Goal: Task Accomplishment & Management: Manage account settings

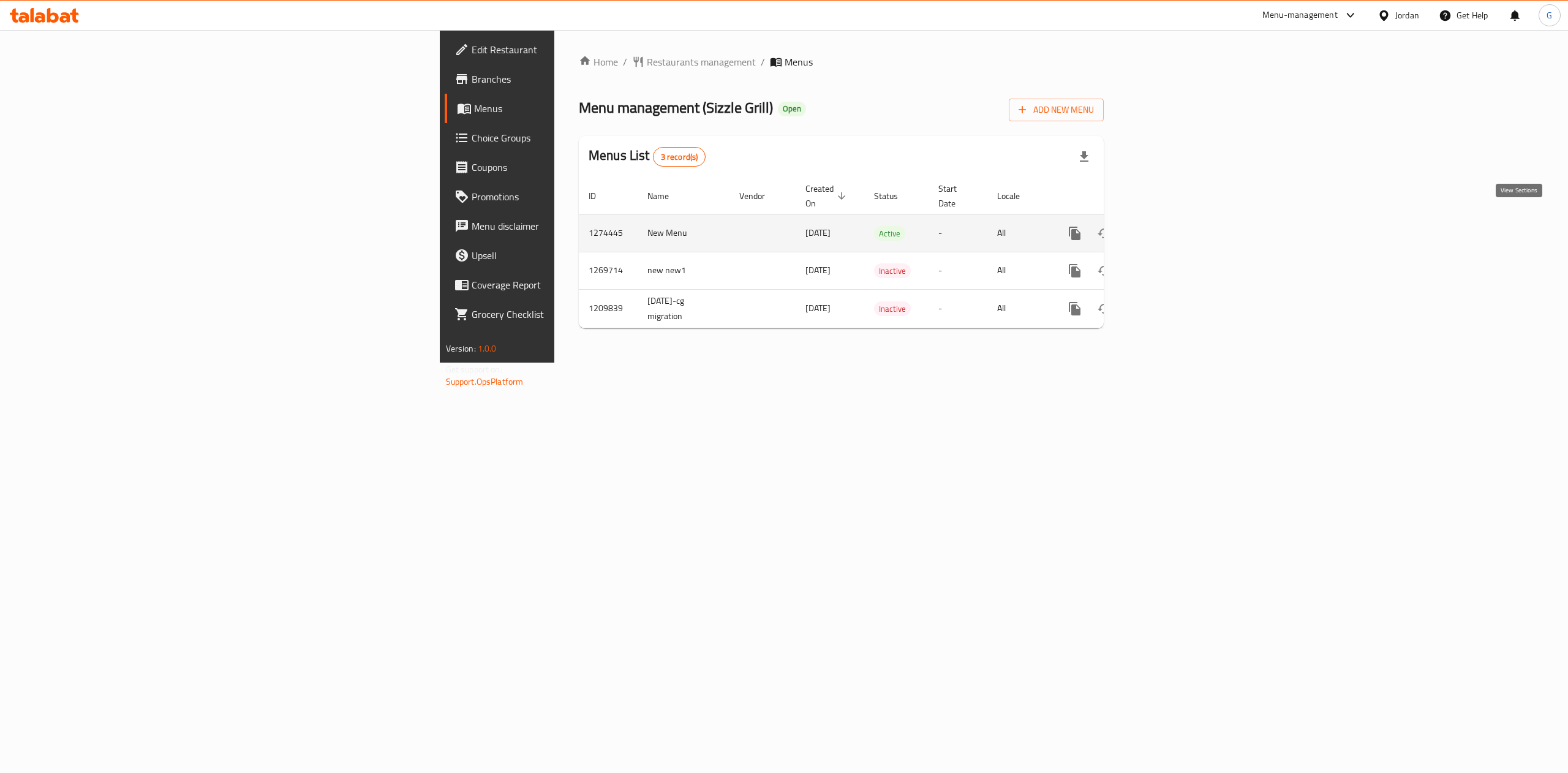
click at [1170, 226] on icon "enhanced table" at bounding box center [1163, 233] width 15 height 15
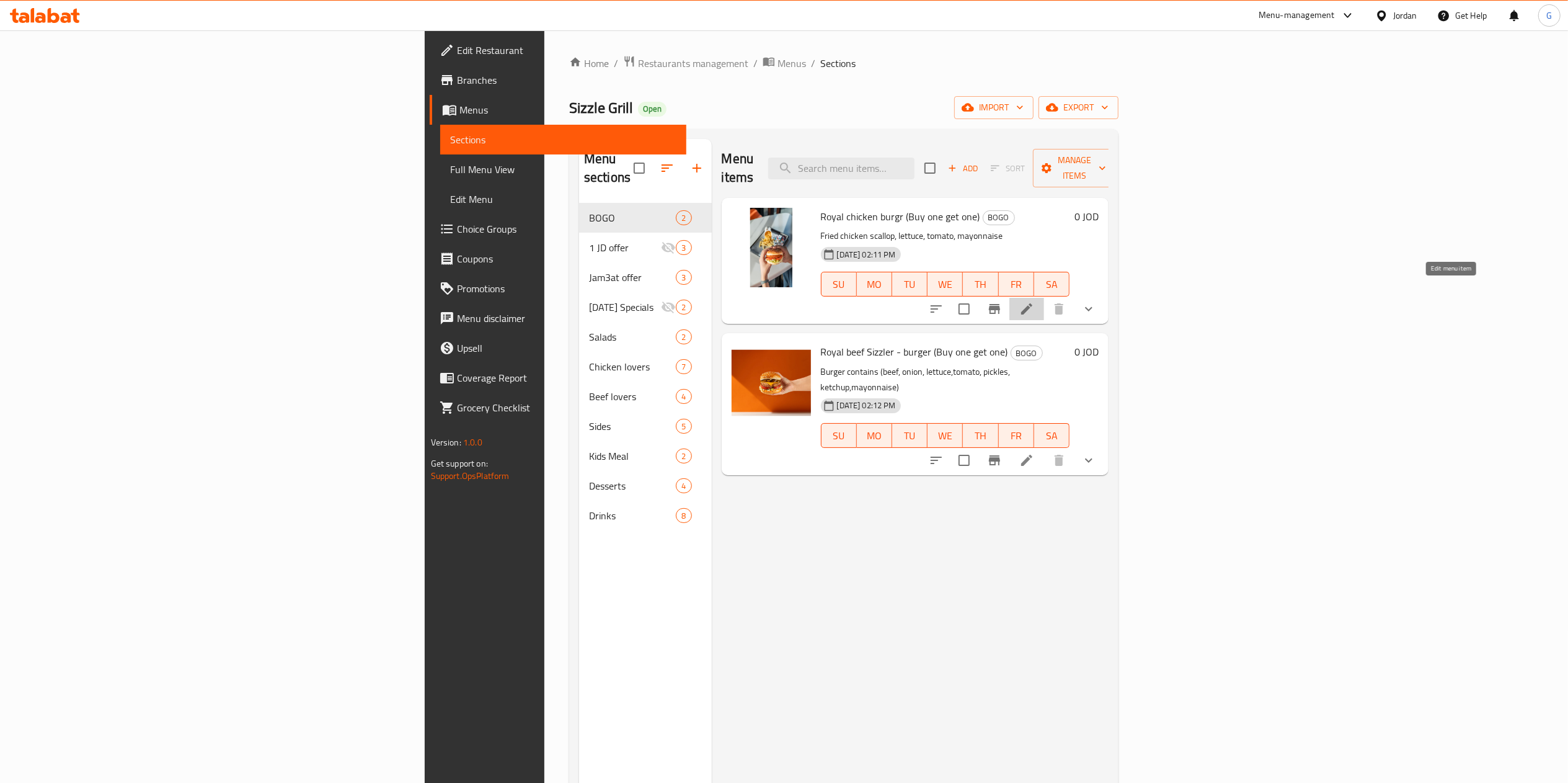
click at [1034, 301] on icon at bounding box center [1027, 309] width 15 height 15
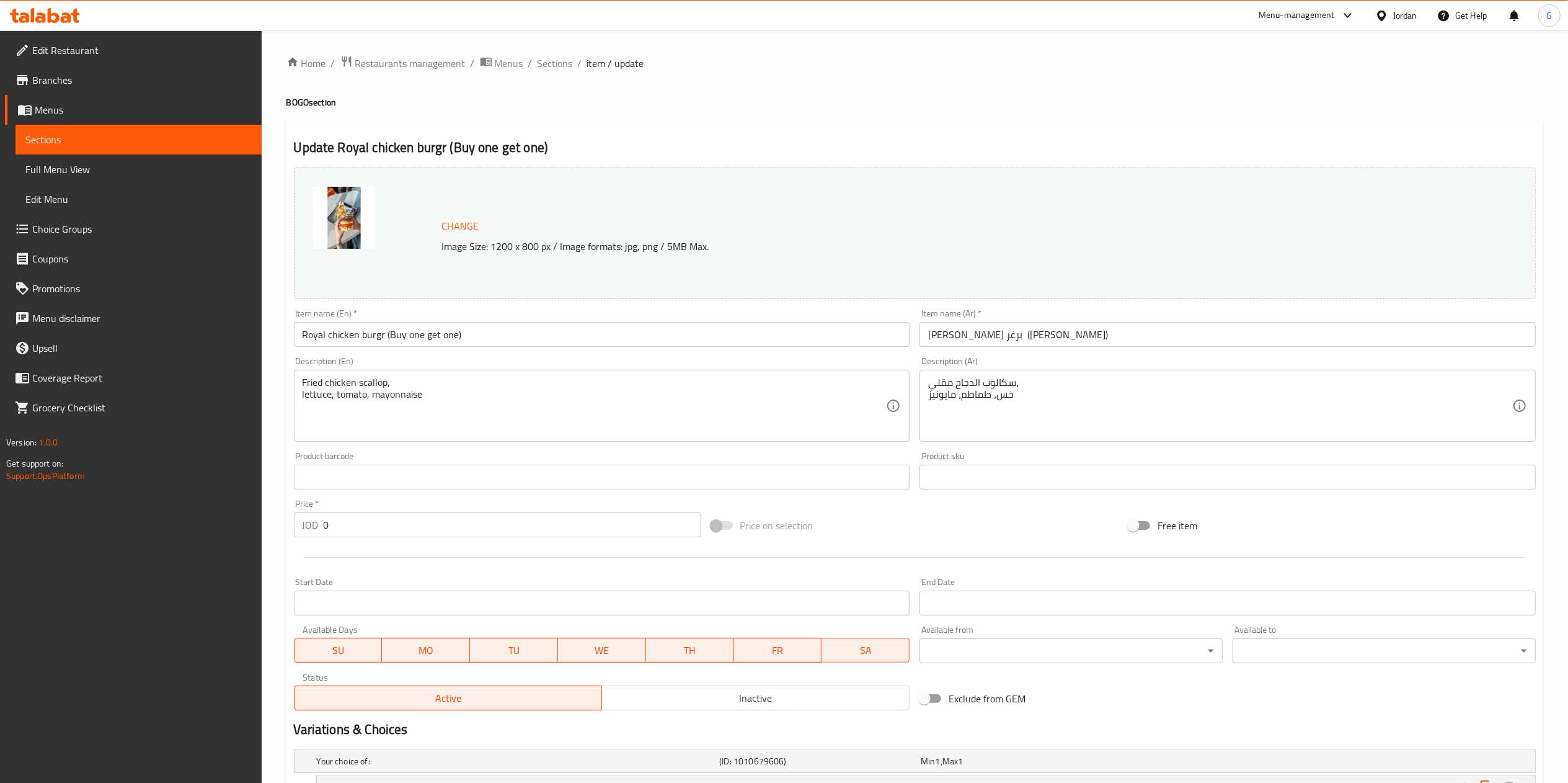
scroll to position [140, 0]
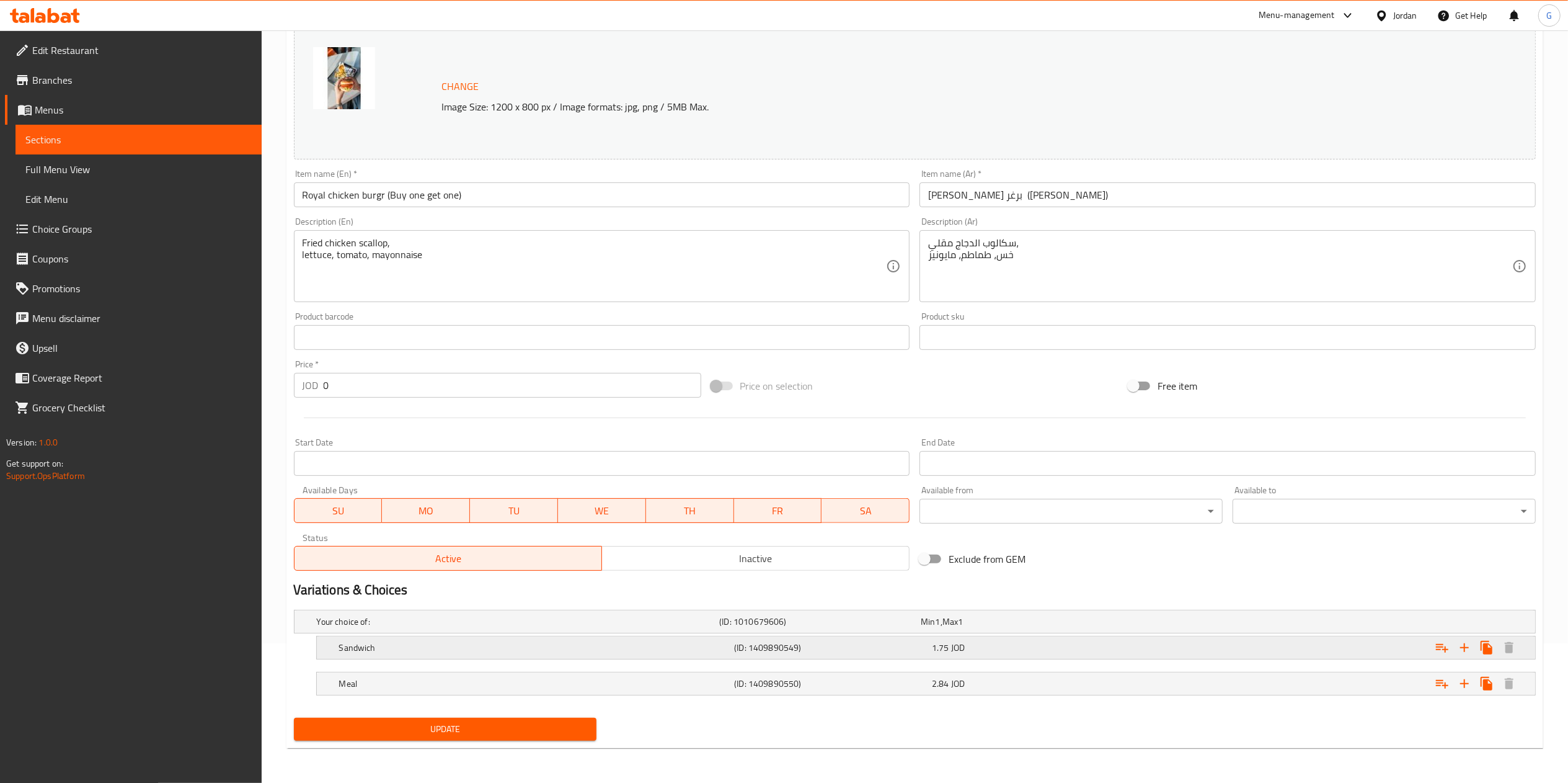
click at [1040, 630] on div "1.75 JOD" at bounding box center [1019, 622] width 202 height 17
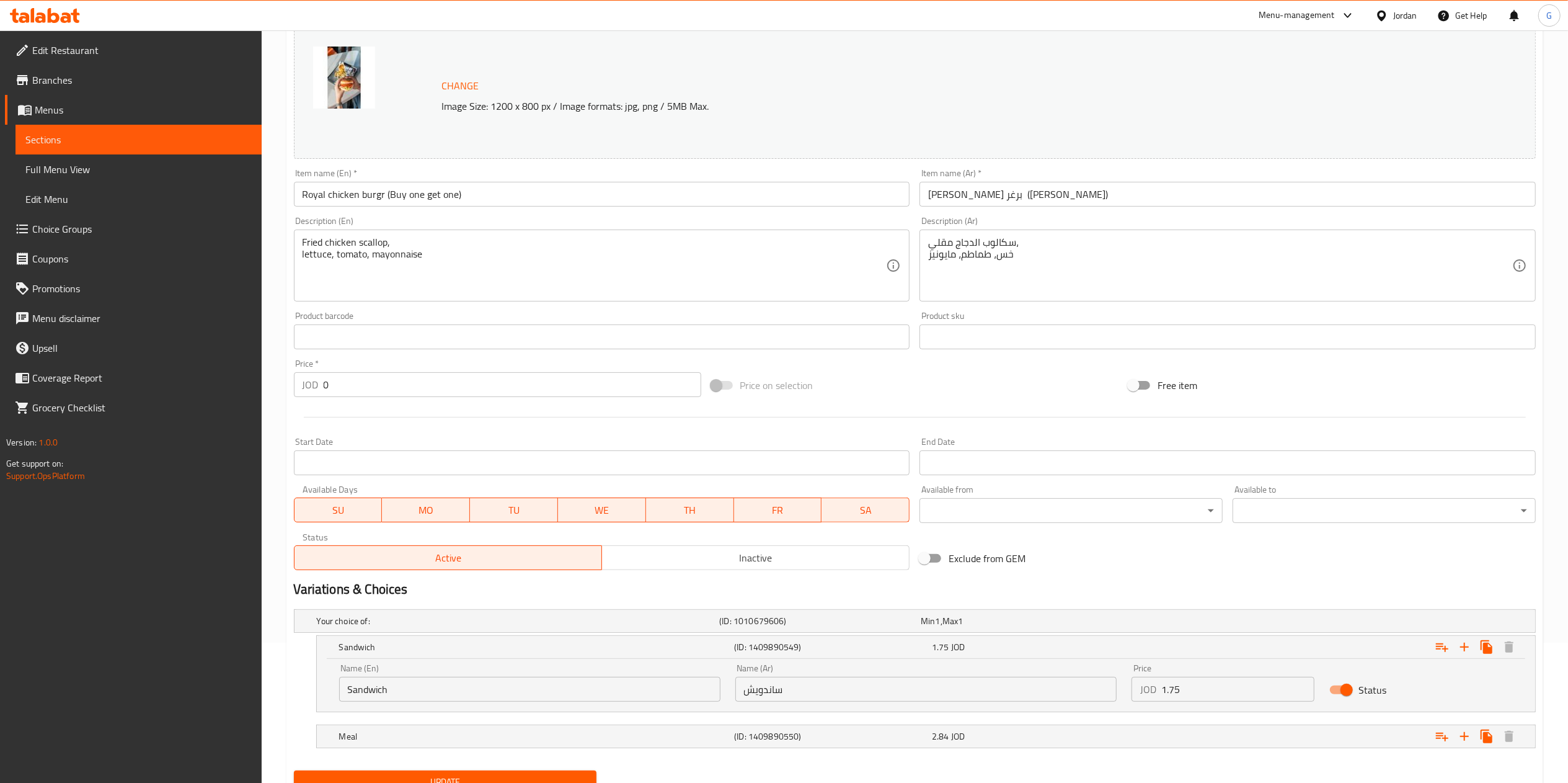
scroll to position [194, 0]
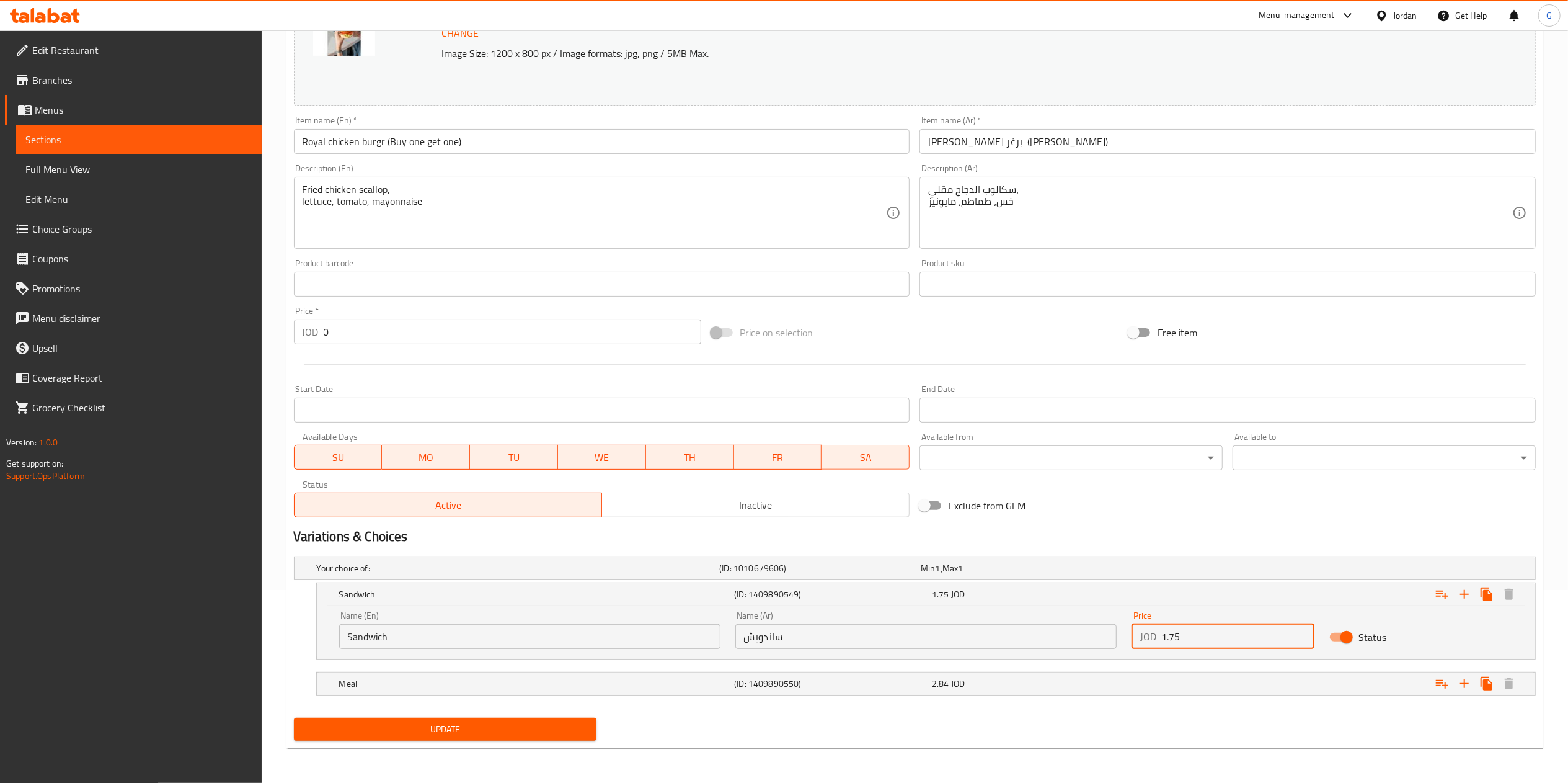
click at [1192, 642] on input "1.75" at bounding box center [1238, 636] width 154 height 25
type input "2.22"
click at [1111, 575] on div "2.84 JOD" at bounding box center [1019, 568] width 197 height 12
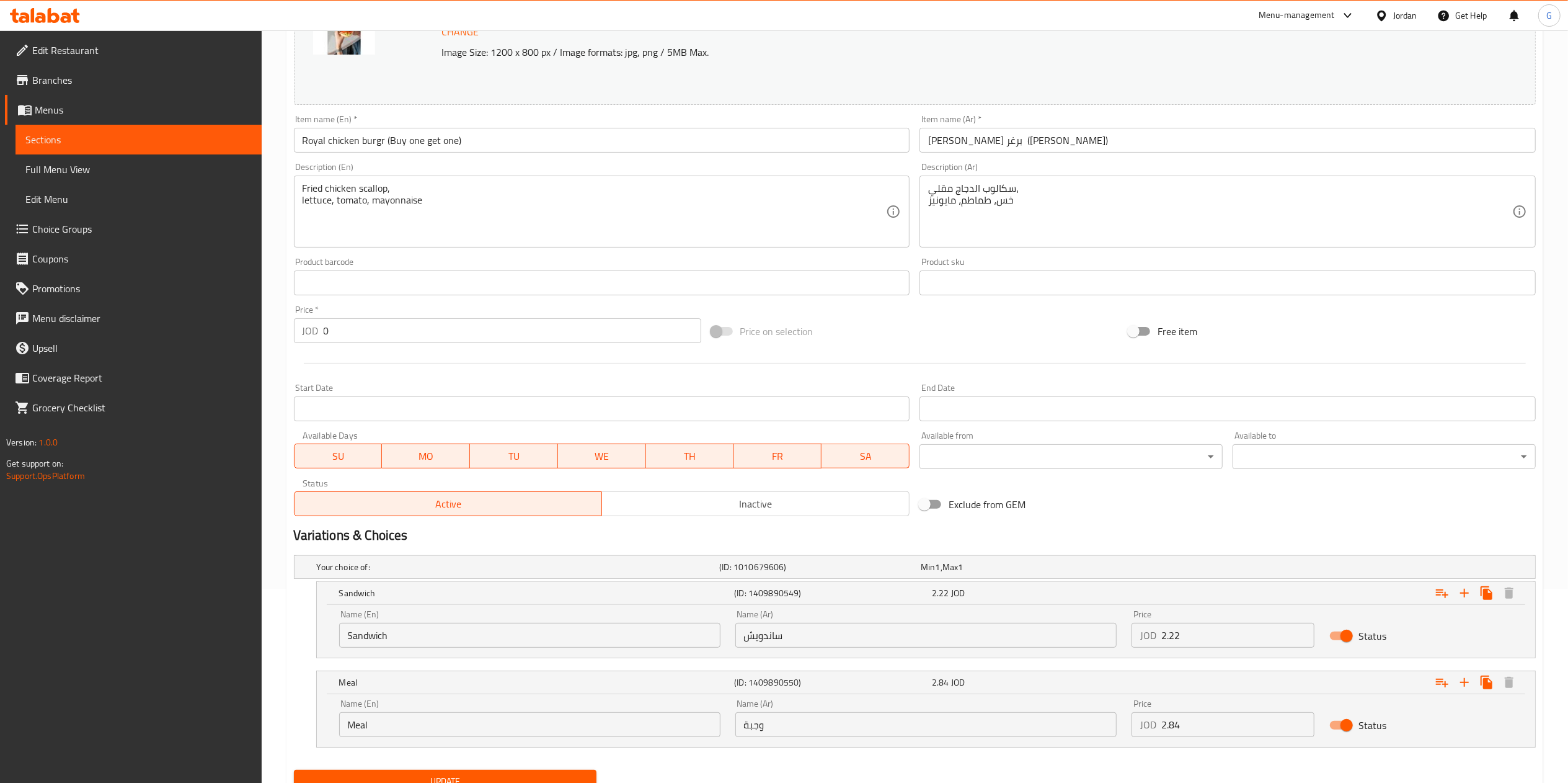
click at [1211, 728] on input "2.84" at bounding box center [1238, 724] width 154 height 25
type input "3.33"
click at [551, 779] on span "Update" at bounding box center [445, 781] width 283 height 15
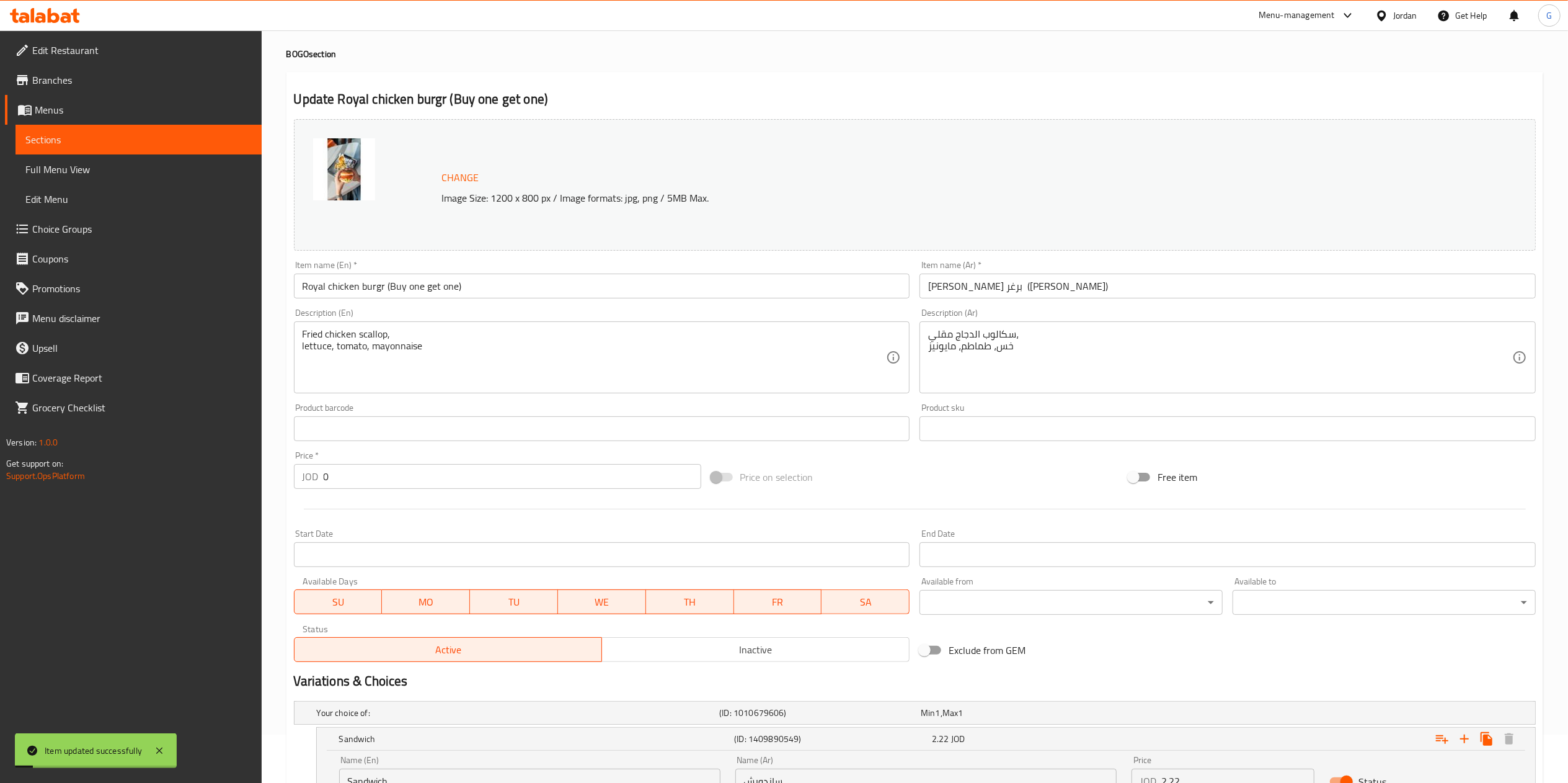
scroll to position [0, 0]
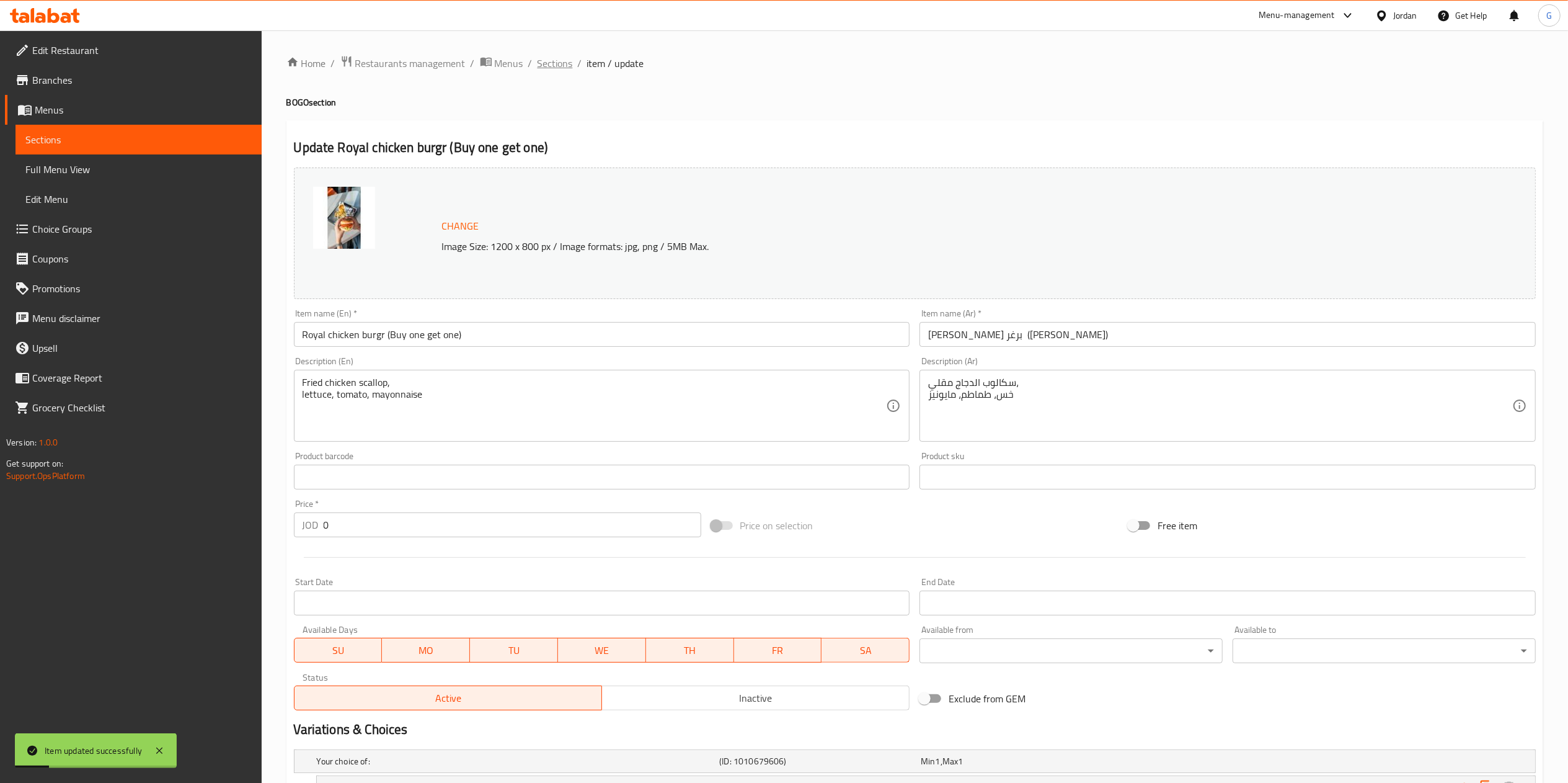
click at [566, 67] on span "Sections" at bounding box center [555, 63] width 35 height 15
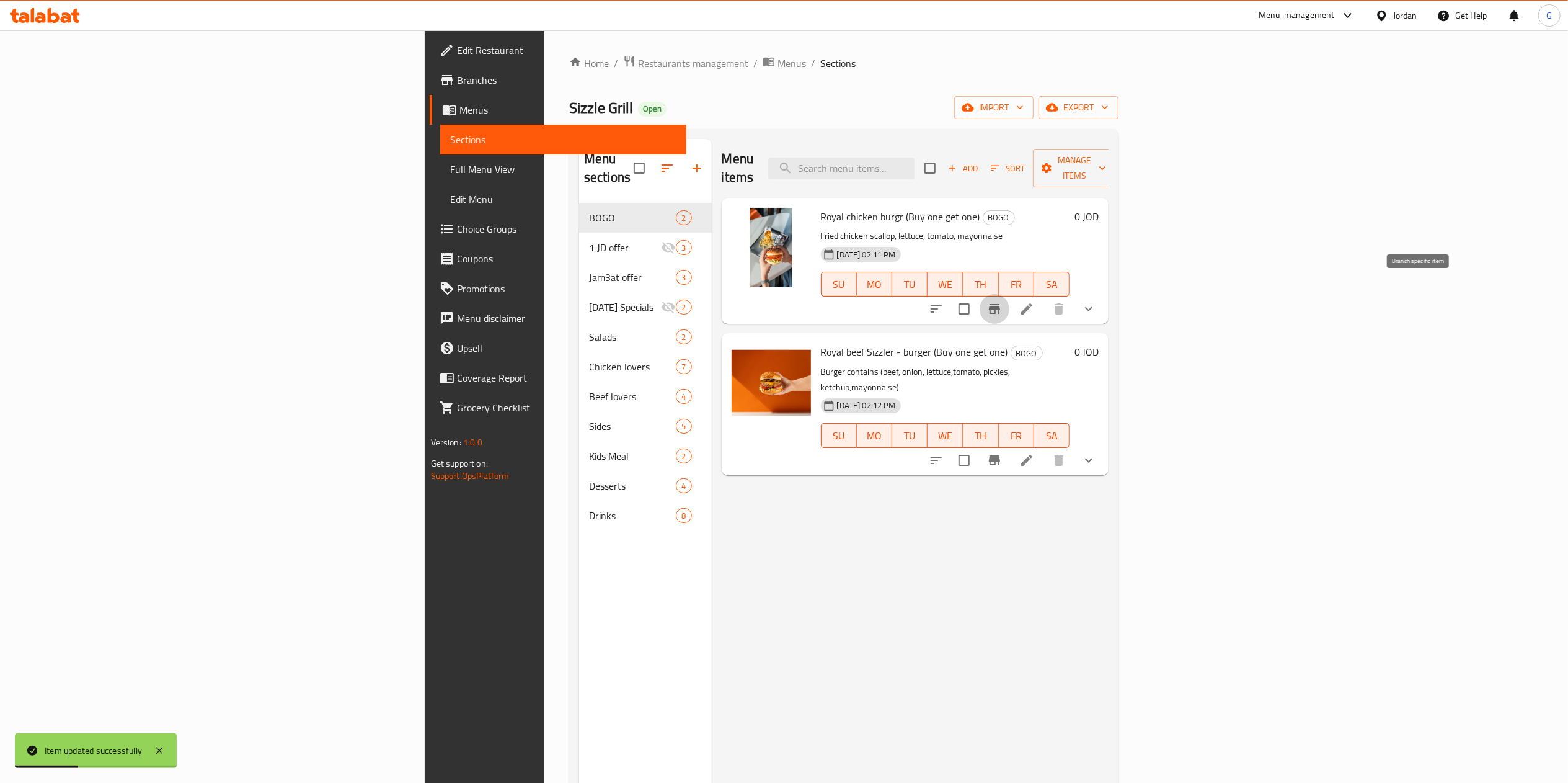
click at [1000, 304] on icon "Branch-specific-item" at bounding box center [994, 309] width 11 height 10
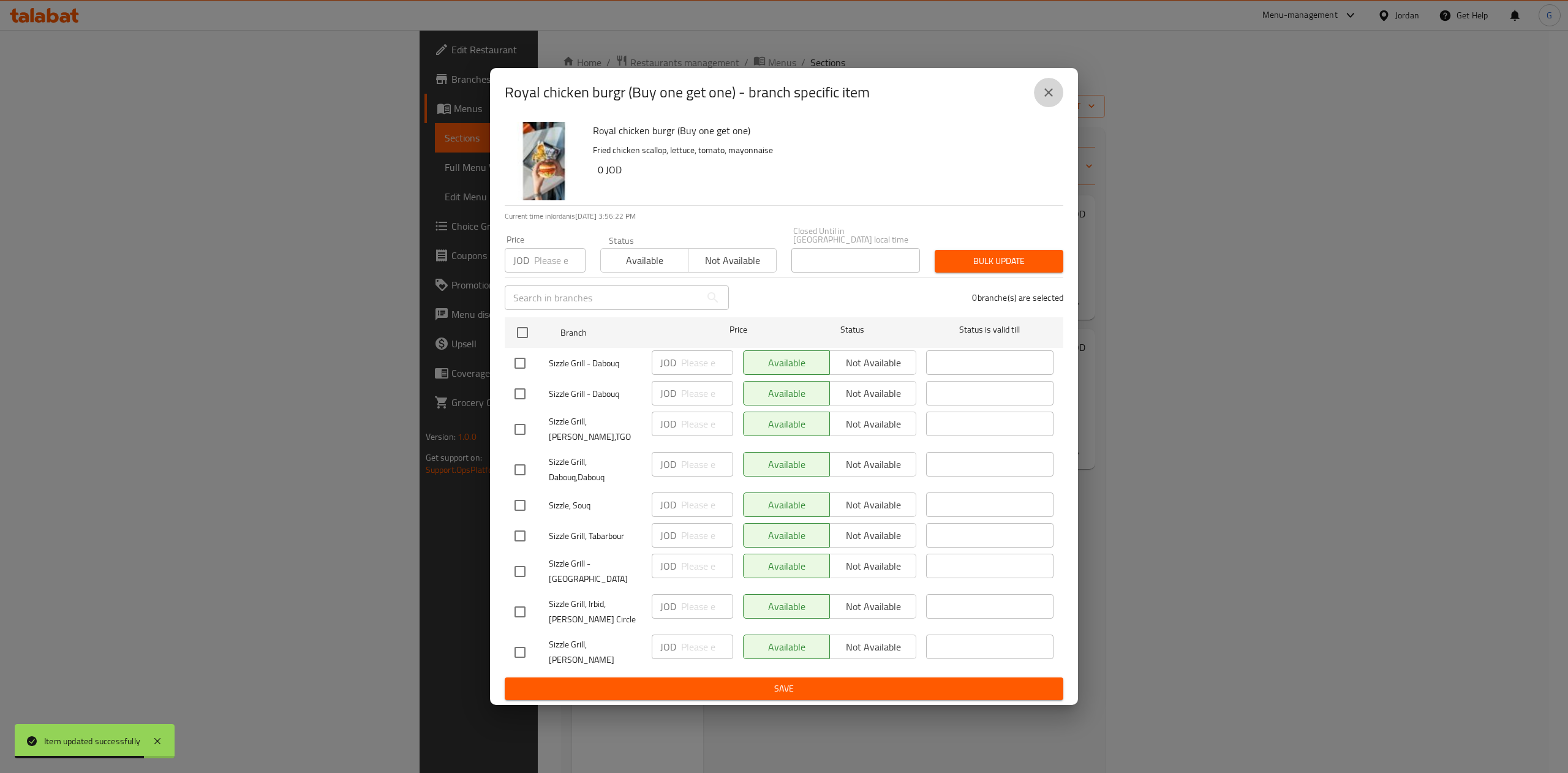
click at [1052, 107] on button "close" at bounding box center [1048, 92] width 29 height 29
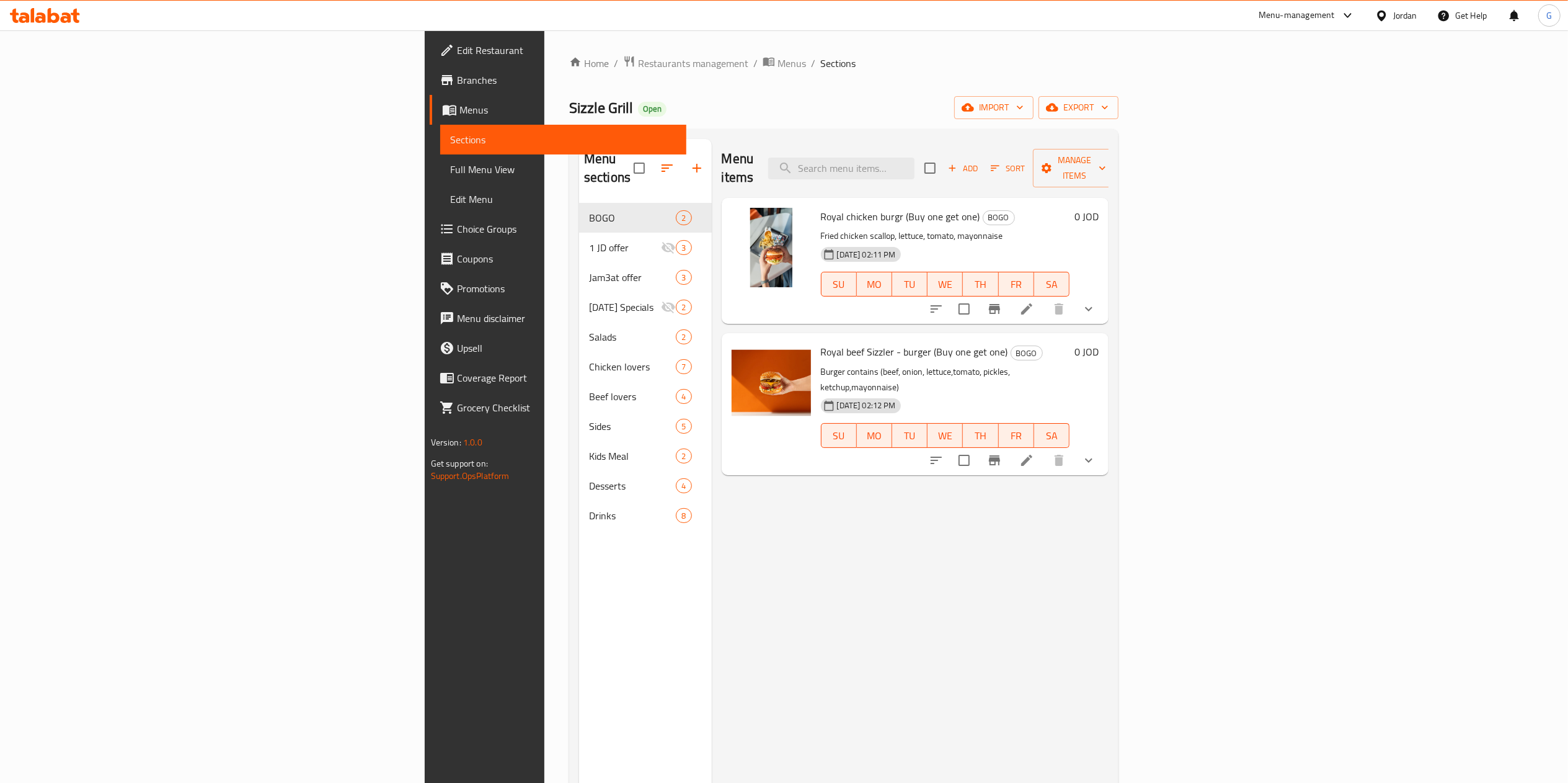
click at [1044, 449] on li at bounding box center [1027, 460] width 35 height 22
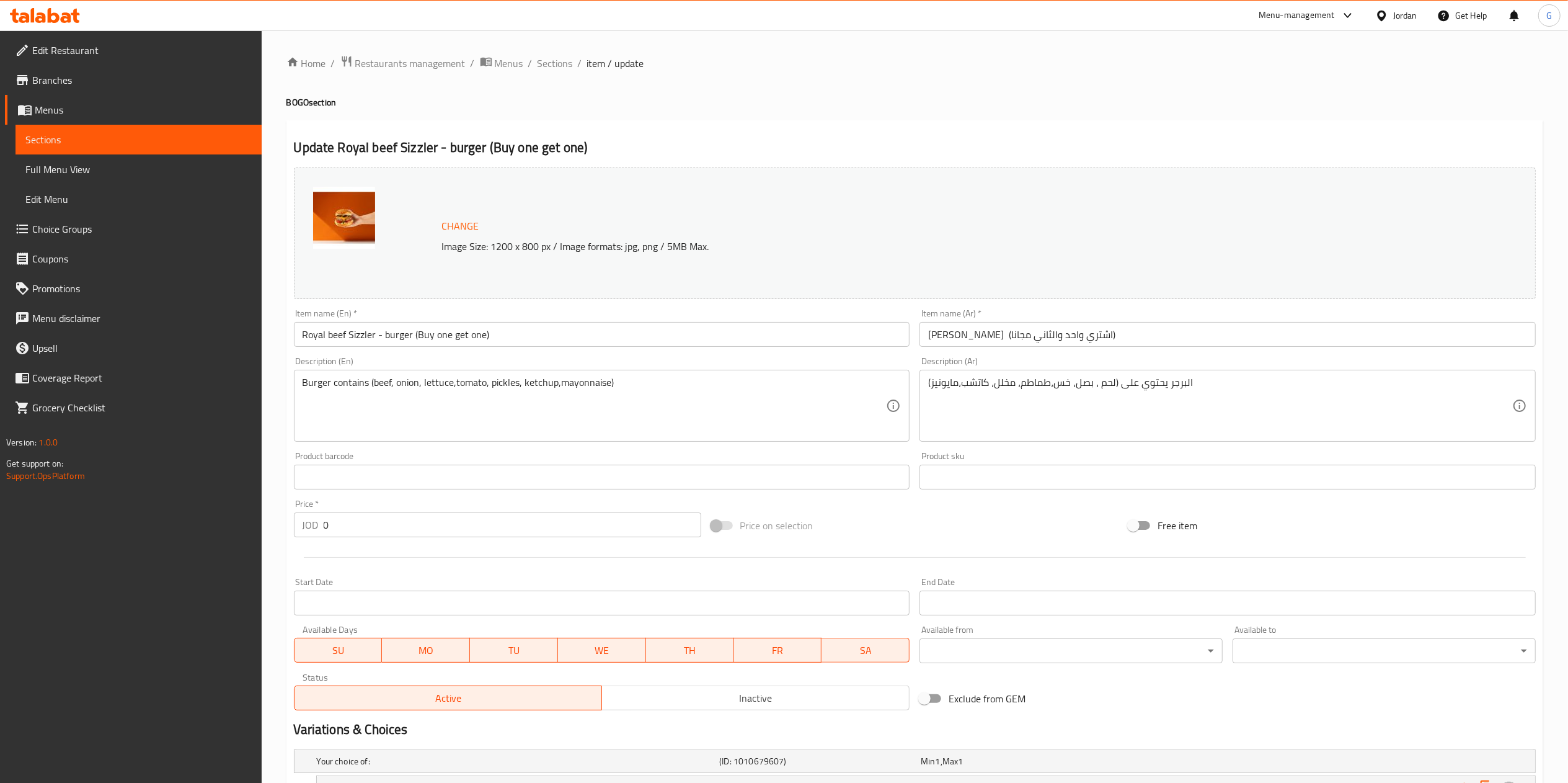
scroll to position [244, 0]
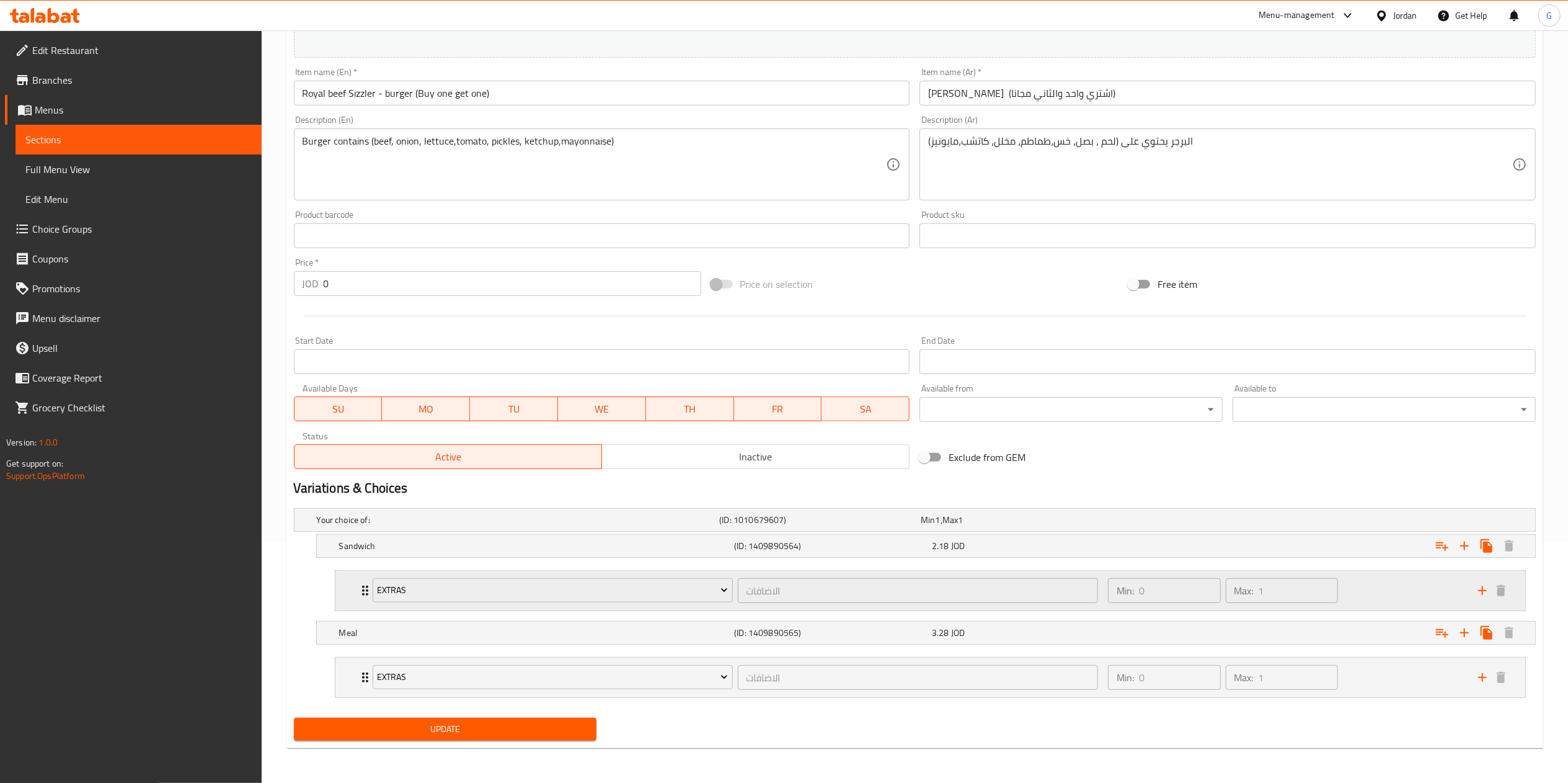
click at [1345, 602] on div "Min: 0 ​ Max: 1 ​" at bounding box center [1285, 590] width 370 height 40
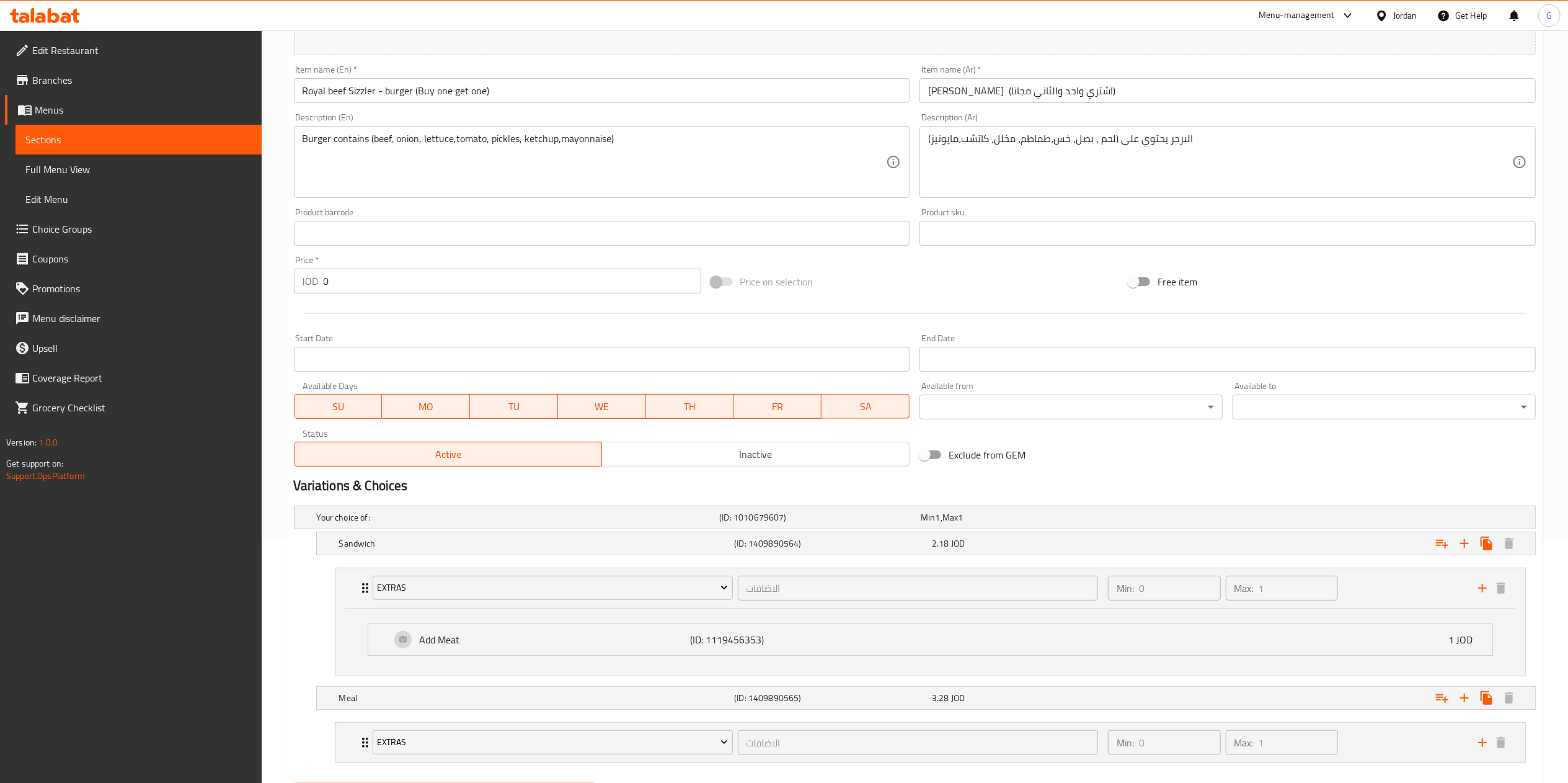
scroll to position [312, 0]
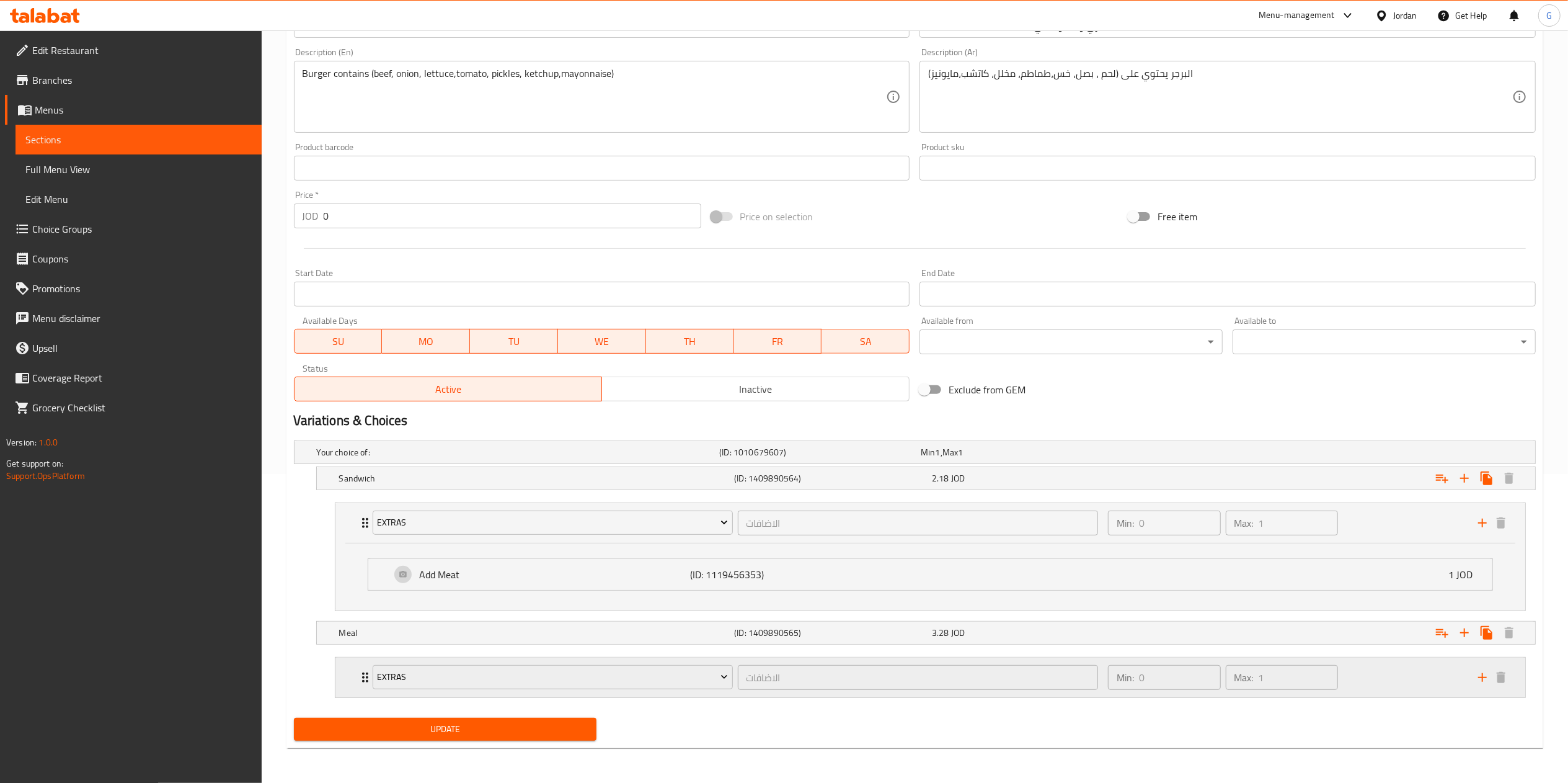
click at [1400, 669] on div "Min: 0 ​ Max: 1 ​" at bounding box center [1285, 677] width 370 height 40
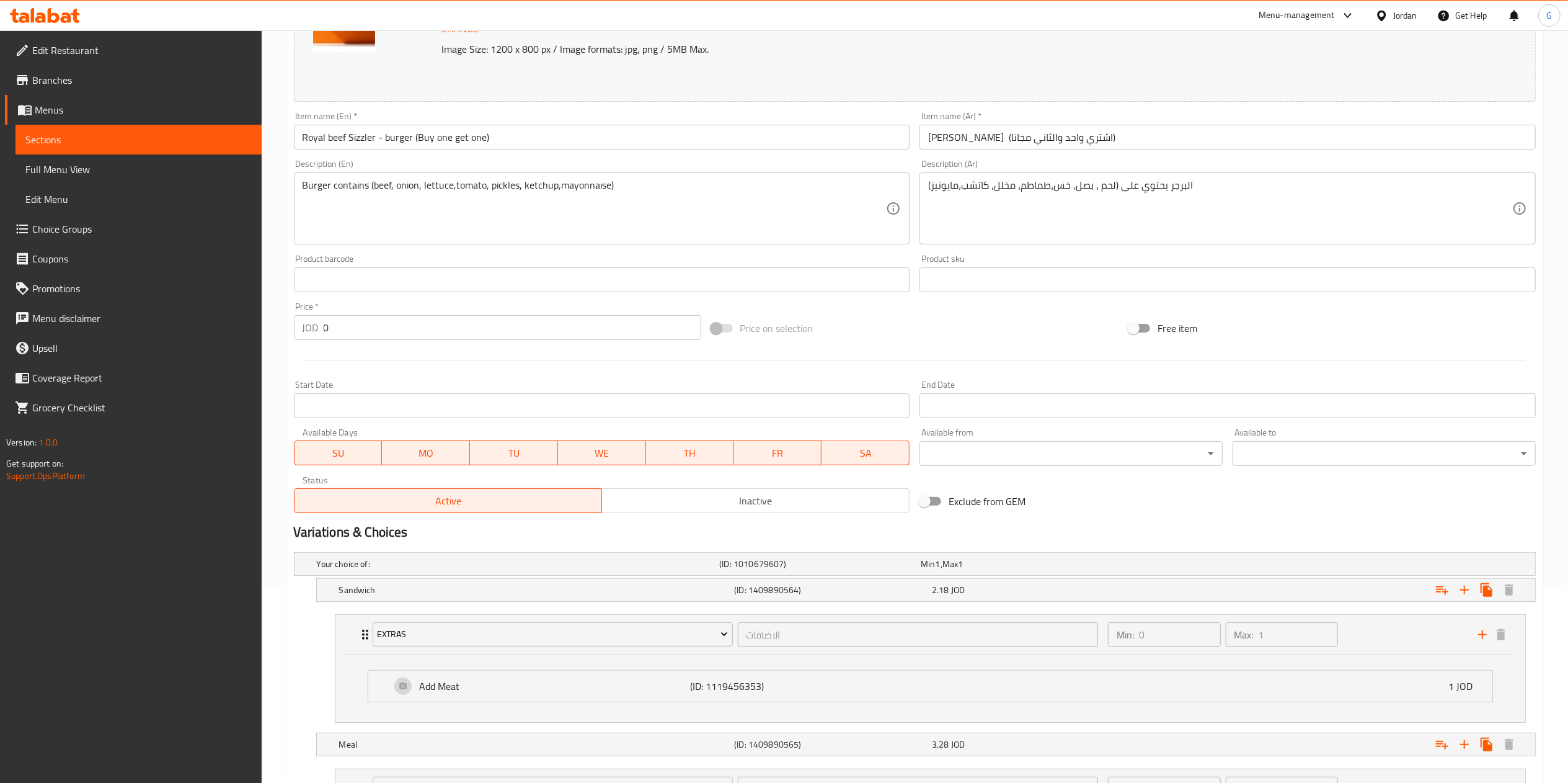
scroll to position [205, 0]
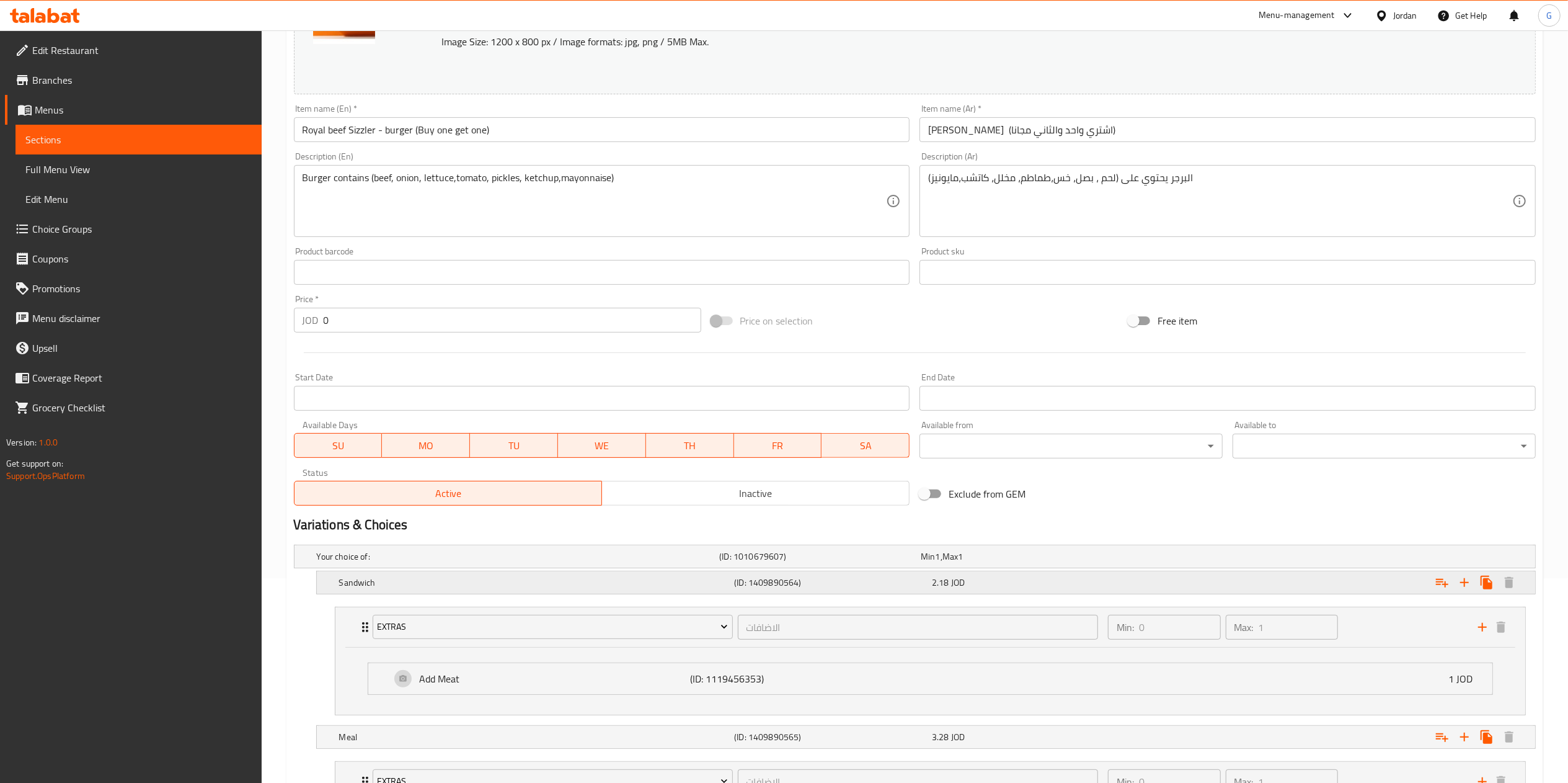
click at [1248, 559] on div "Expand" at bounding box center [1322, 556] width 403 height 5
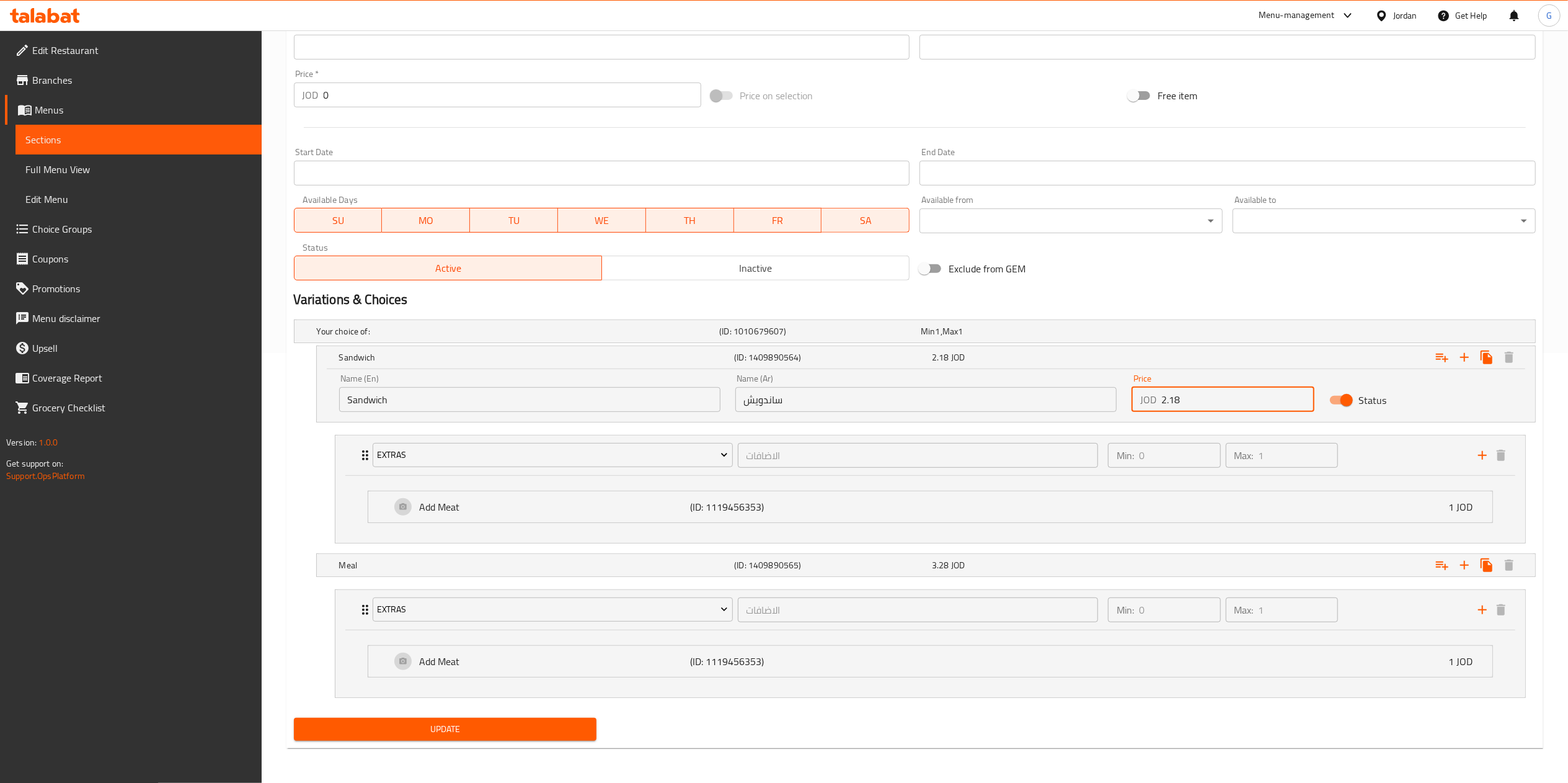
click at [1212, 396] on input "2.18" at bounding box center [1238, 399] width 154 height 25
type input "2.22"
click at [1211, 334] on div "Expand" at bounding box center [1322, 331] width 403 height 5
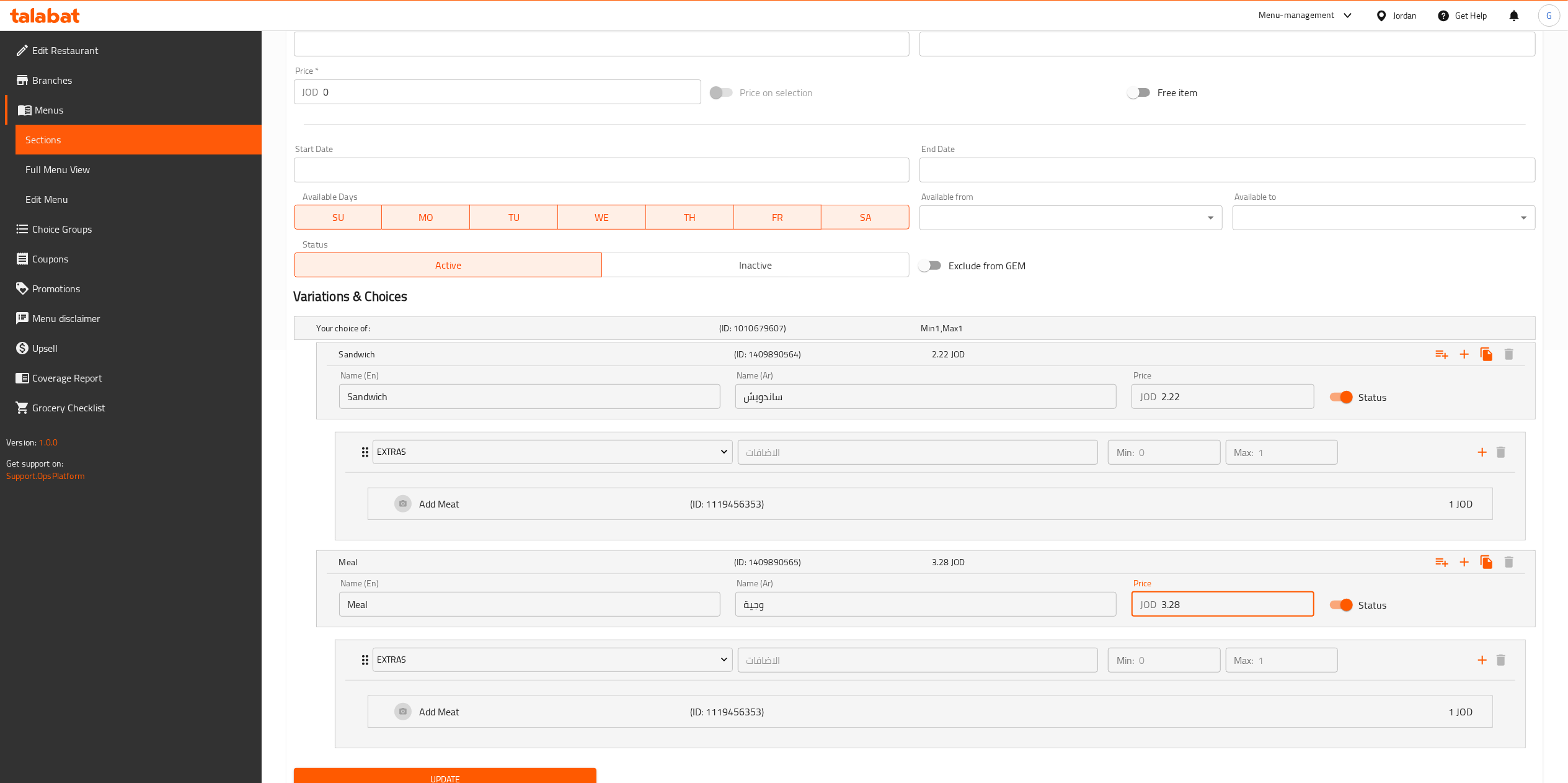
click at [1217, 610] on input "3.28" at bounding box center [1238, 604] width 154 height 25
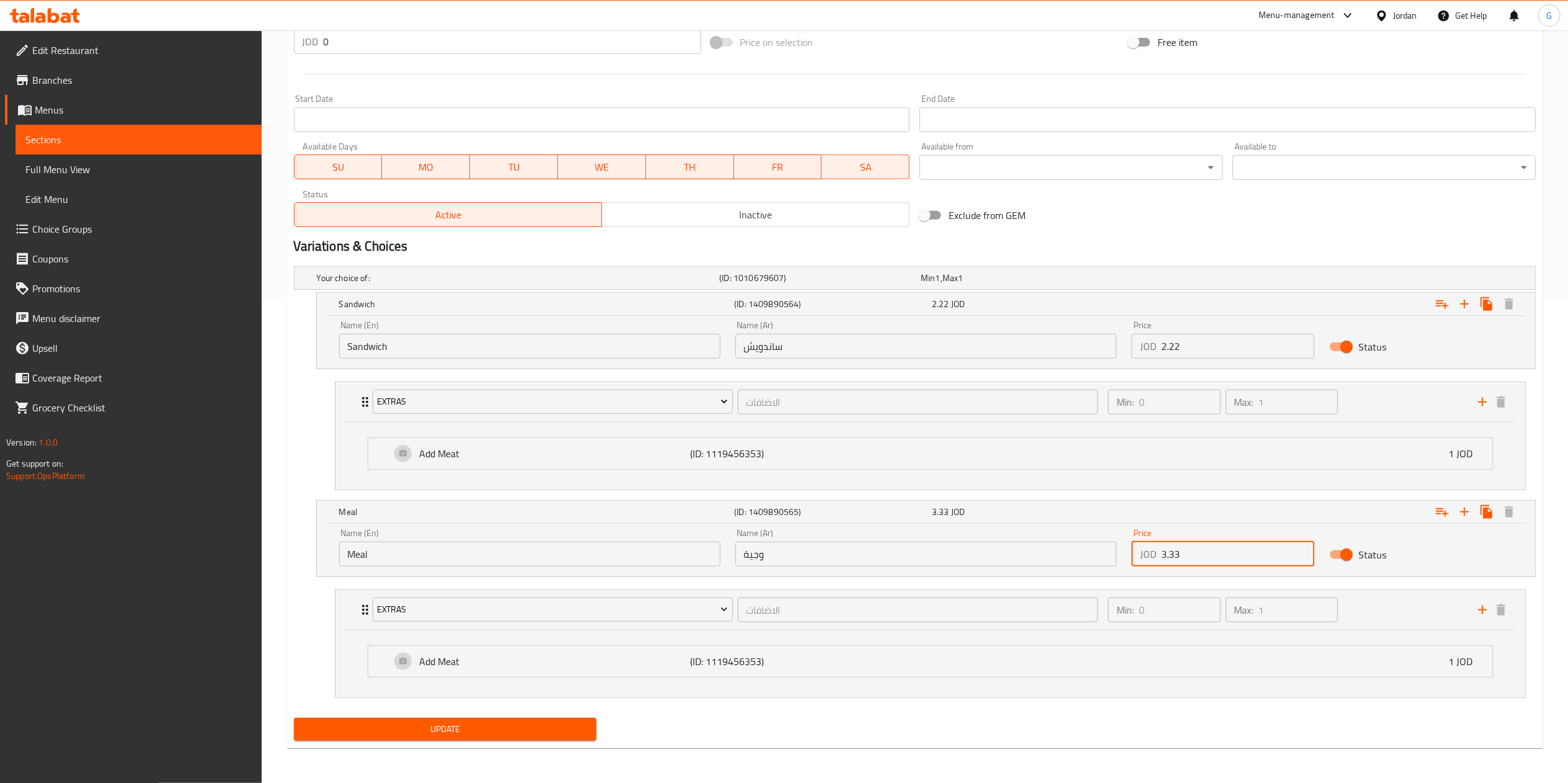
type input "3.33"
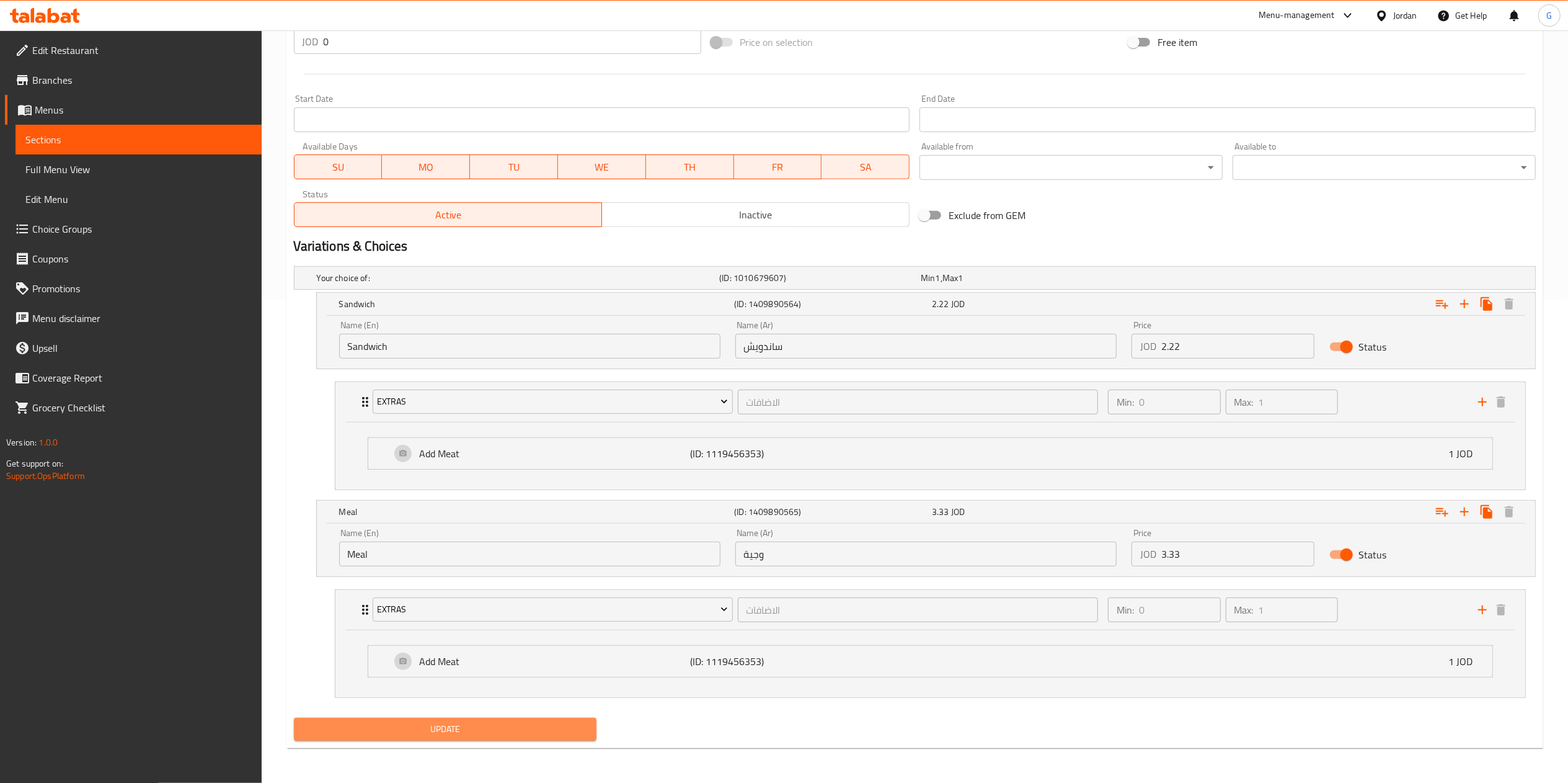
click at [514, 735] on span "Update" at bounding box center [445, 729] width 283 height 15
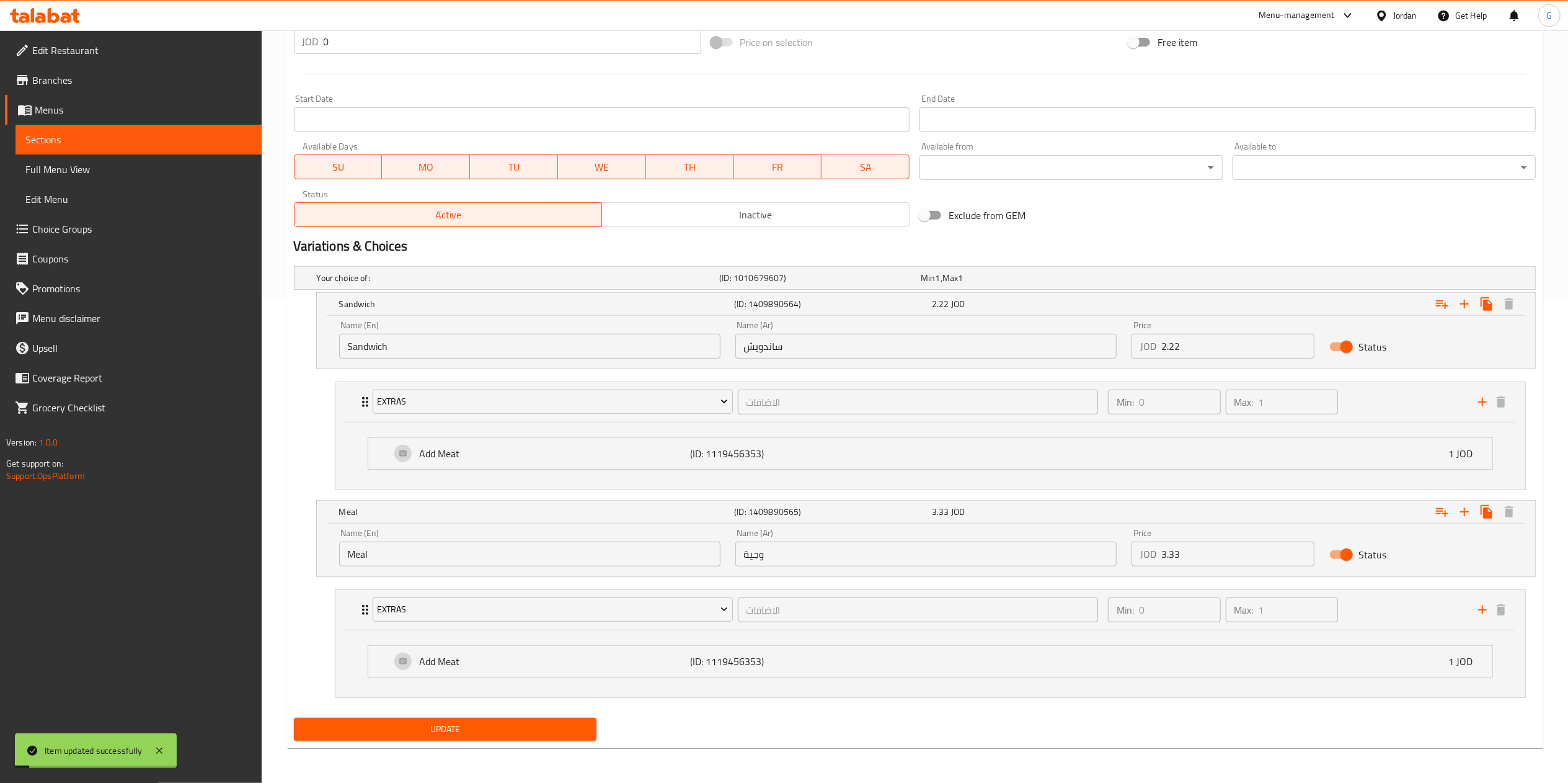
scroll to position [0, 0]
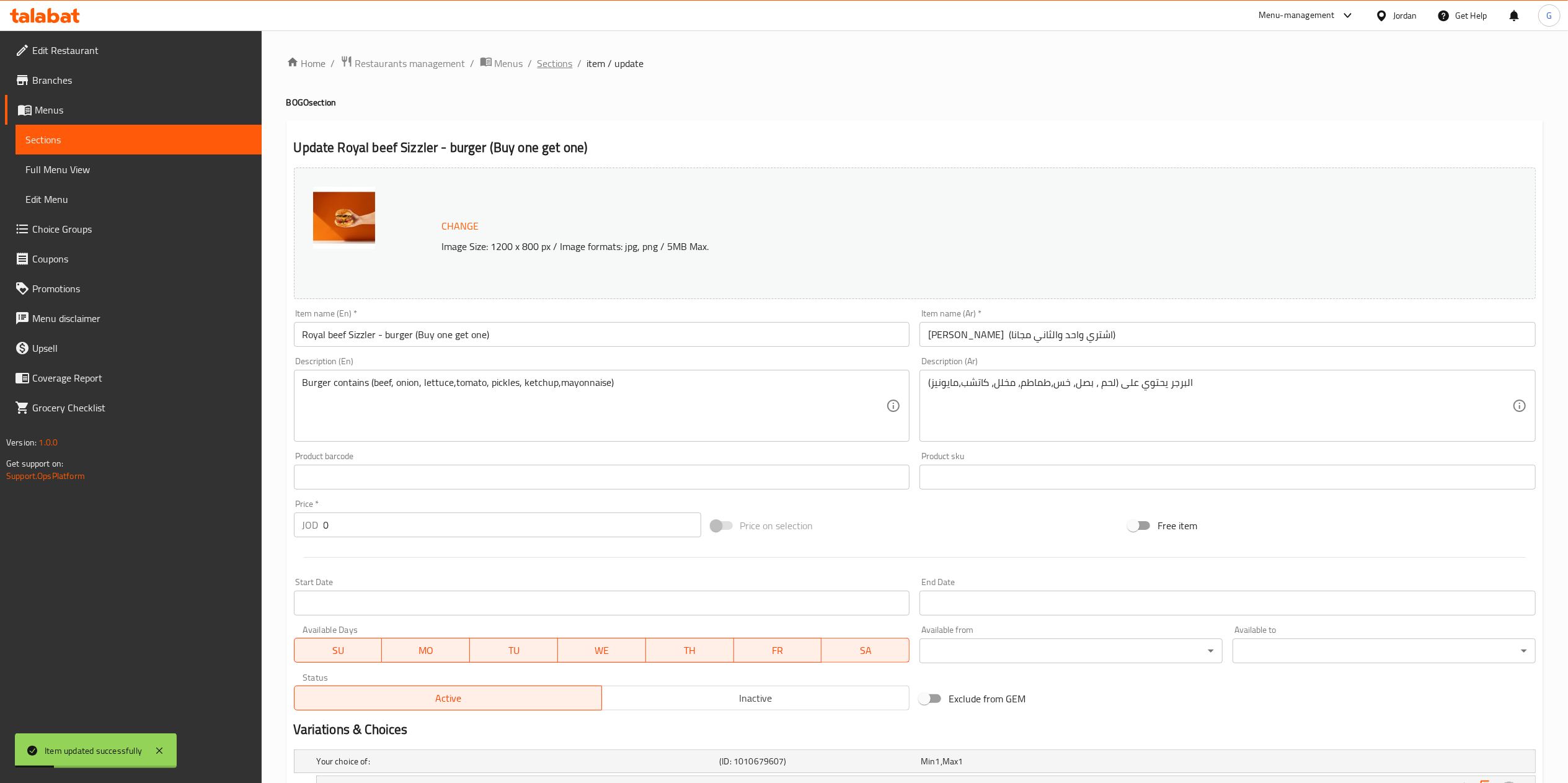
click at [558, 68] on span "Sections" at bounding box center [555, 63] width 35 height 15
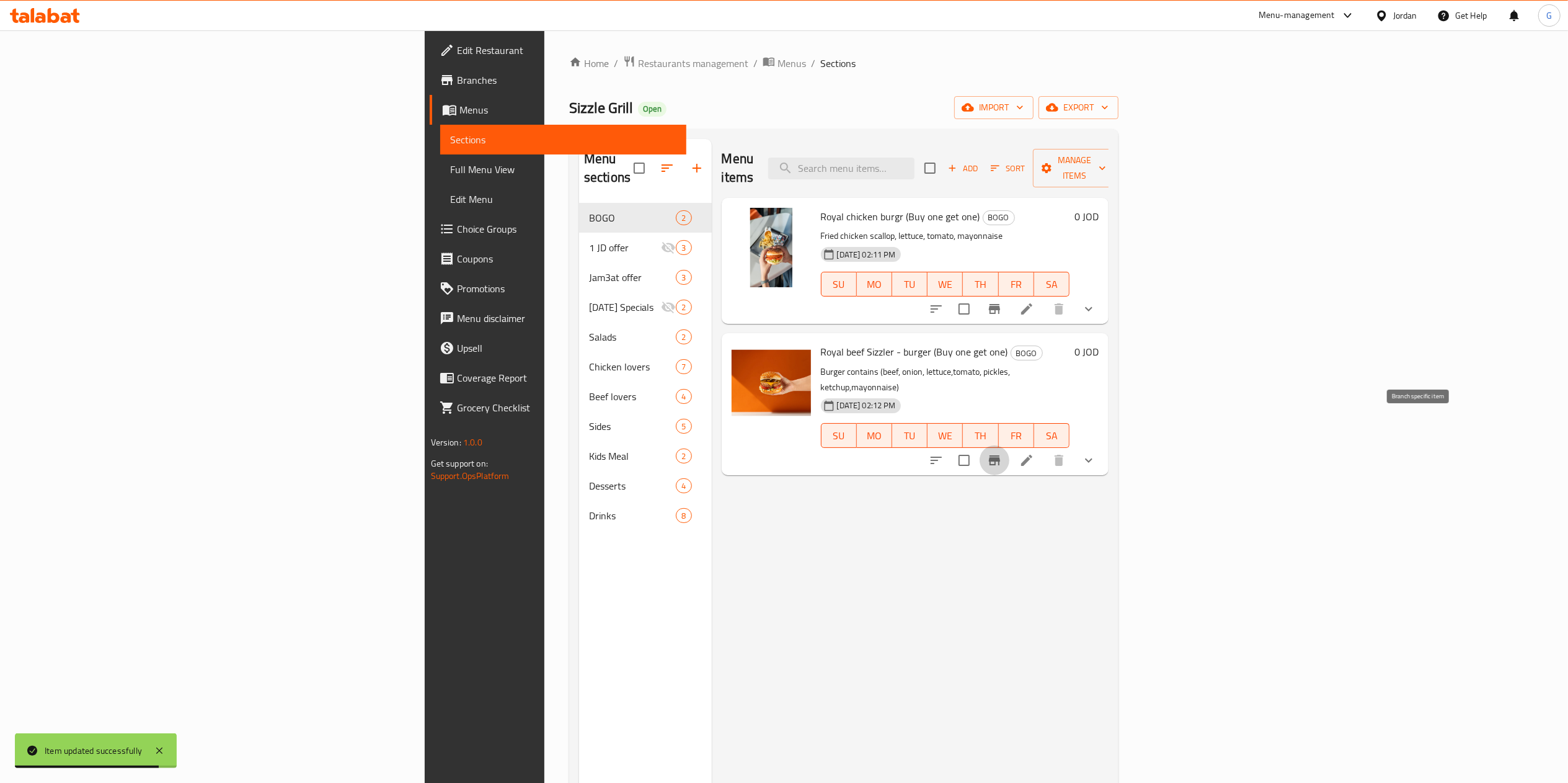
click at [1002, 453] on icon "Branch-specific-item" at bounding box center [994, 460] width 15 height 15
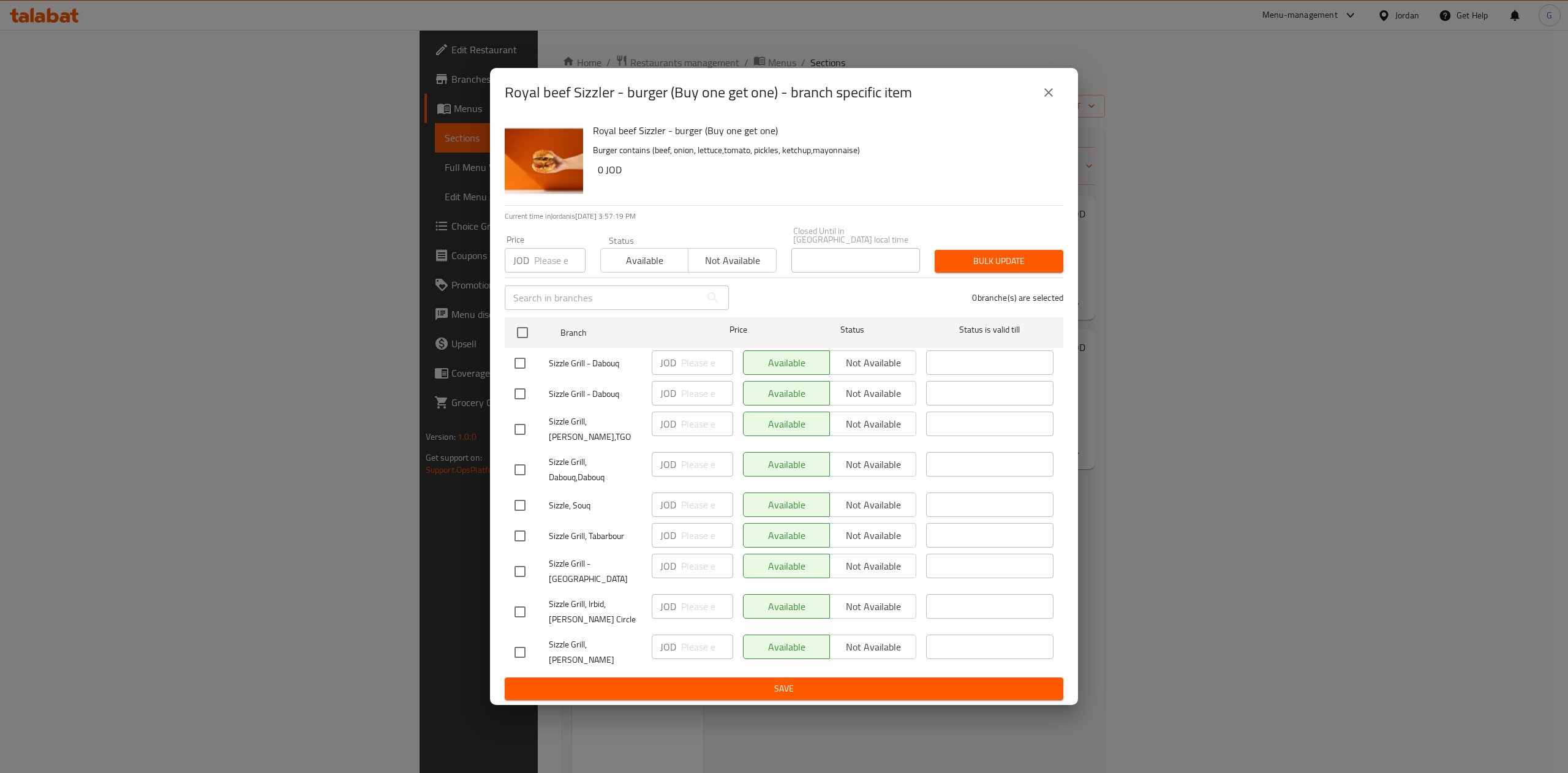
click at [1033, 107] on div "Royal beef Sizzler - burger (Buy one get one) - branch specific item" at bounding box center [784, 92] width 559 height 29
click at [1051, 100] on icon "close" at bounding box center [1048, 92] width 15 height 15
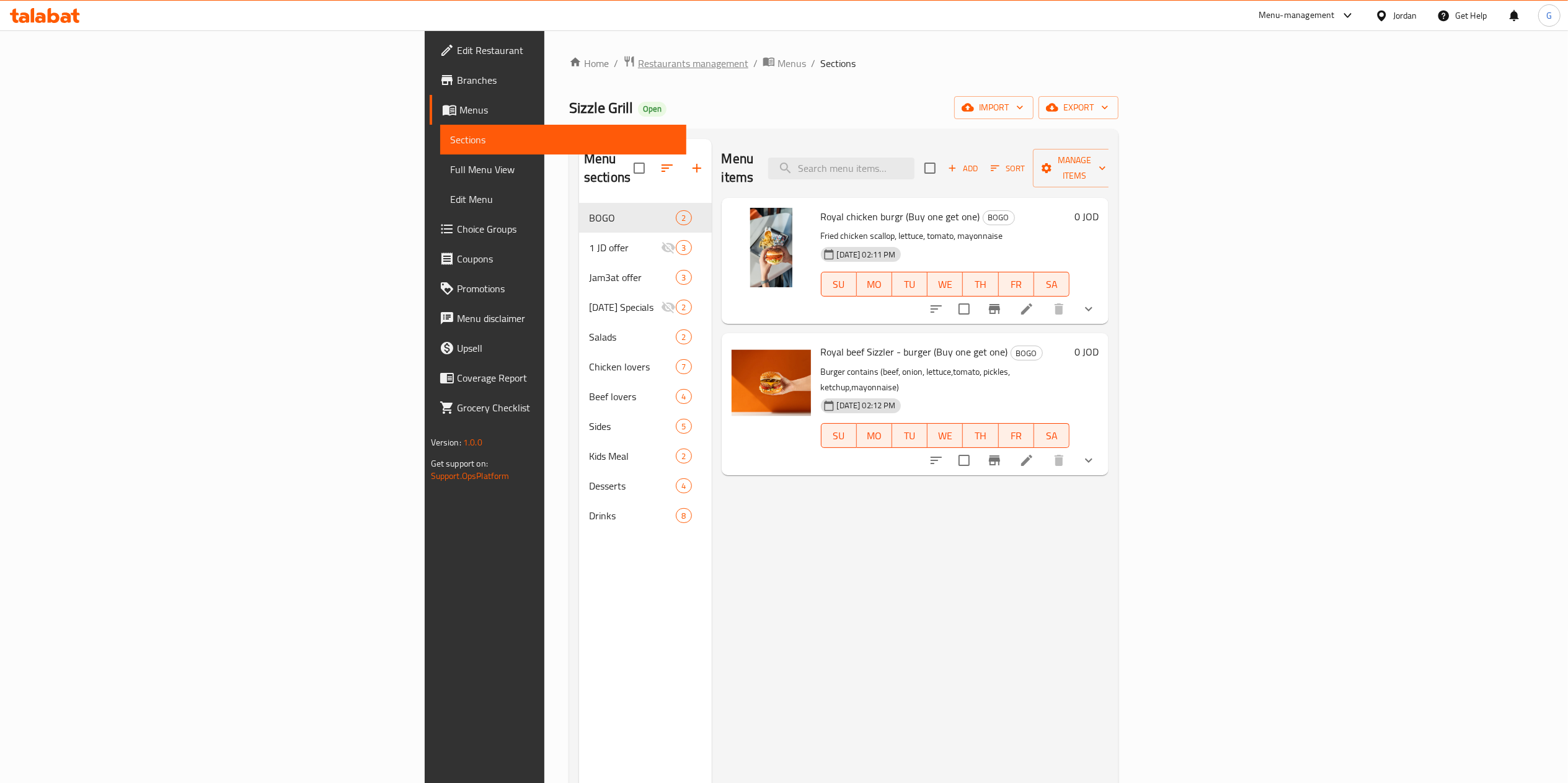
click at [638, 66] on span "Restaurants management" at bounding box center [693, 63] width 111 height 15
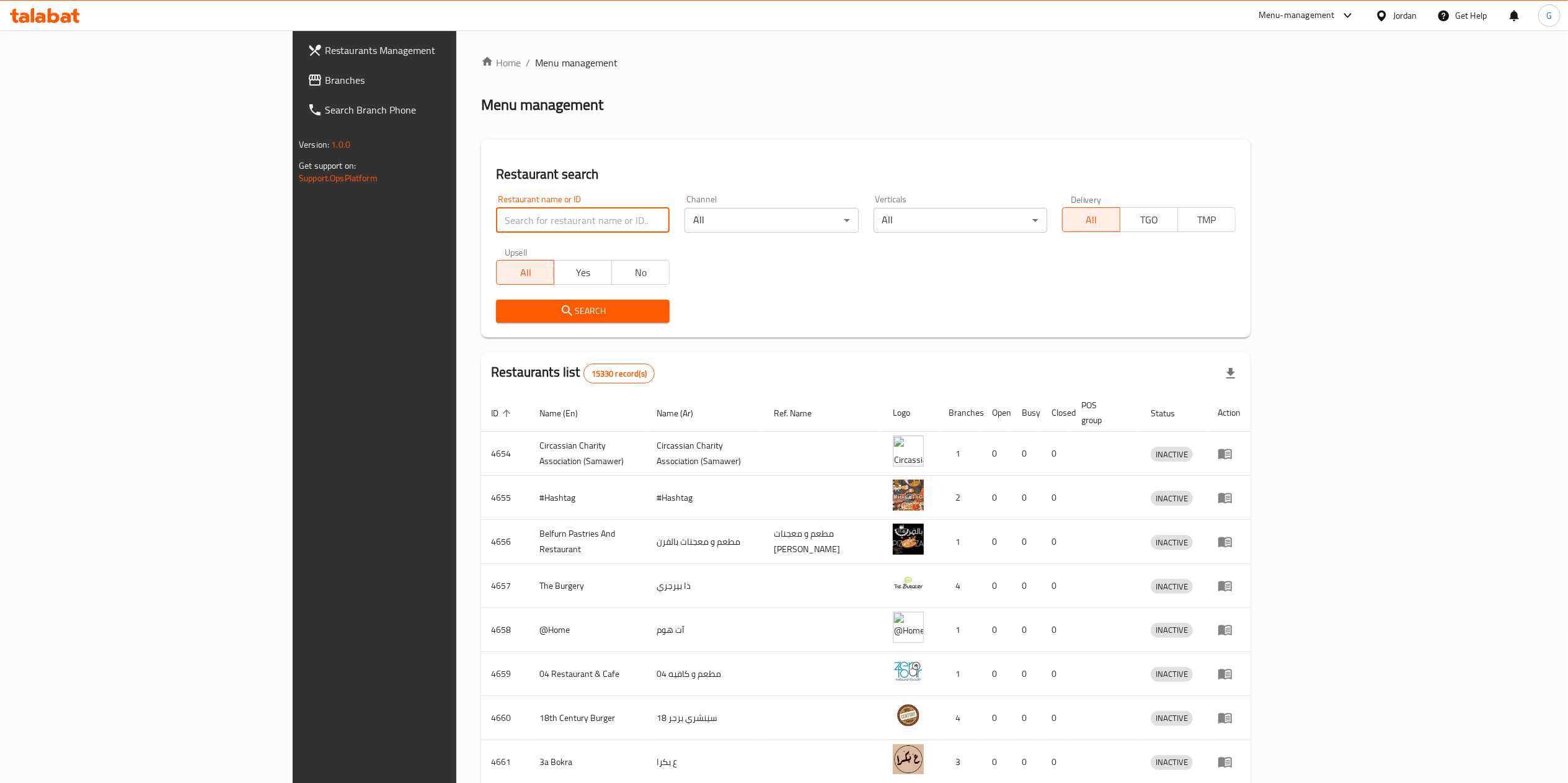
click at [535, 210] on input "search" at bounding box center [582, 220] width 173 height 25
type input "sue"
click button "Search" at bounding box center [582, 311] width 173 height 23
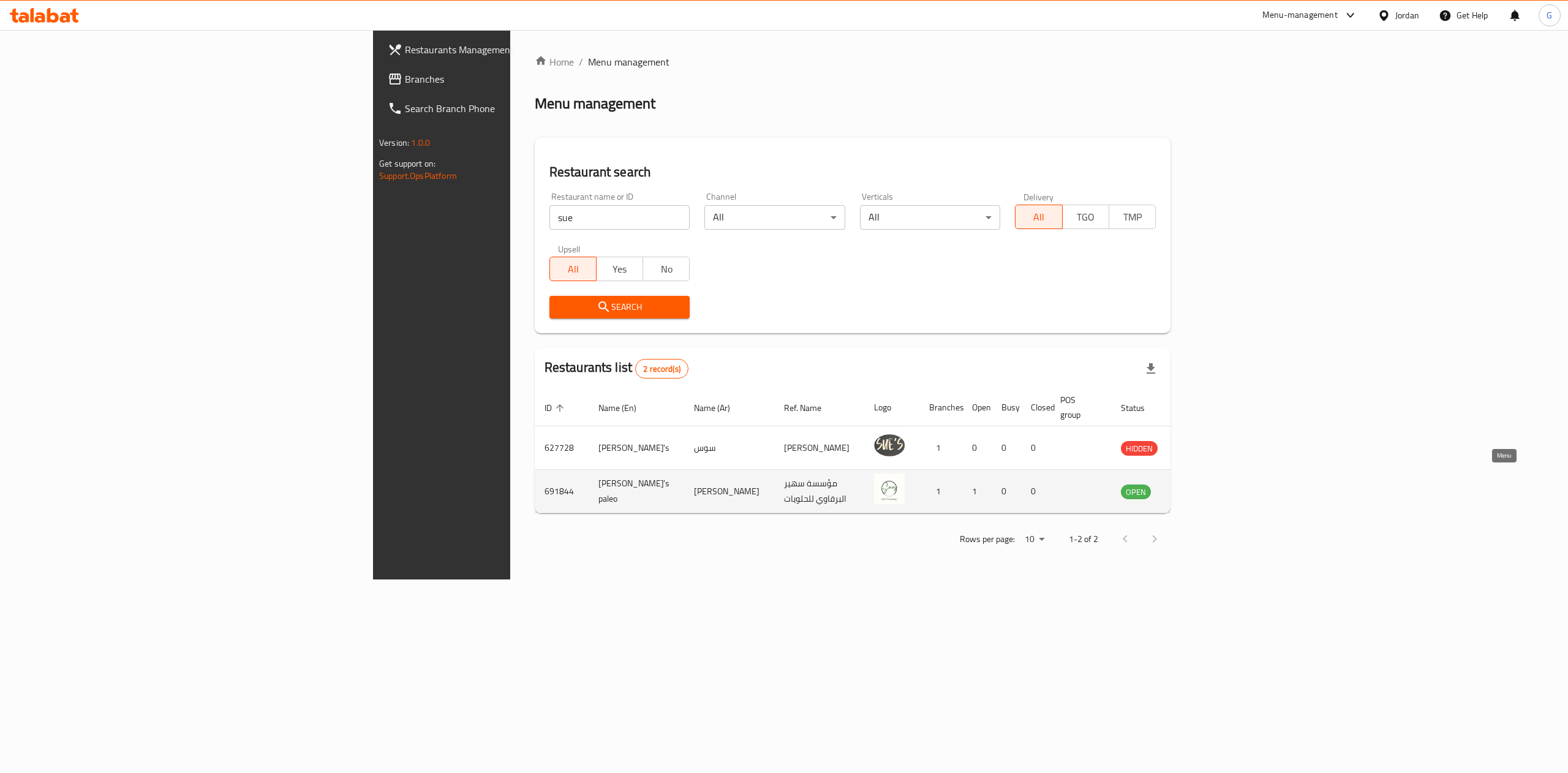
click at [1199, 487] on icon "enhanced table" at bounding box center [1192, 492] width 14 height 11
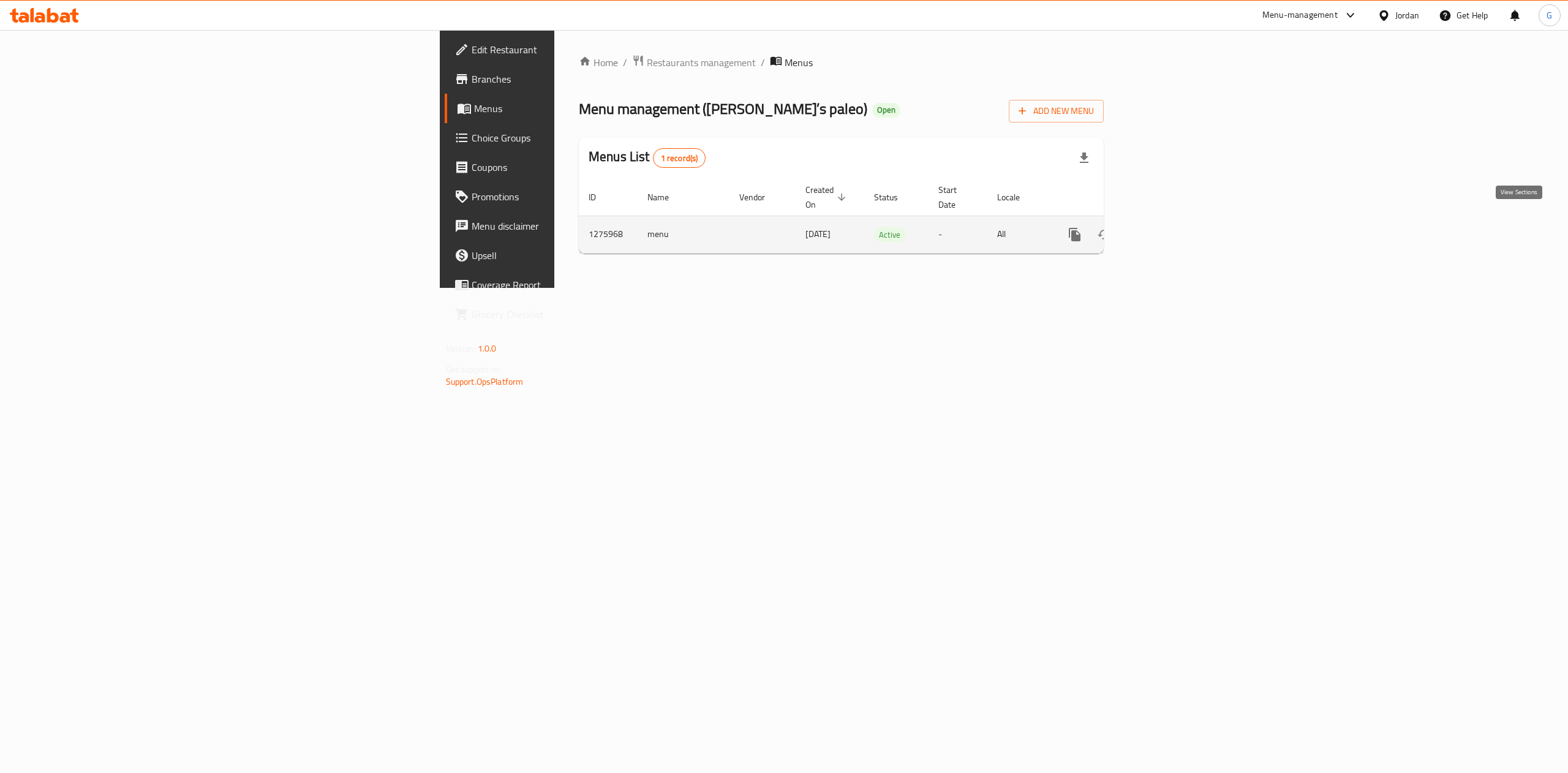
click at [1168, 229] on icon "enhanced table" at bounding box center [1163, 234] width 11 height 11
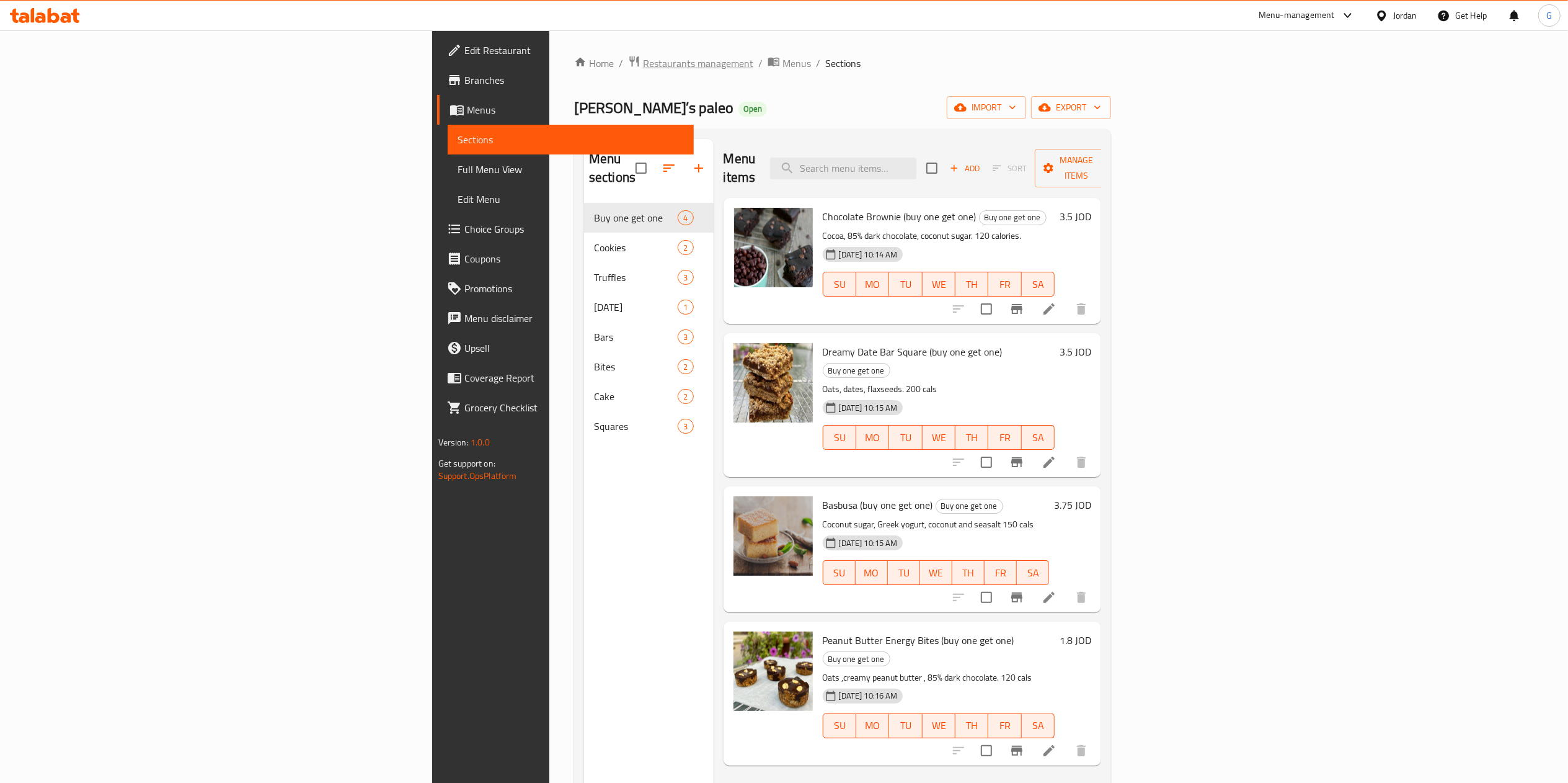
click at [643, 64] on span "Restaurants management" at bounding box center [698, 63] width 111 height 15
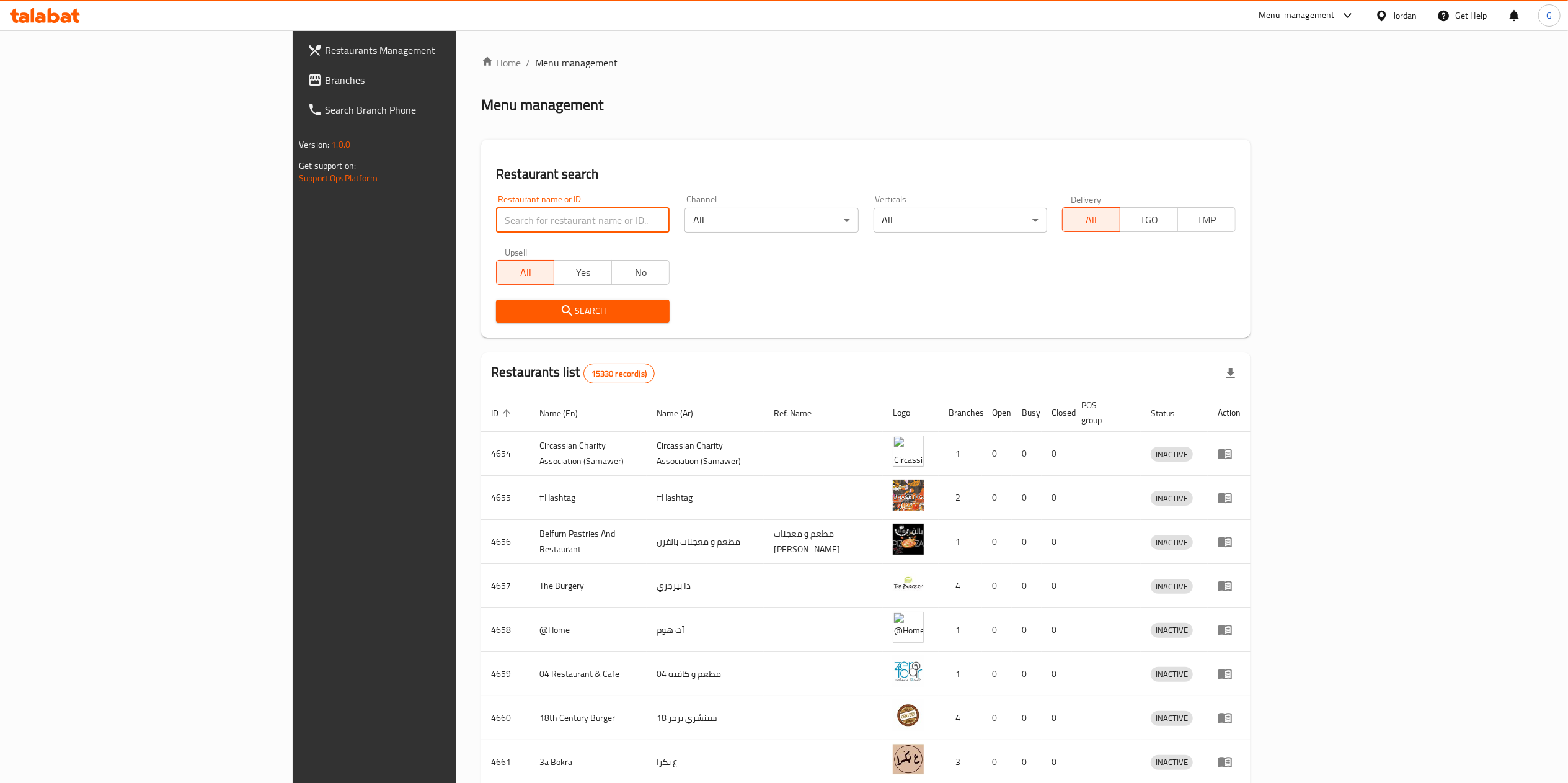
click at [496, 218] on input "search" at bounding box center [582, 220] width 173 height 25
paste input "باب توما"
click at [496, 218] on input "search" at bounding box center [582, 220] width 173 height 25
type input "باب توما"
click button "Search" at bounding box center [582, 311] width 173 height 23
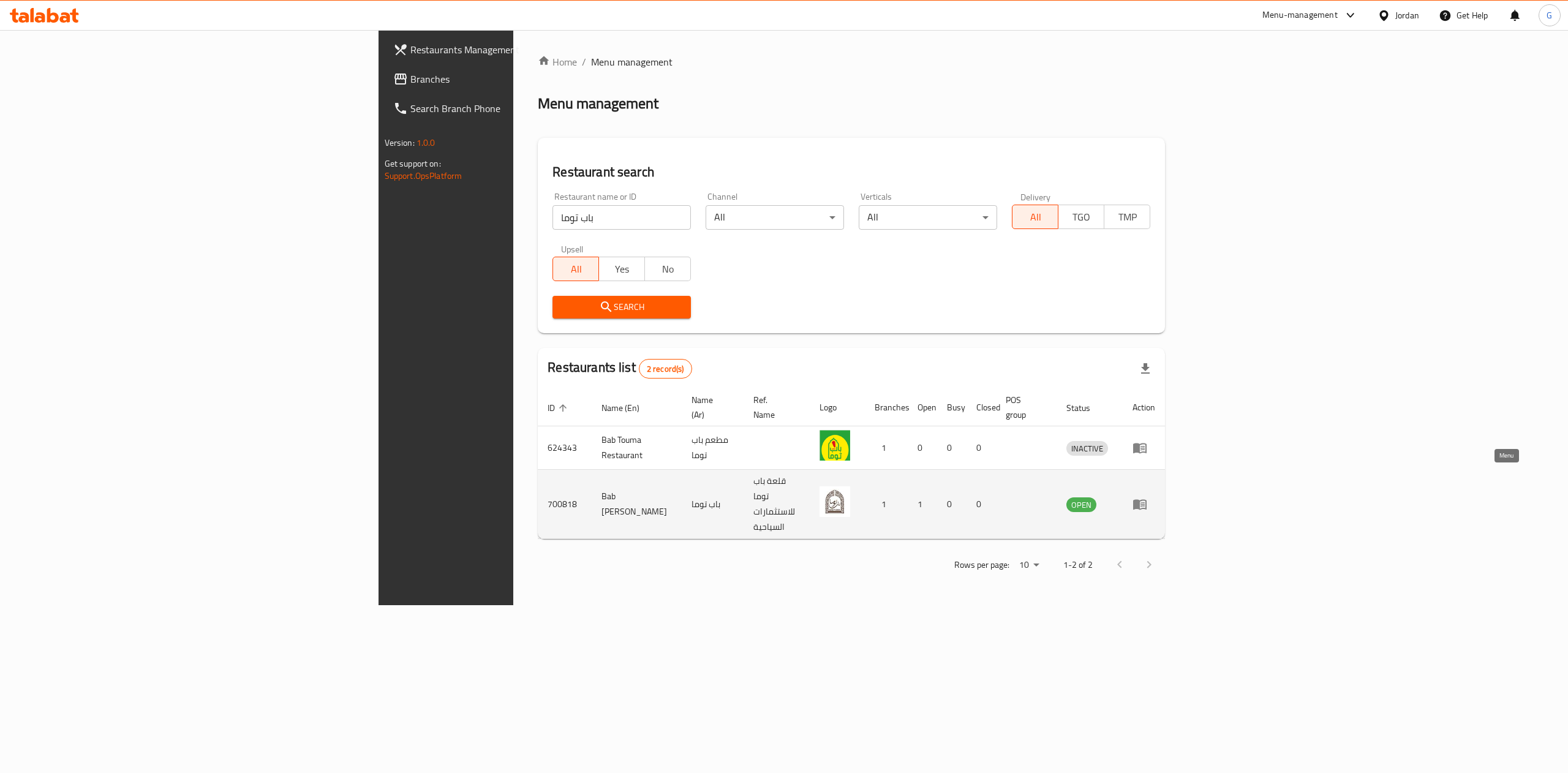
click at [1145, 502] on icon "enhanced table" at bounding box center [1143, 505] width 4 height 5
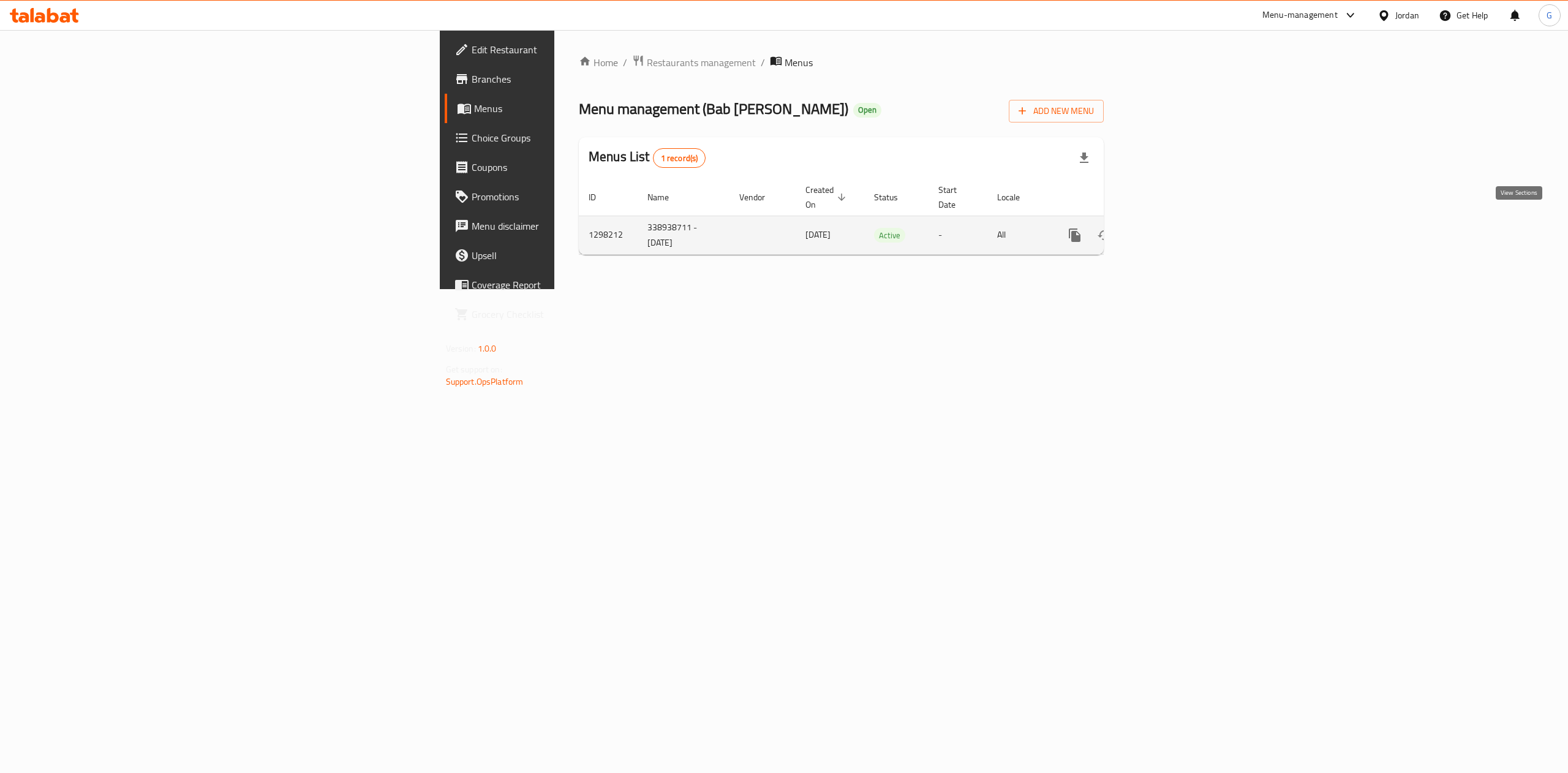
click at [1178, 224] on link "enhanced table" at bounding box center [1163, 235] width 29 height 29
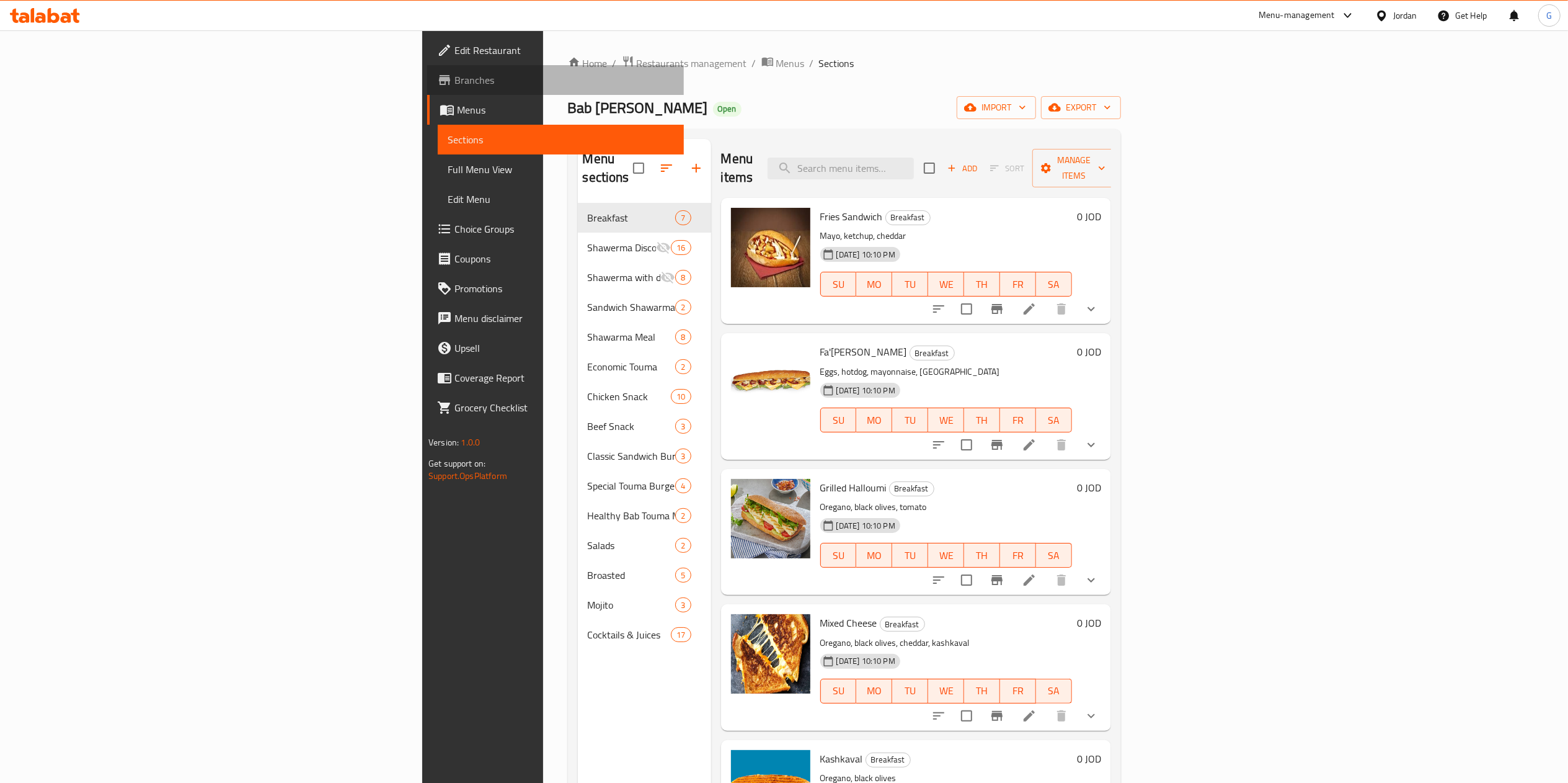
click at [427, 90] on link "Branches" at bounding box center [555, 80] width 257 height 30
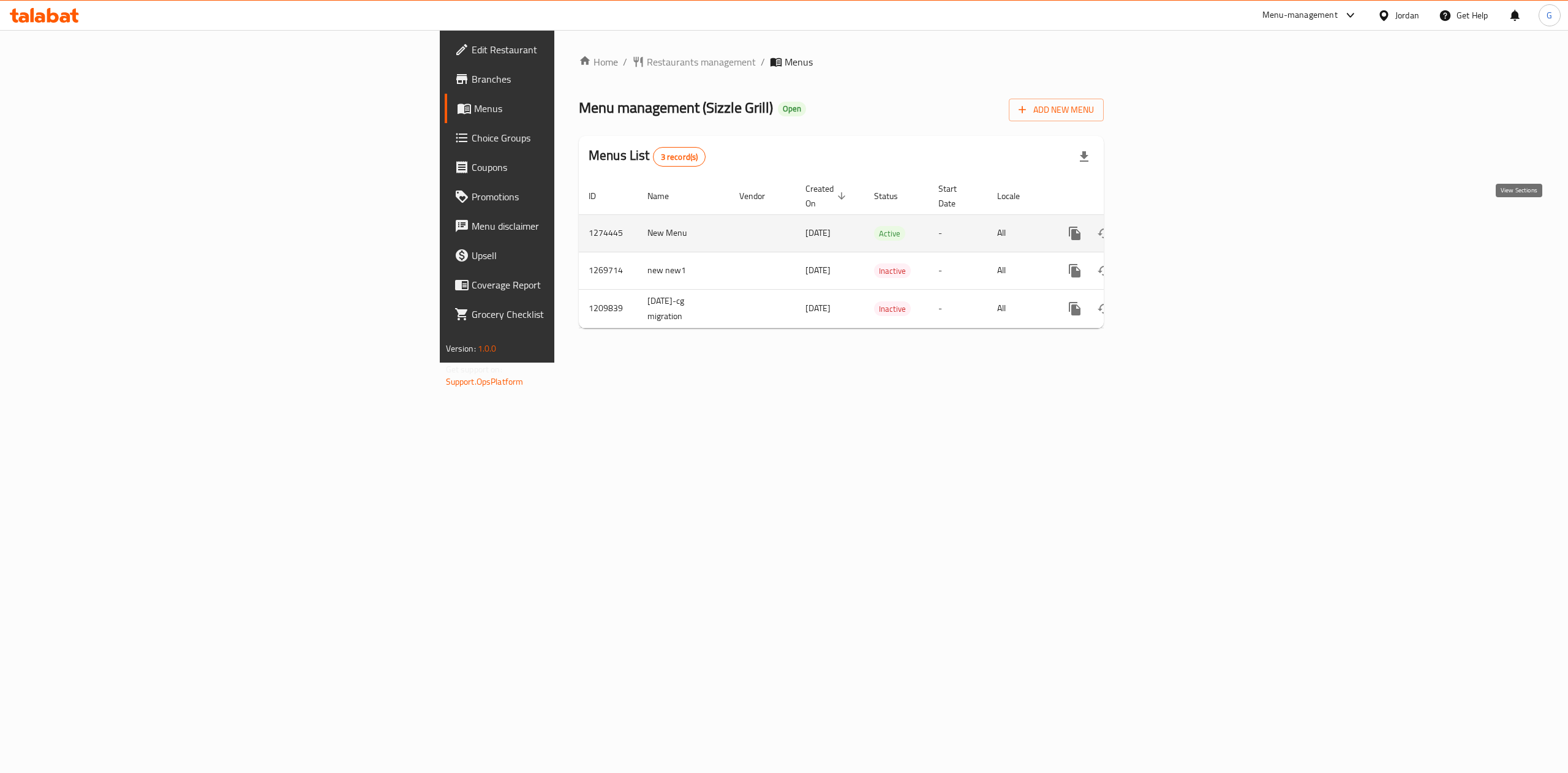
click at [1178, 218] on link "enhanced table" at bounding box center [1163, 233] width 29 height 29
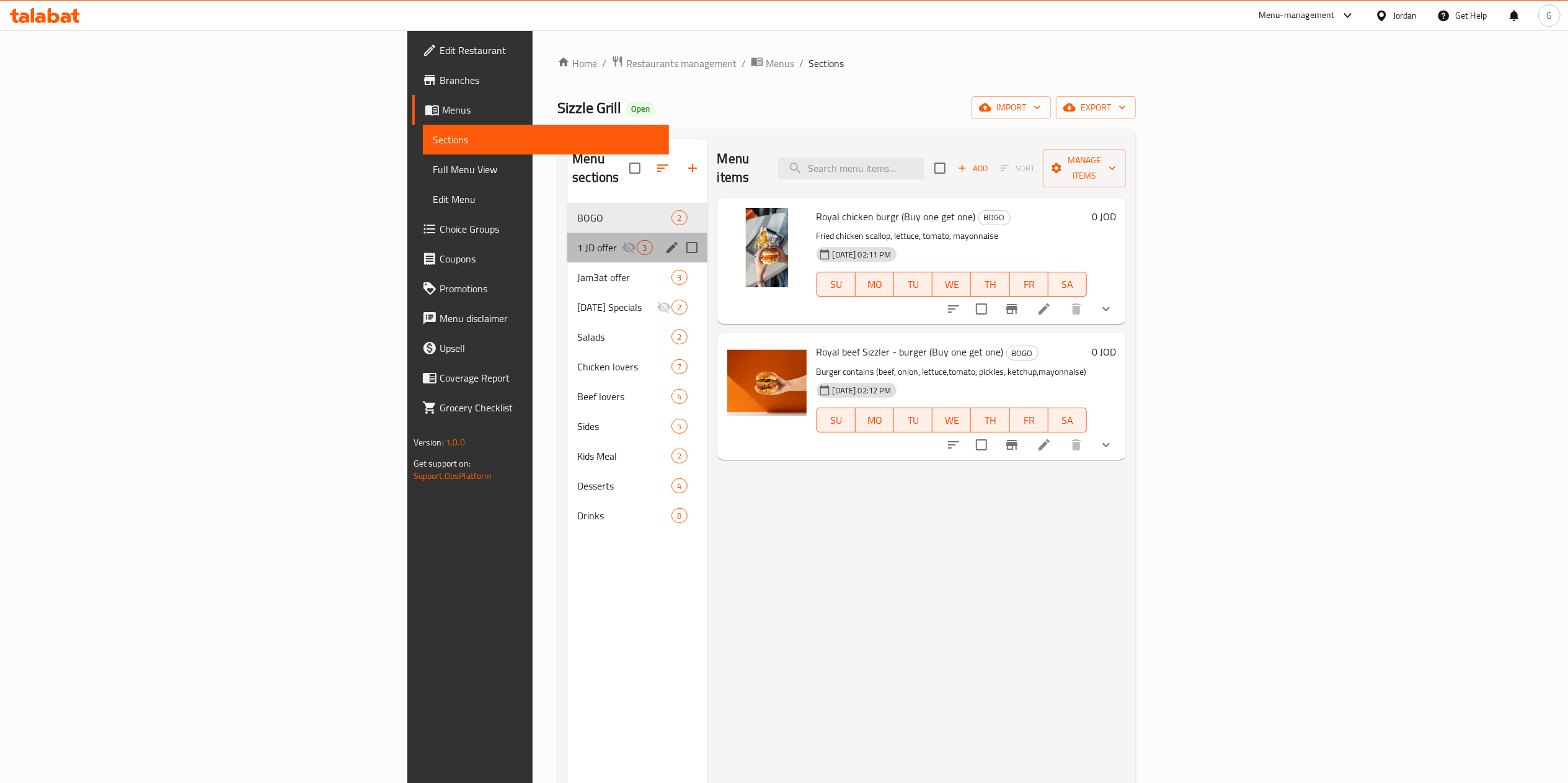
click at [567, 233] on div "1 JD offer 3" at bounding box center [637, 247] width 139 height 30
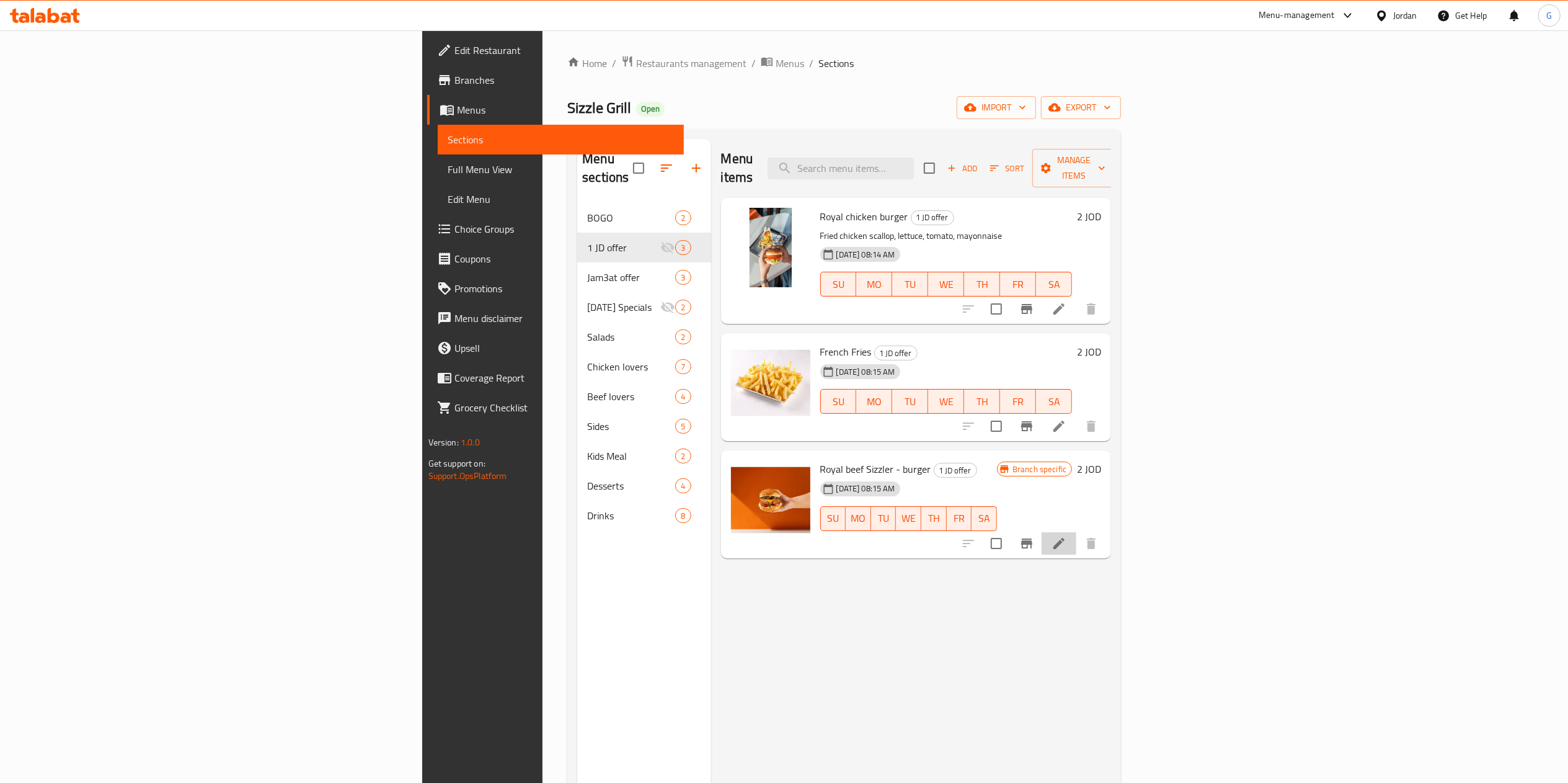
click at [1077, 532] on li at bounding box center [1059, 543] width 35 height 22
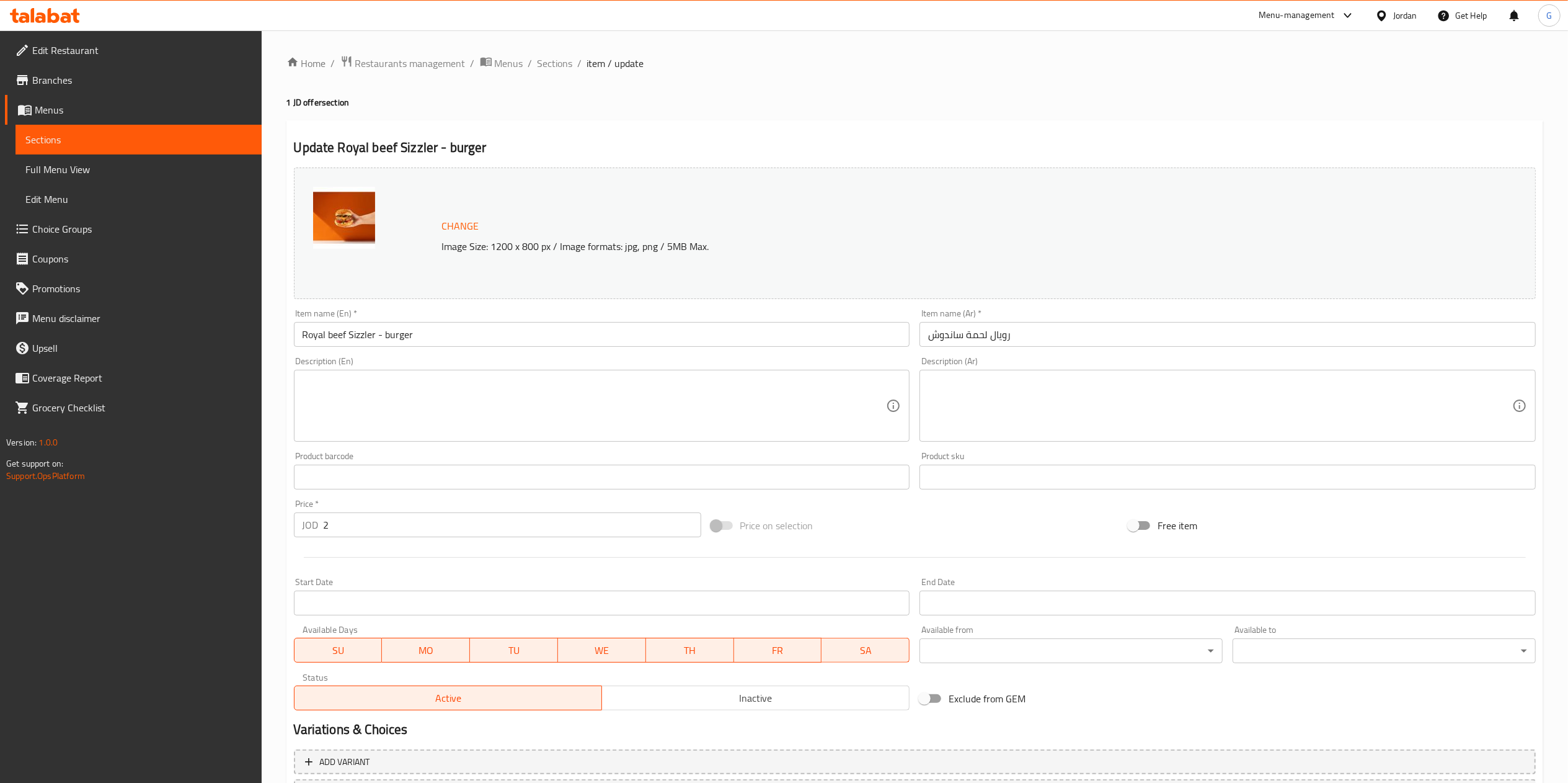
scroll to position [111, 0]
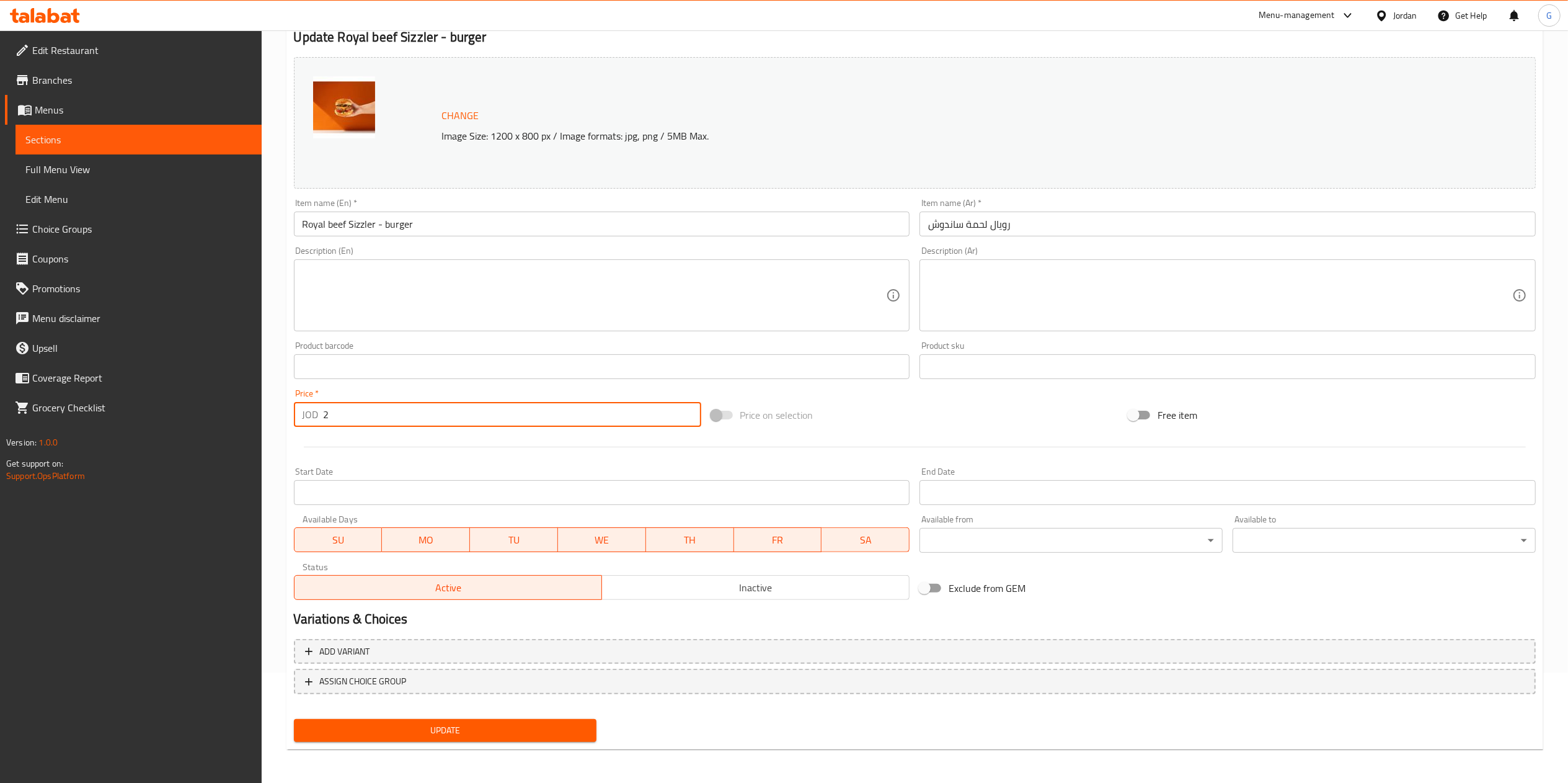
click at [509, 402] on input "2" at bounding box center [512, 414] width 378 height 25
type input "2.22"
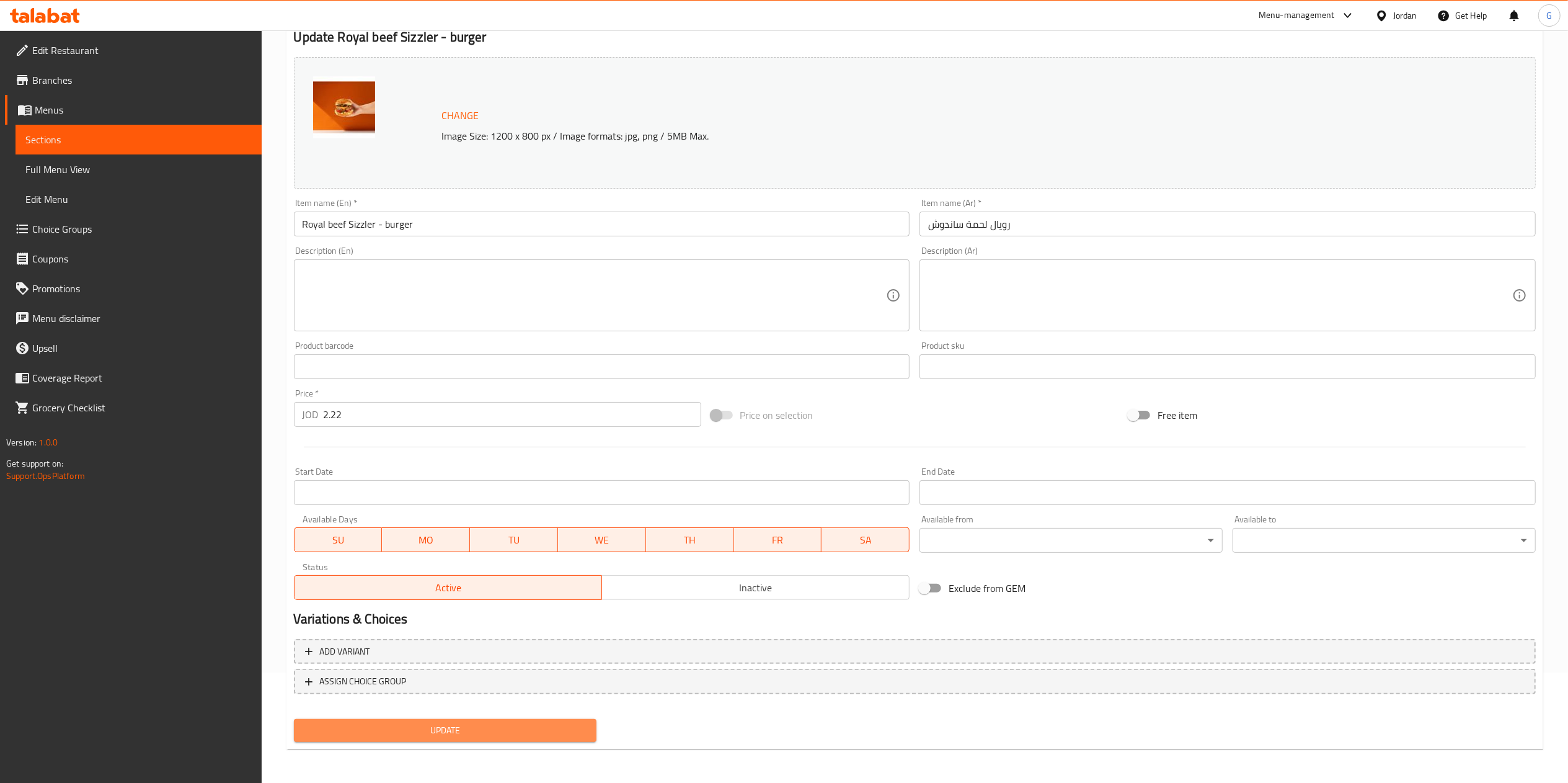
click at [488, 724] on span "Update" at bounding box center [445, 730] width 283 height 15
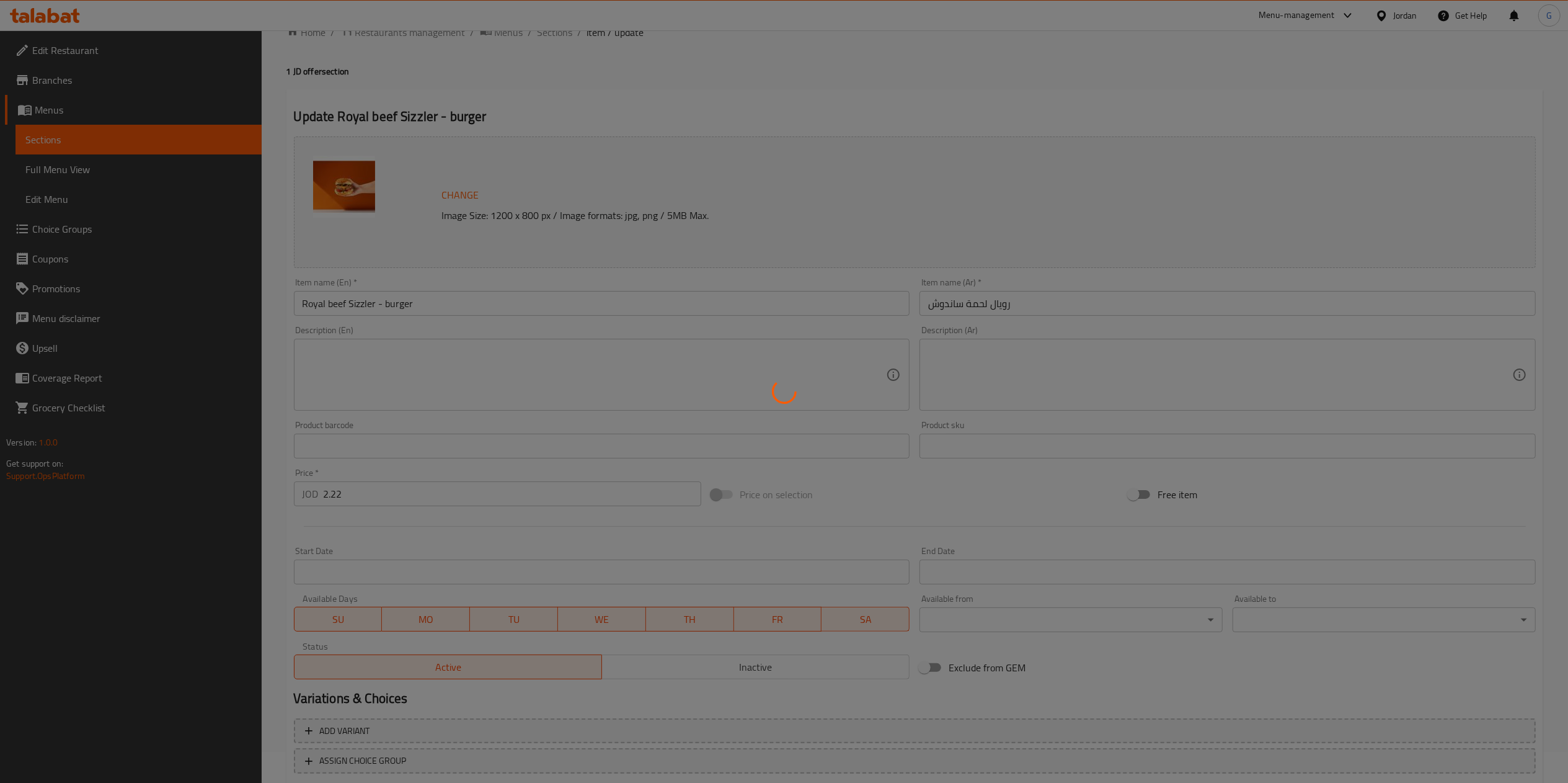
scroll to position [0, 0]
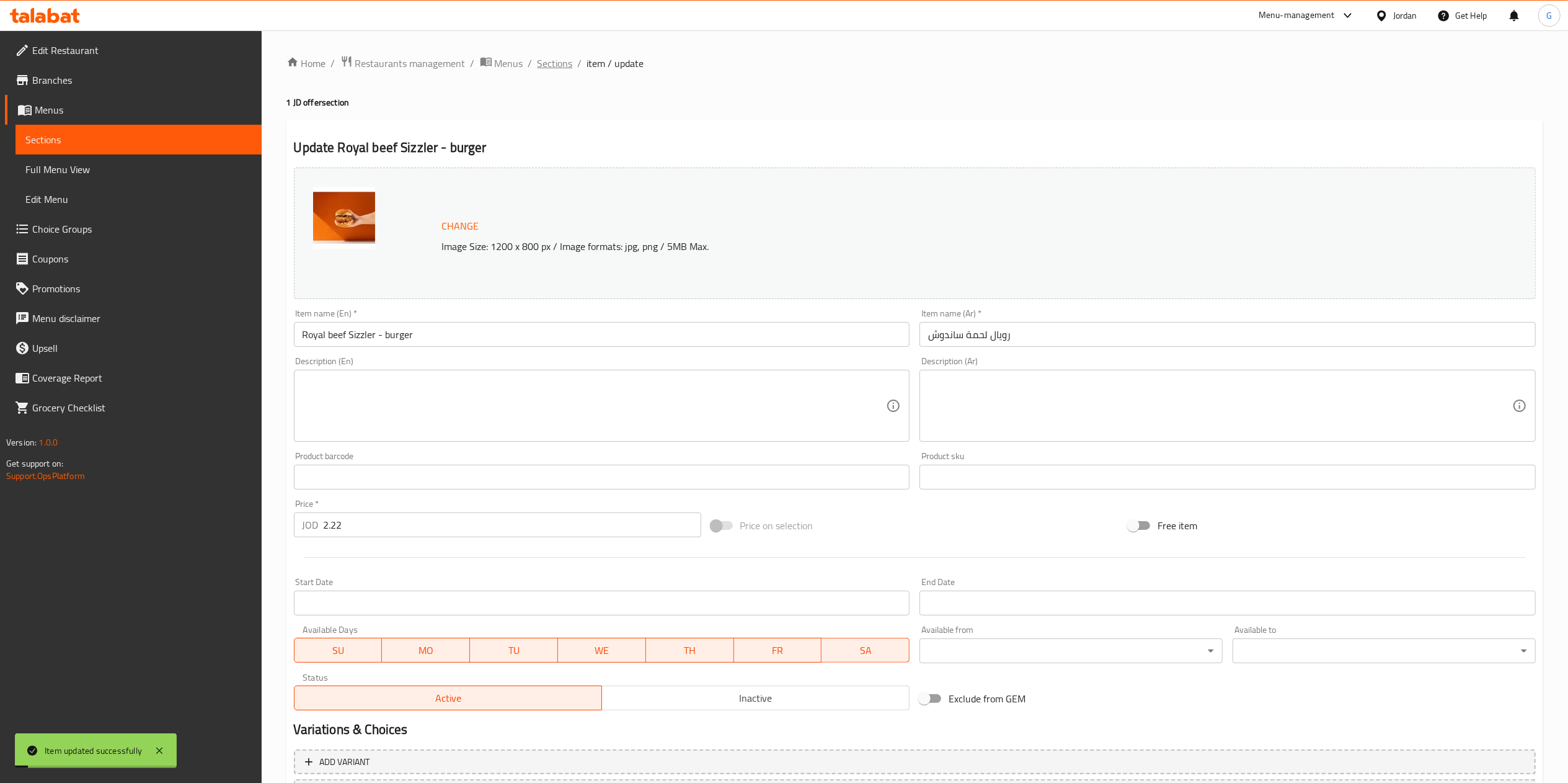
click at [547, 57] on span "Sections" at bounding box center [555, 63] width 35 height 15
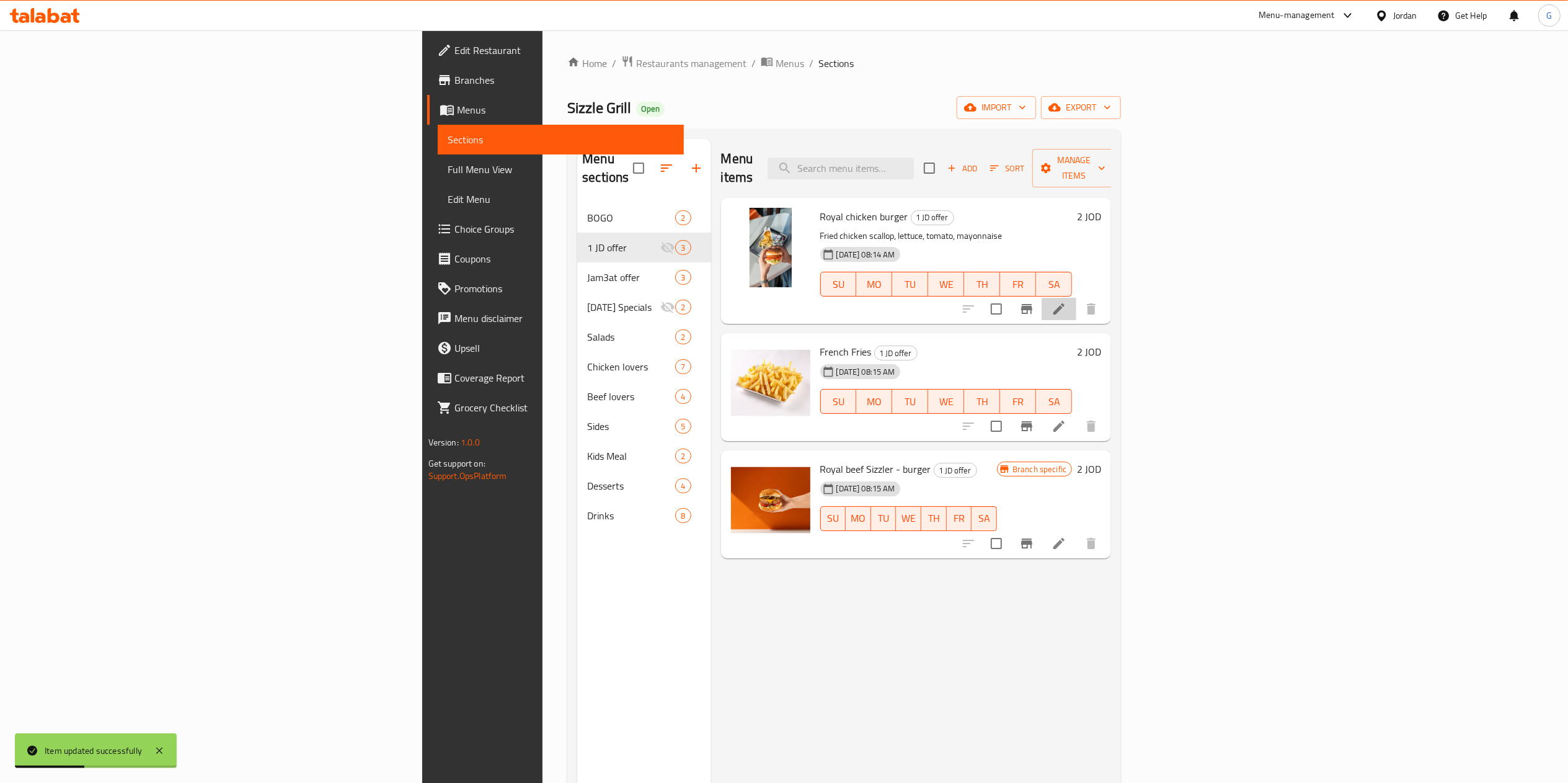
click at [1077, 298] on li at bounding box center [1059, 309] width 35 height 22
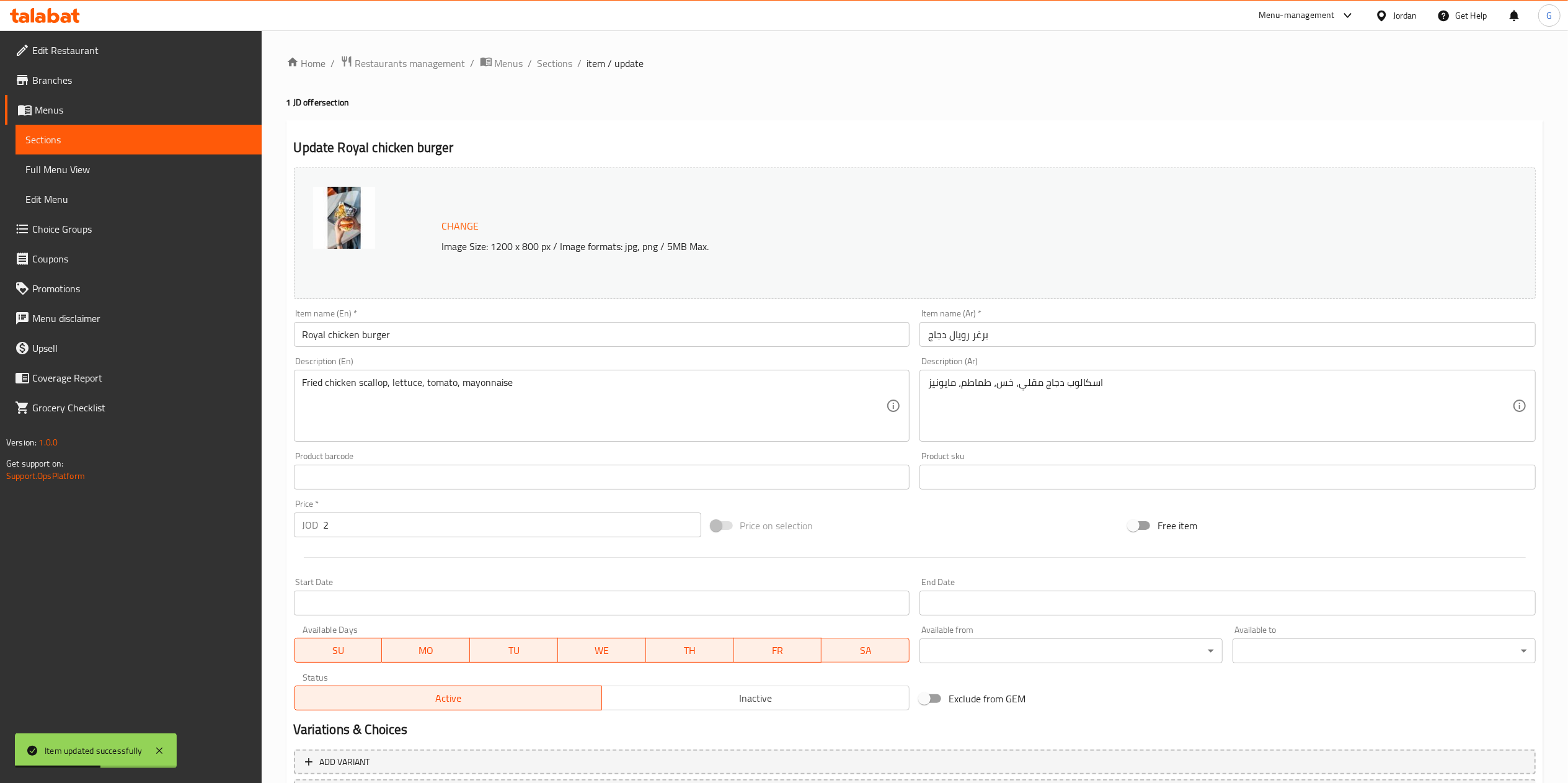
scroll to position [111, 0]
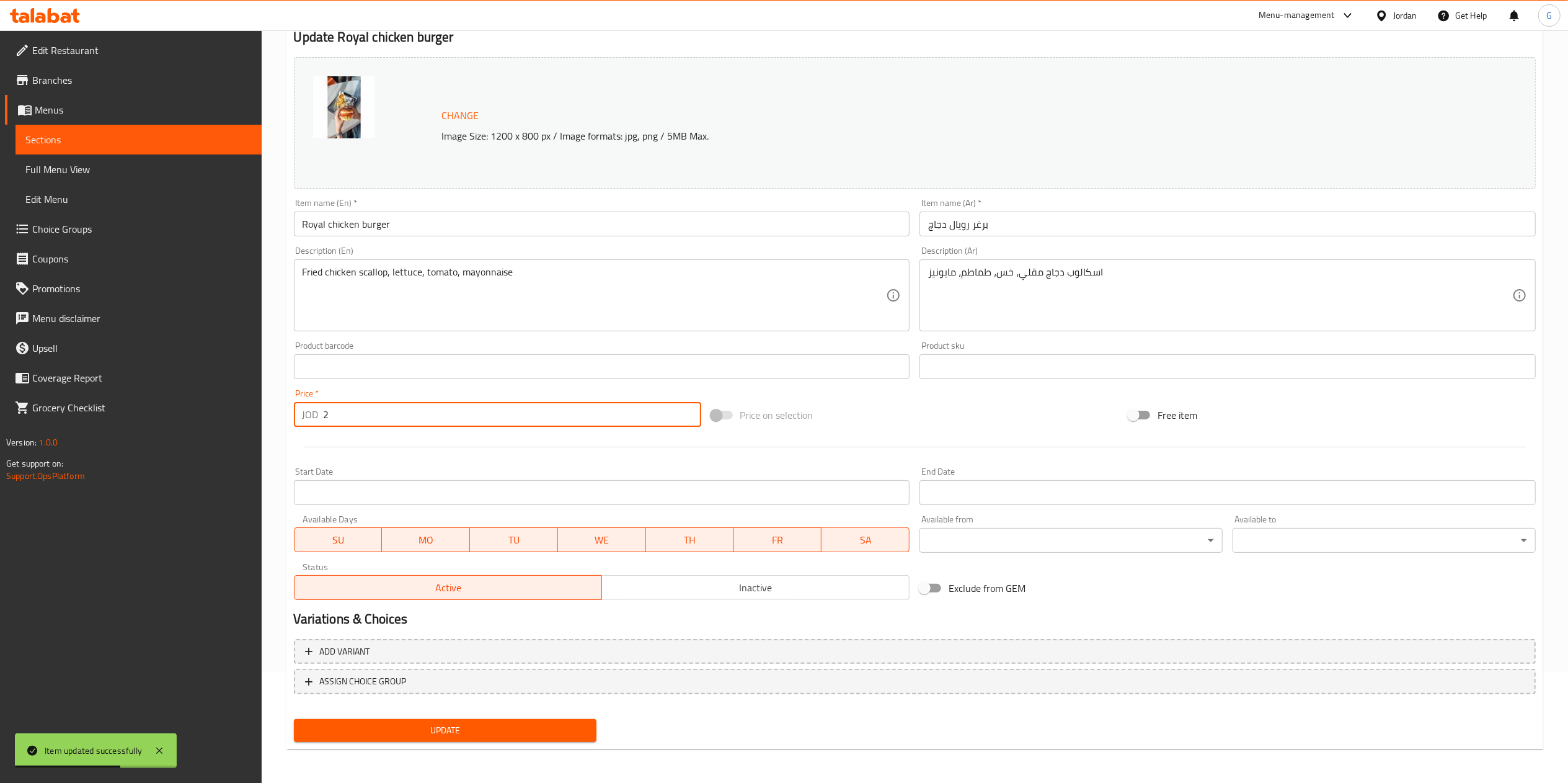
click at [544, 422] on input "2" at bounding box center [512, 414] width 378 height 25
type input "2.22"
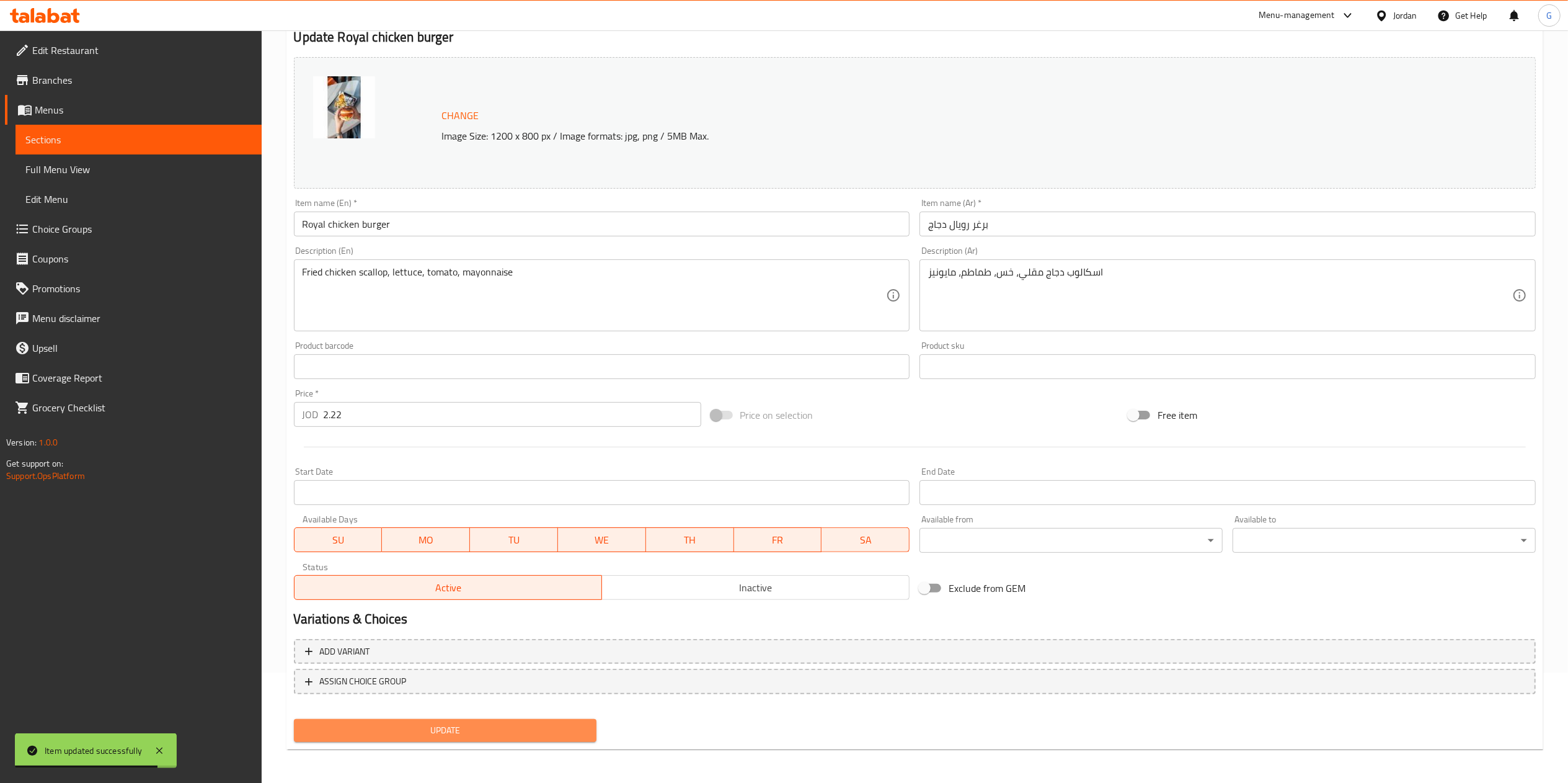
click at [529, 738] on button "Update" at bounding box center [446, 731] width 303 height 23
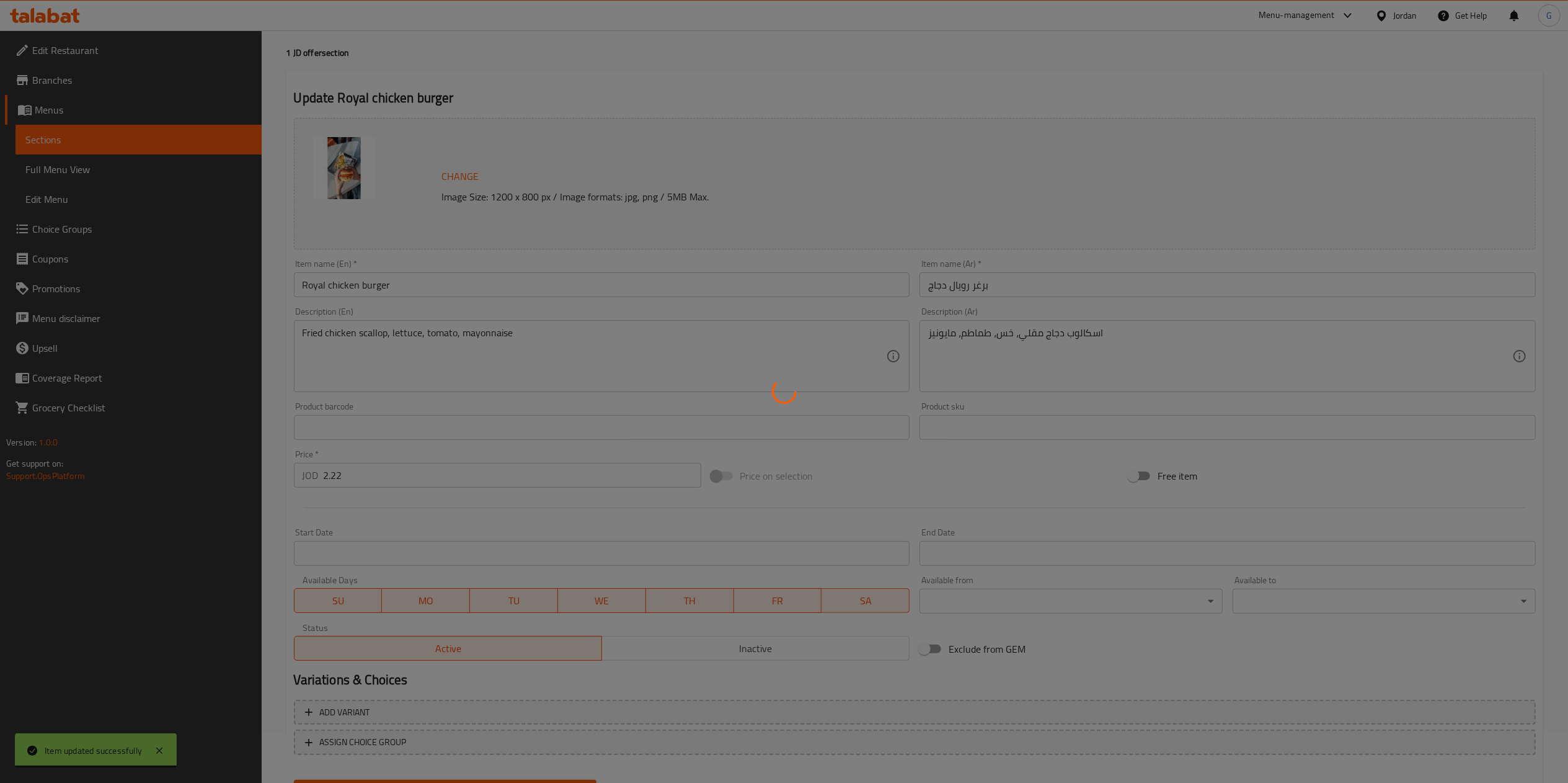
scroll to position [0, 0]
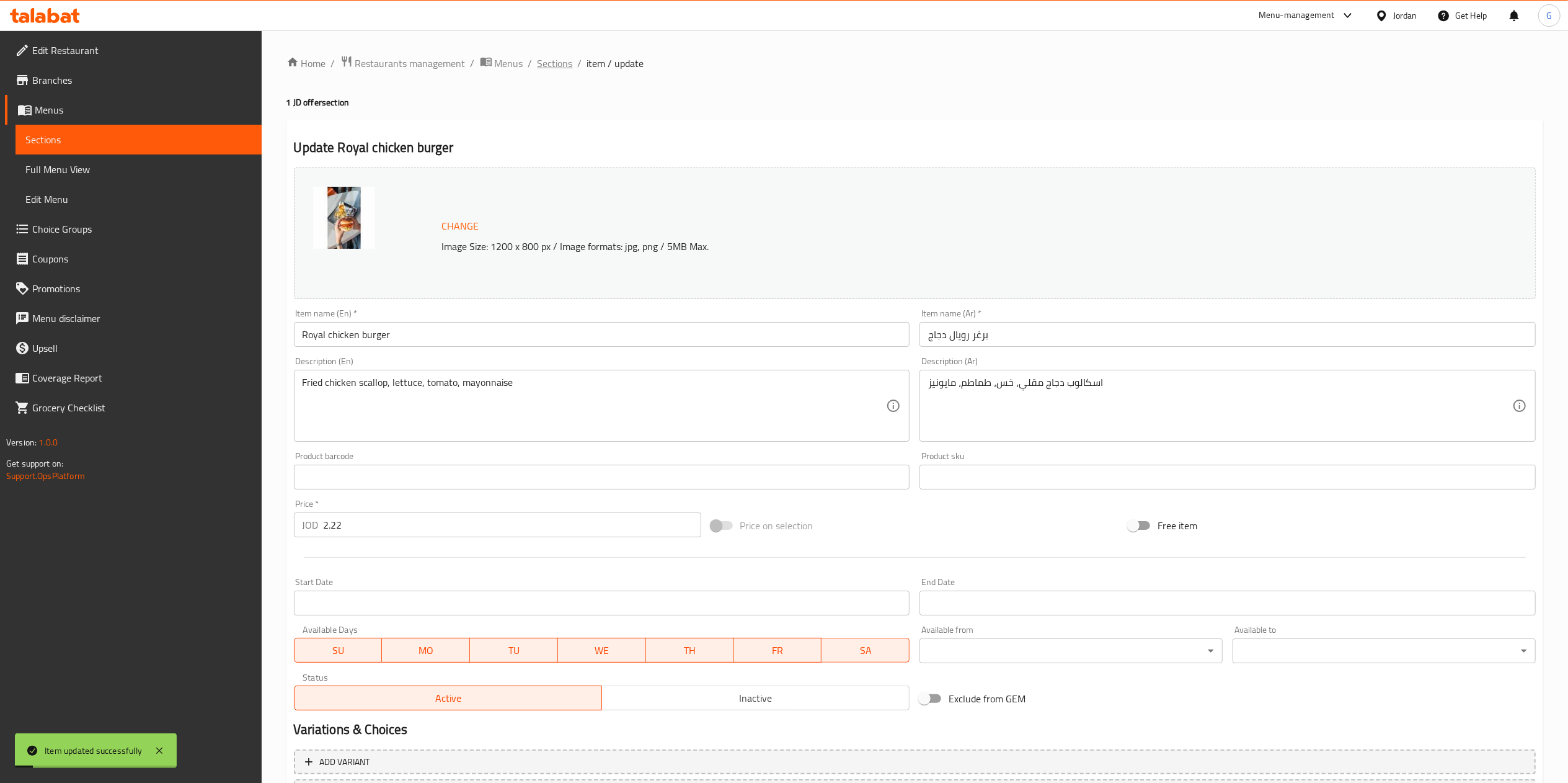
click at [569, 69] on span "Sections" at bounding box center [555, 63] width 35 height 15
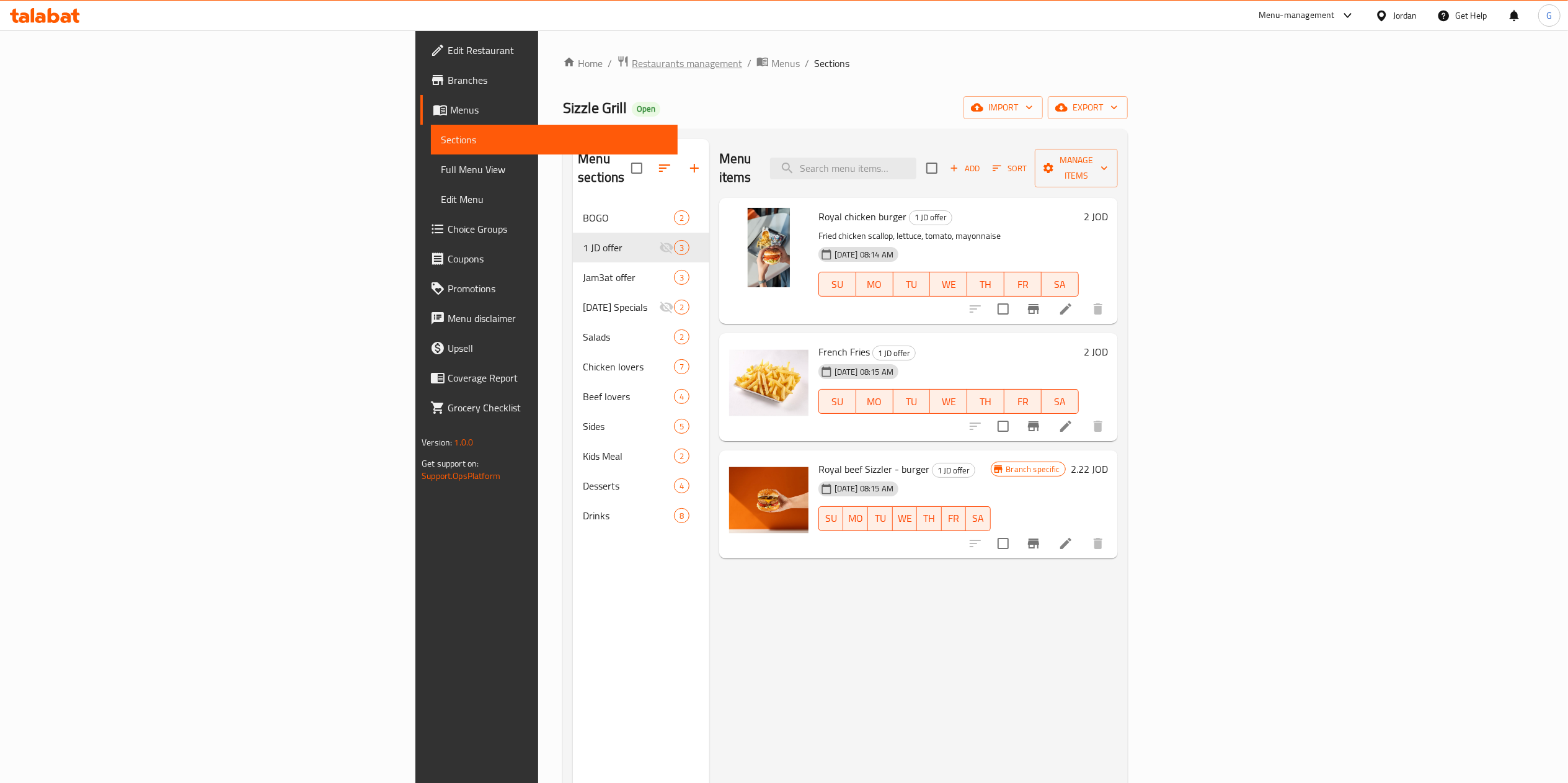
click at [632, 61] on span "Restaurants management" at bounding box center [686, 63] width 111 height 15
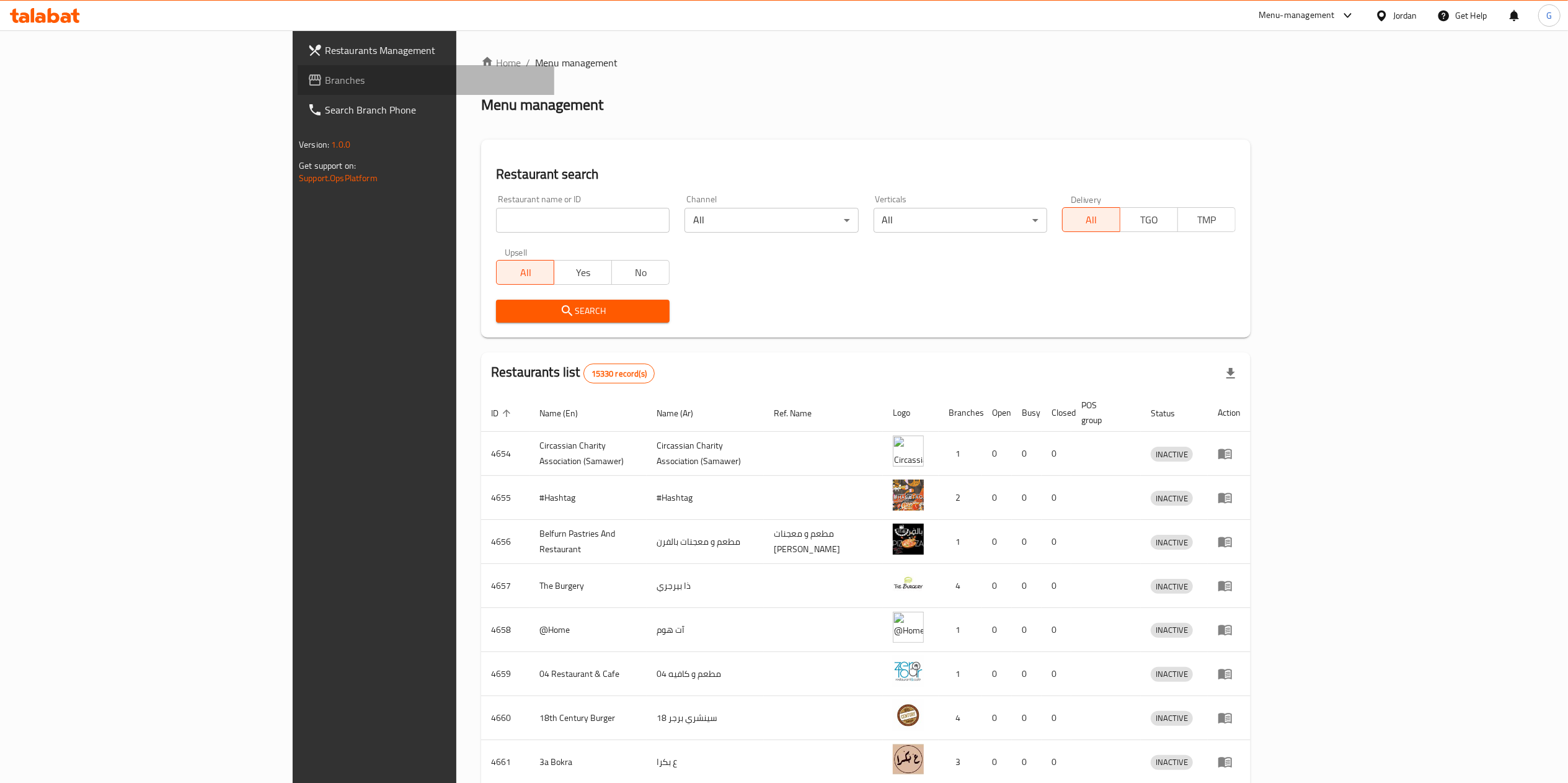
click at [298, 72] on link "Branches" at bounding box center [426, 80] width 257 height 30
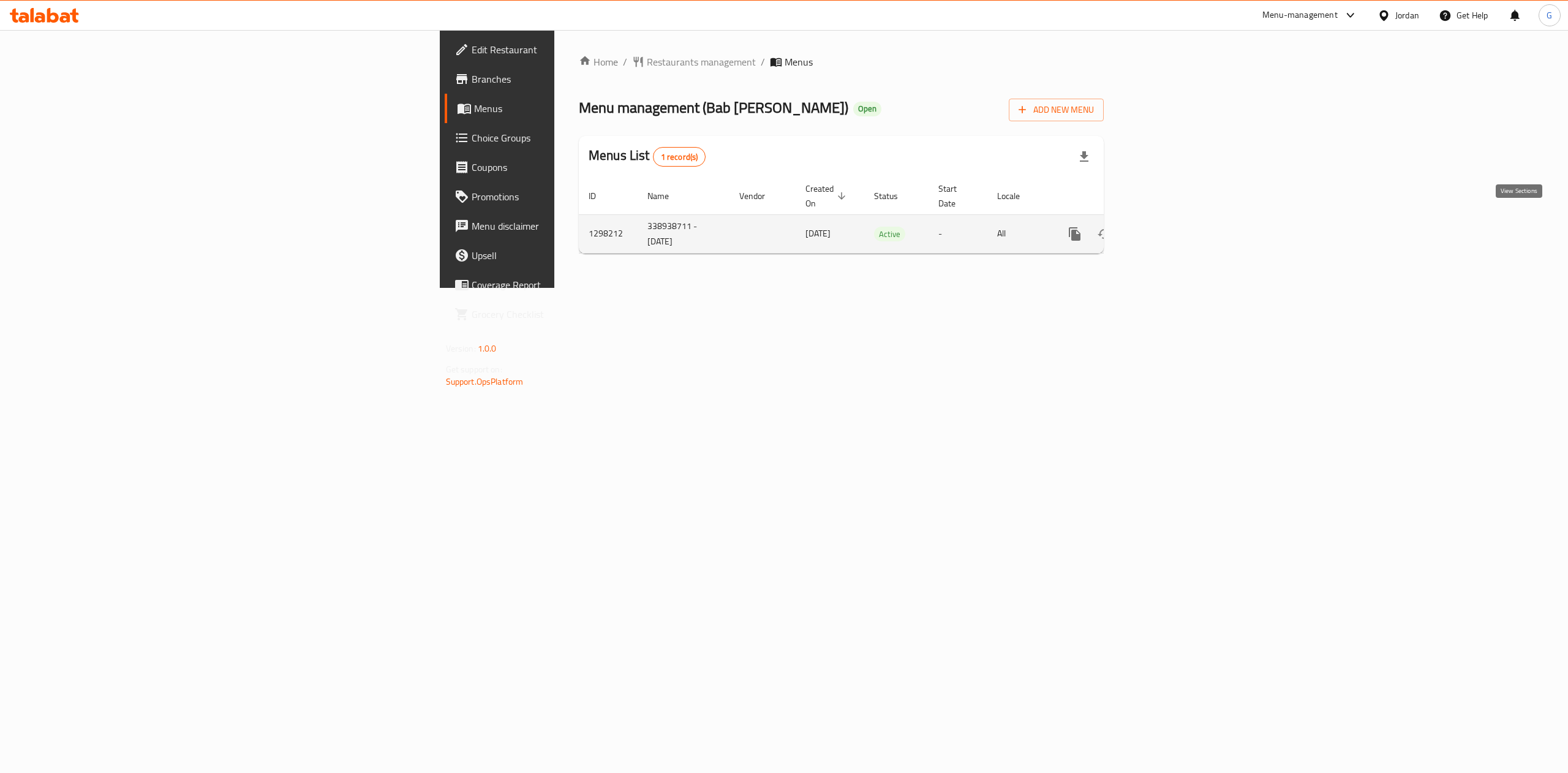
click at [1168, 228] on icon "enhanced table" at bounding box center [1163, 233] width 11 height 11
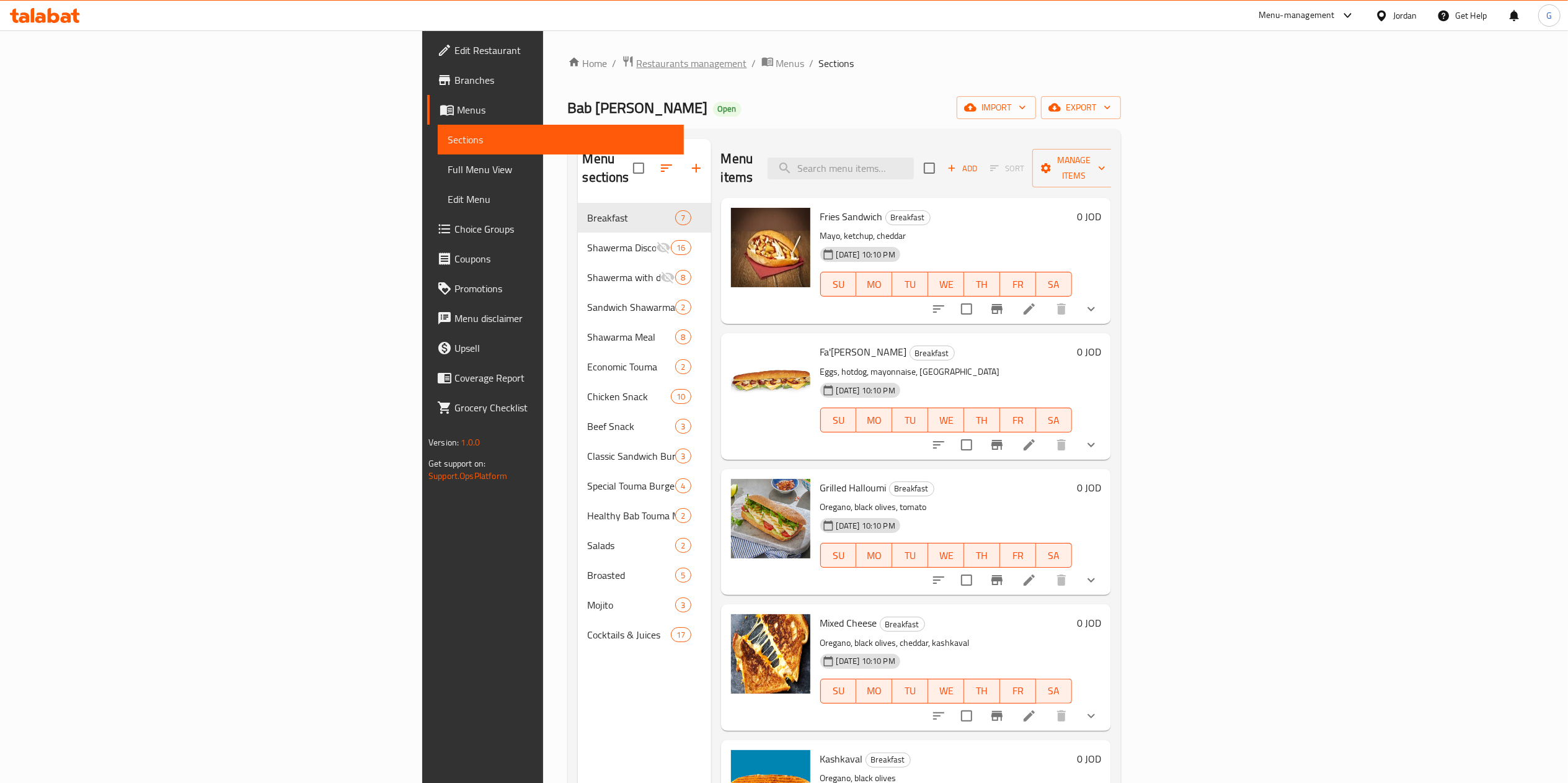
click at [637, 59] on span "Restaurants management" at bounding box center [692, 63] width 111 height 15
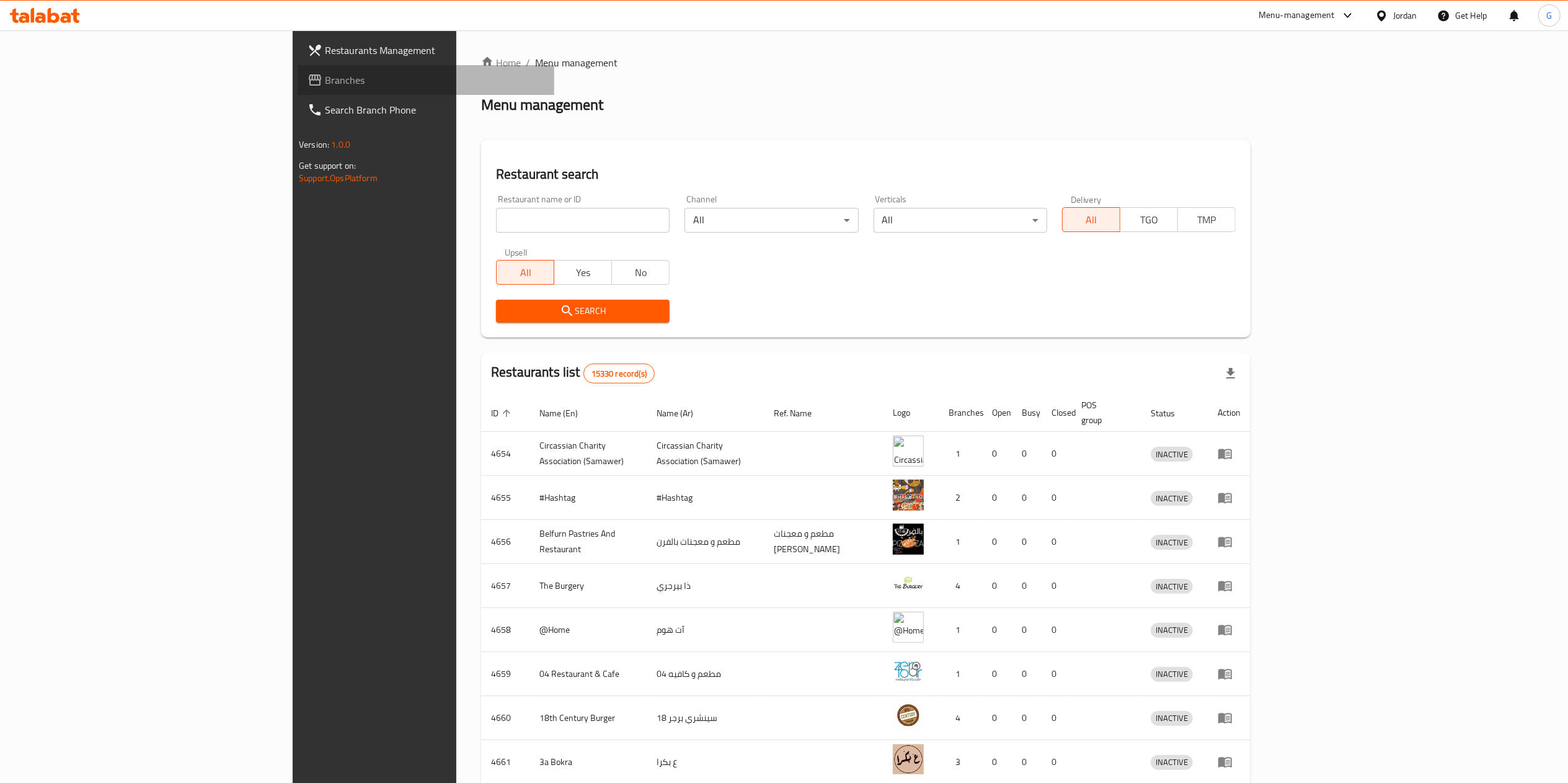
click at [325, 72] on span "Branches" at bounding box center [435, 80] width 220 height 15
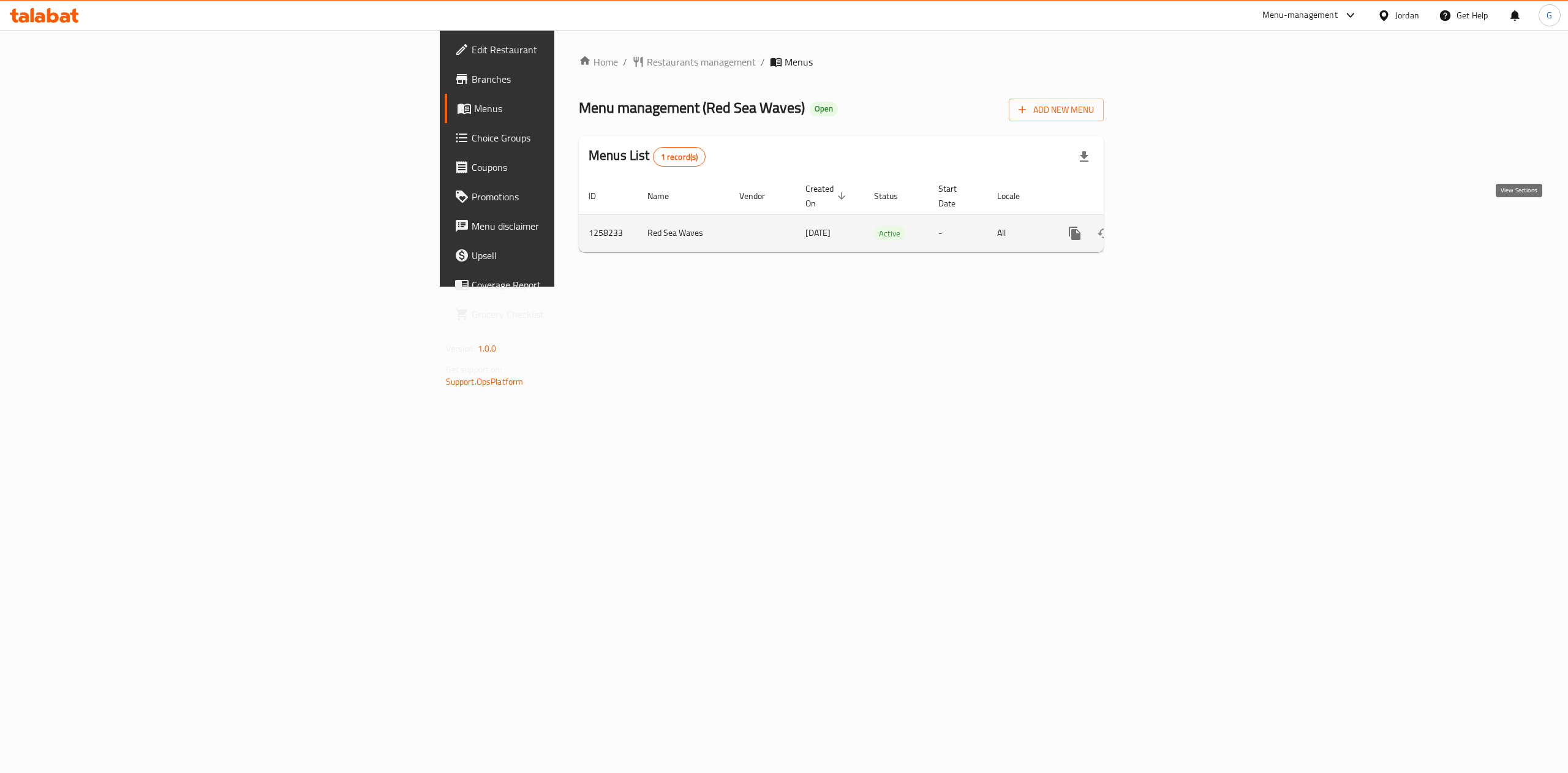
click at [1170, 226] on icon "enhanced table" at bounding box center [1163, 233] width 15 height 15
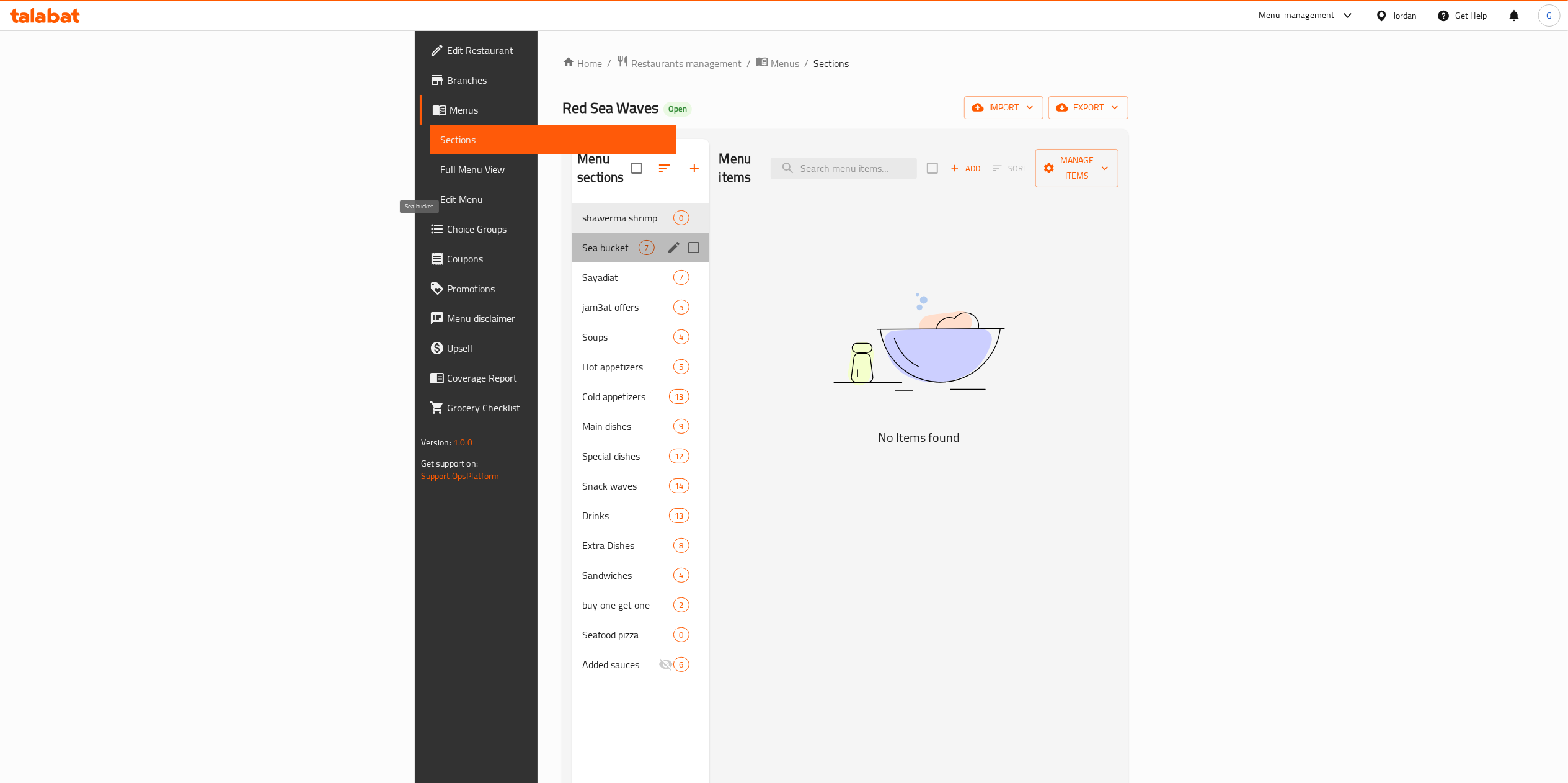
click at [582, 240] on span "Sea bucket" at bounding box center [611, 247] width 56 height 15
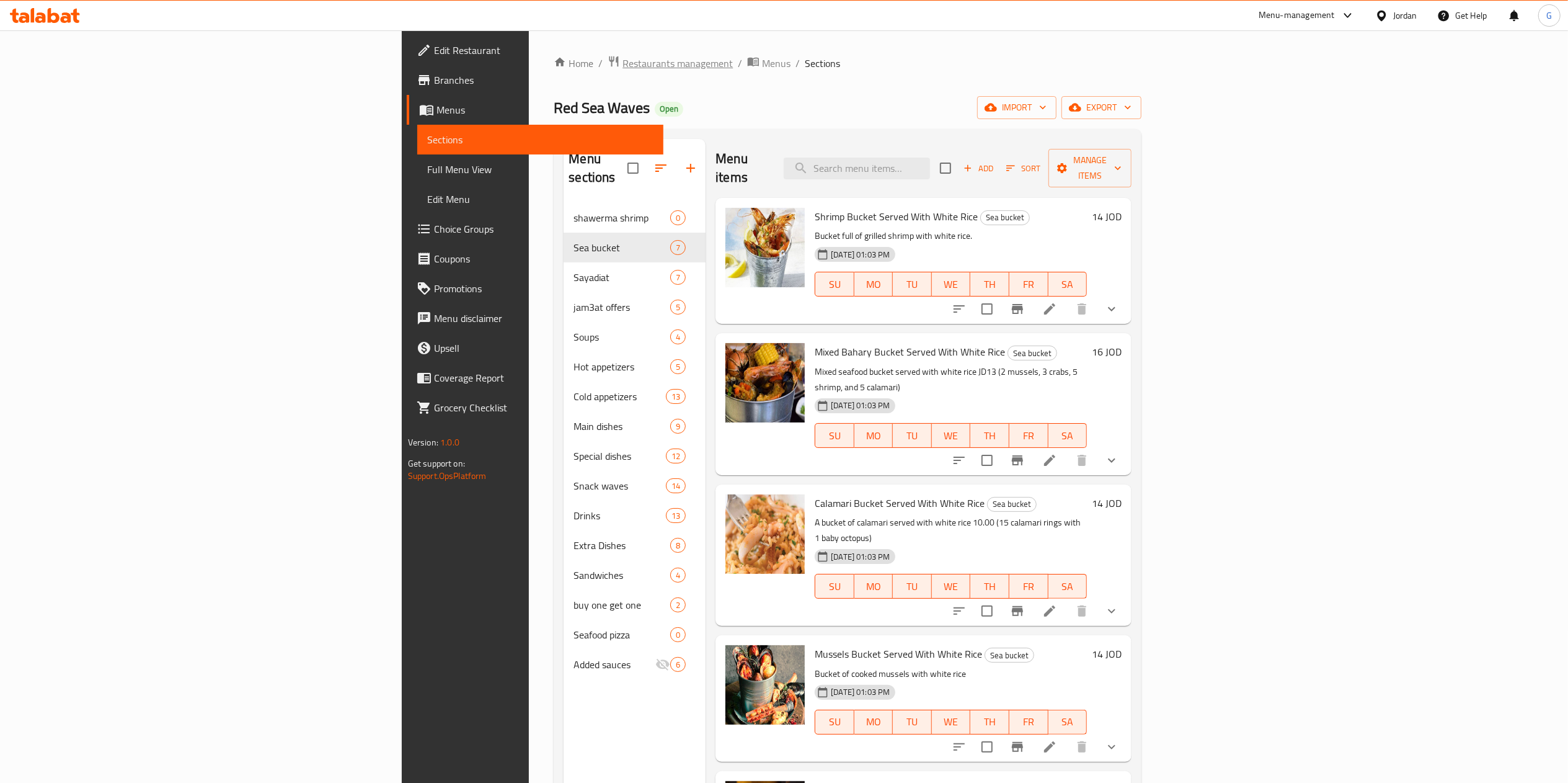
click at [623, 64] on span "Restaurants management" at bounding box center [678, 63] width 111 height 15
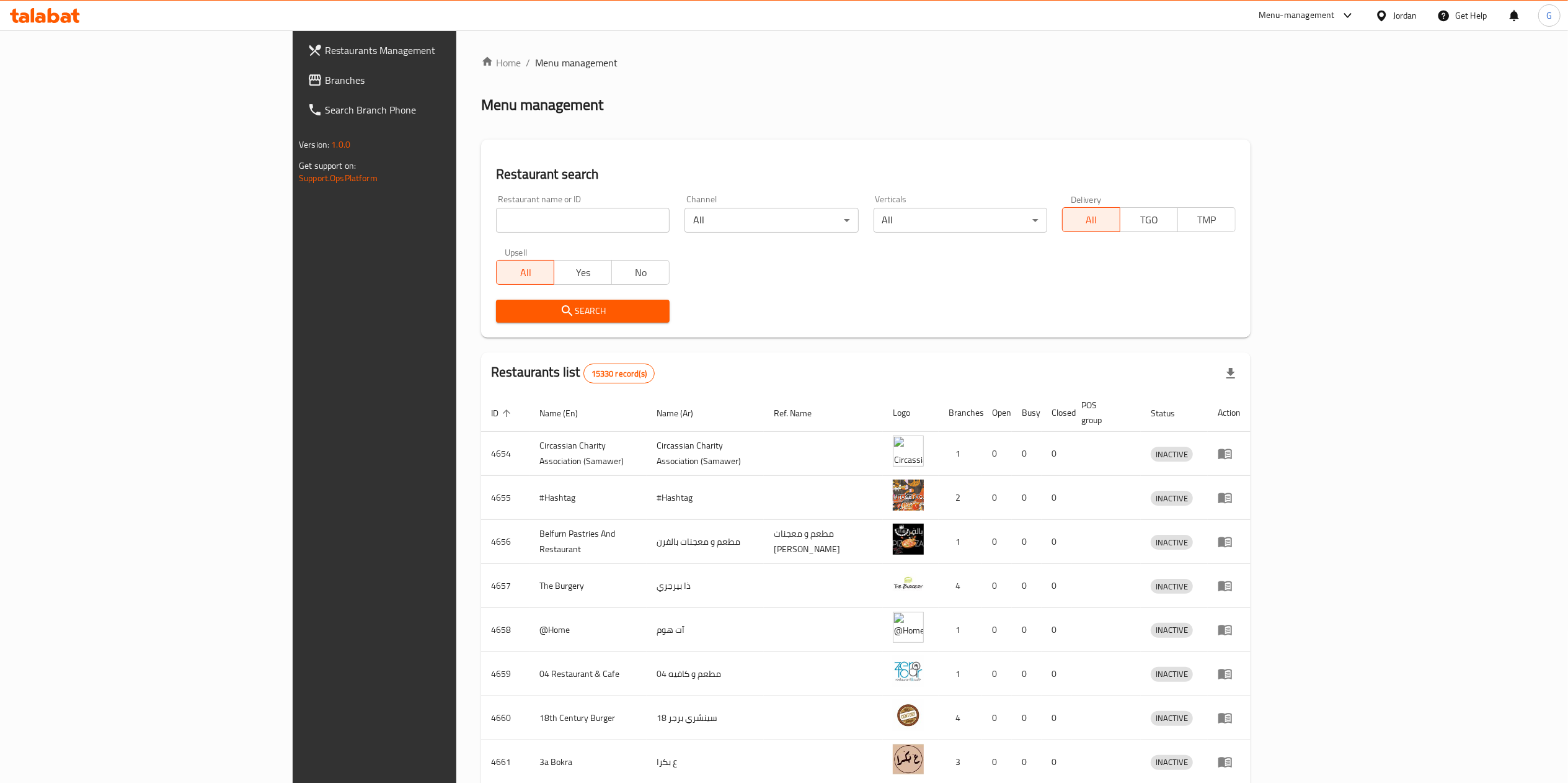
click at [482, 218] on div "Home / Menu management Menu management Restaurant search Restaurant name or ID …" at bounding box center [866, 484] width 770 height 859
click at [496, 218] on input "search" at bounding box center [582, 220] width 173 height 25
paste input "748335"
click at [496, 218] on input "search" at bounding box center [582, 220] width 173 height 25
click button "Search" at bounding box center [582, 311] width 173 height 23
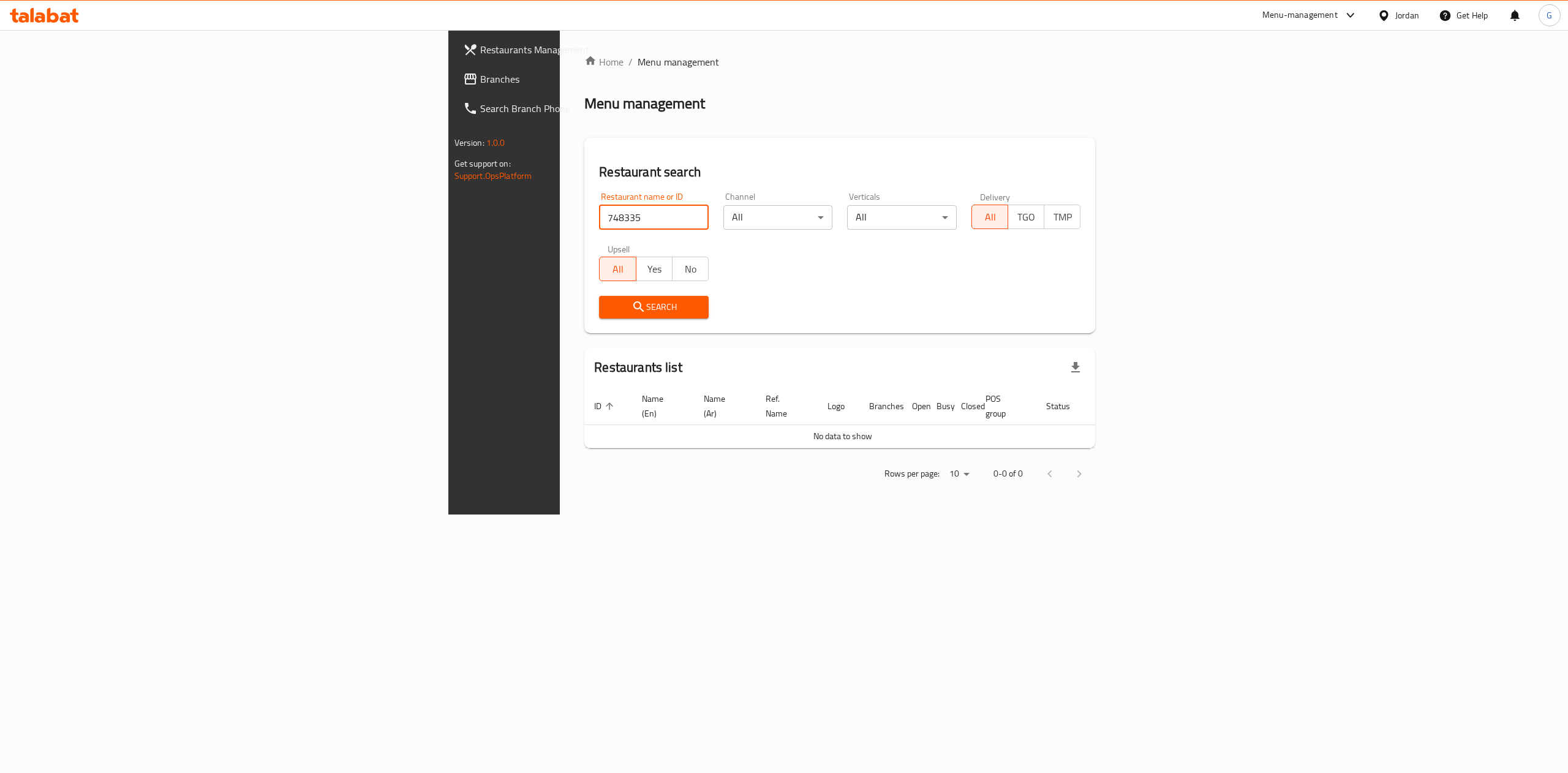
paste input "Pistachio"
type input "Pistachio"
click button "Search" at bounding box center [654, 307] width 110 height 23
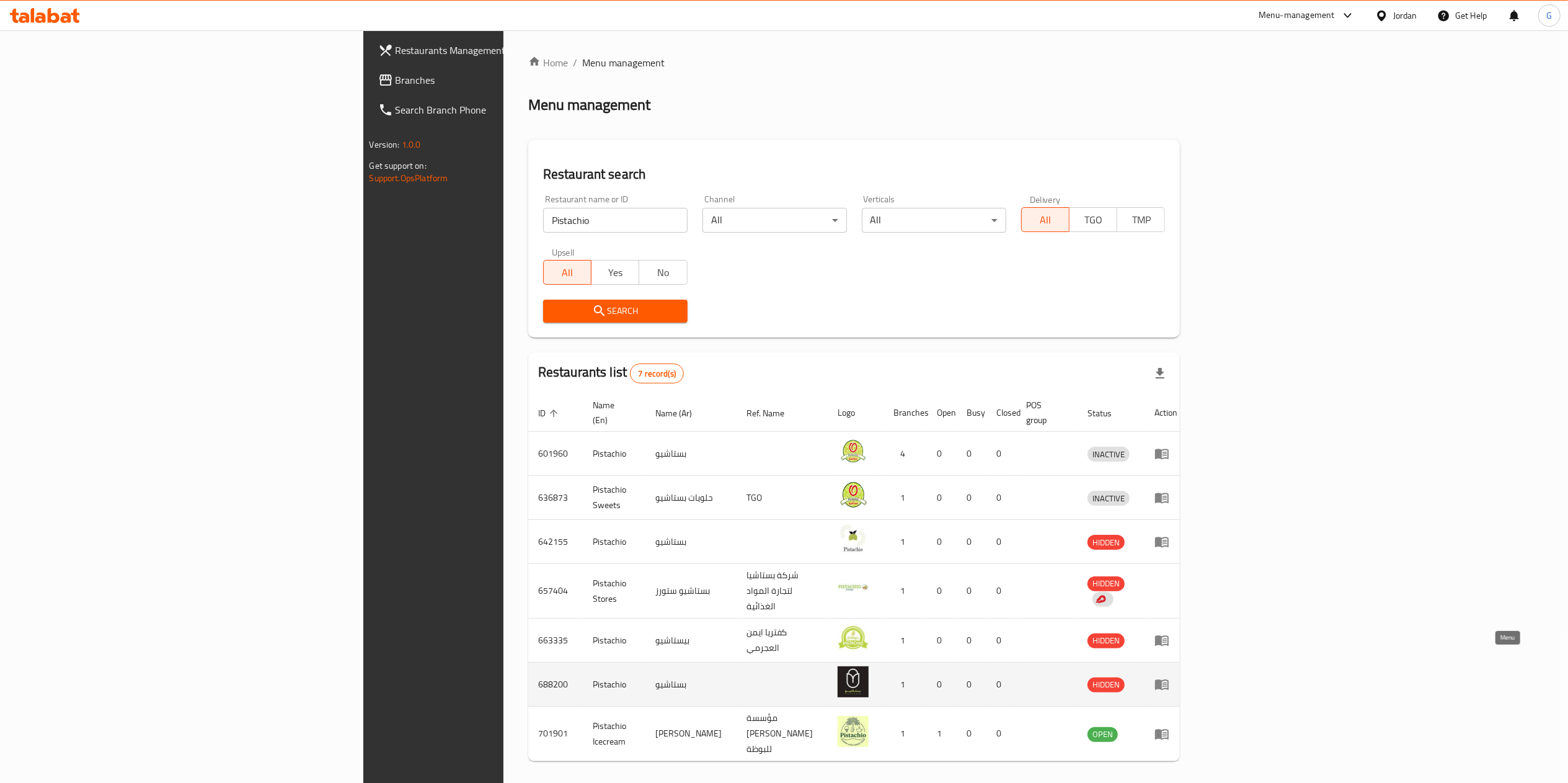
click at [1169, 680] on icon "enhanced table" at bounding box center [1162, 685] width 14 height 11
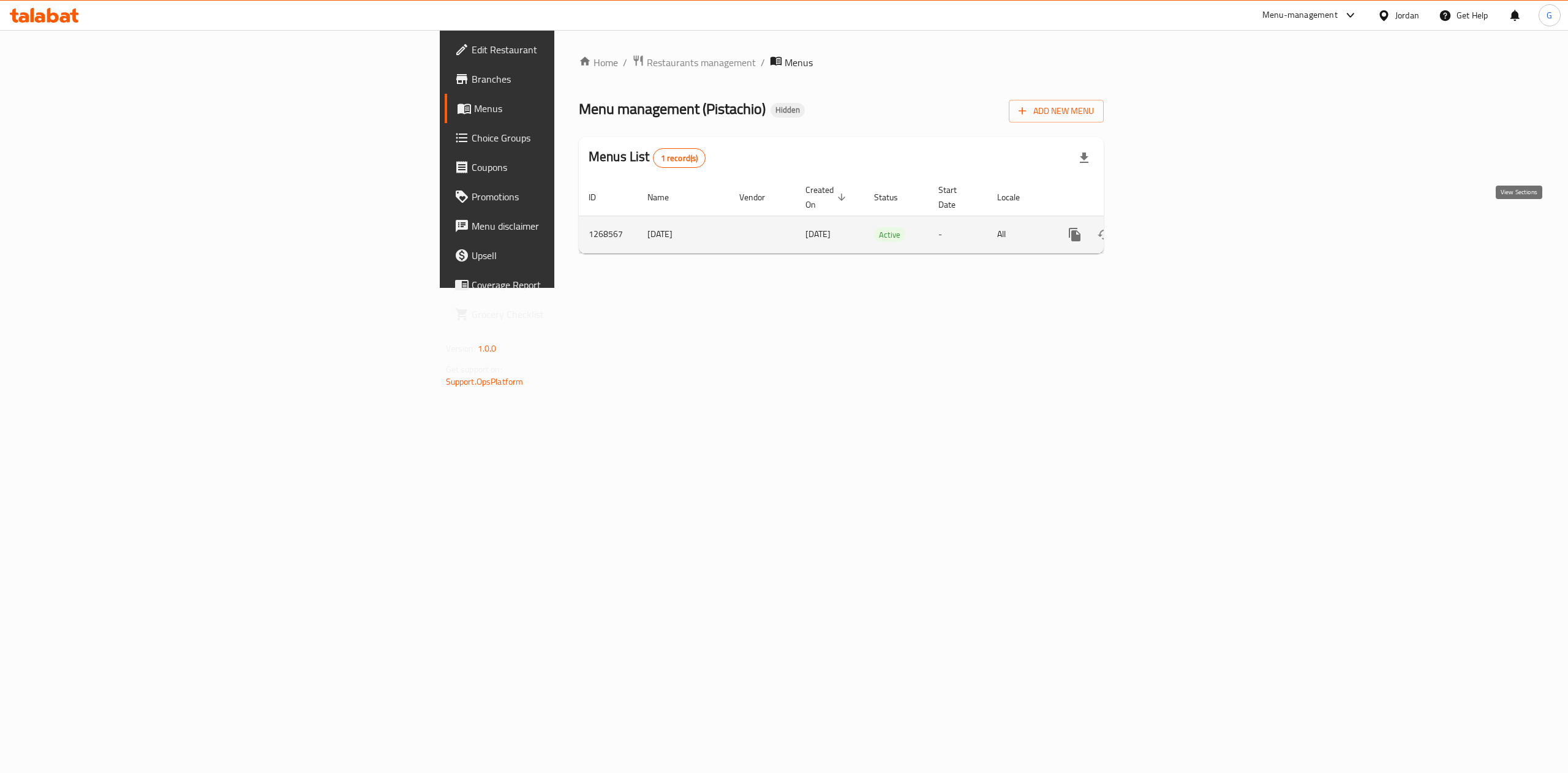
click at [1170, 227] on icon "enhanced table" at bounding box center [1163, 234] width 15 height 15
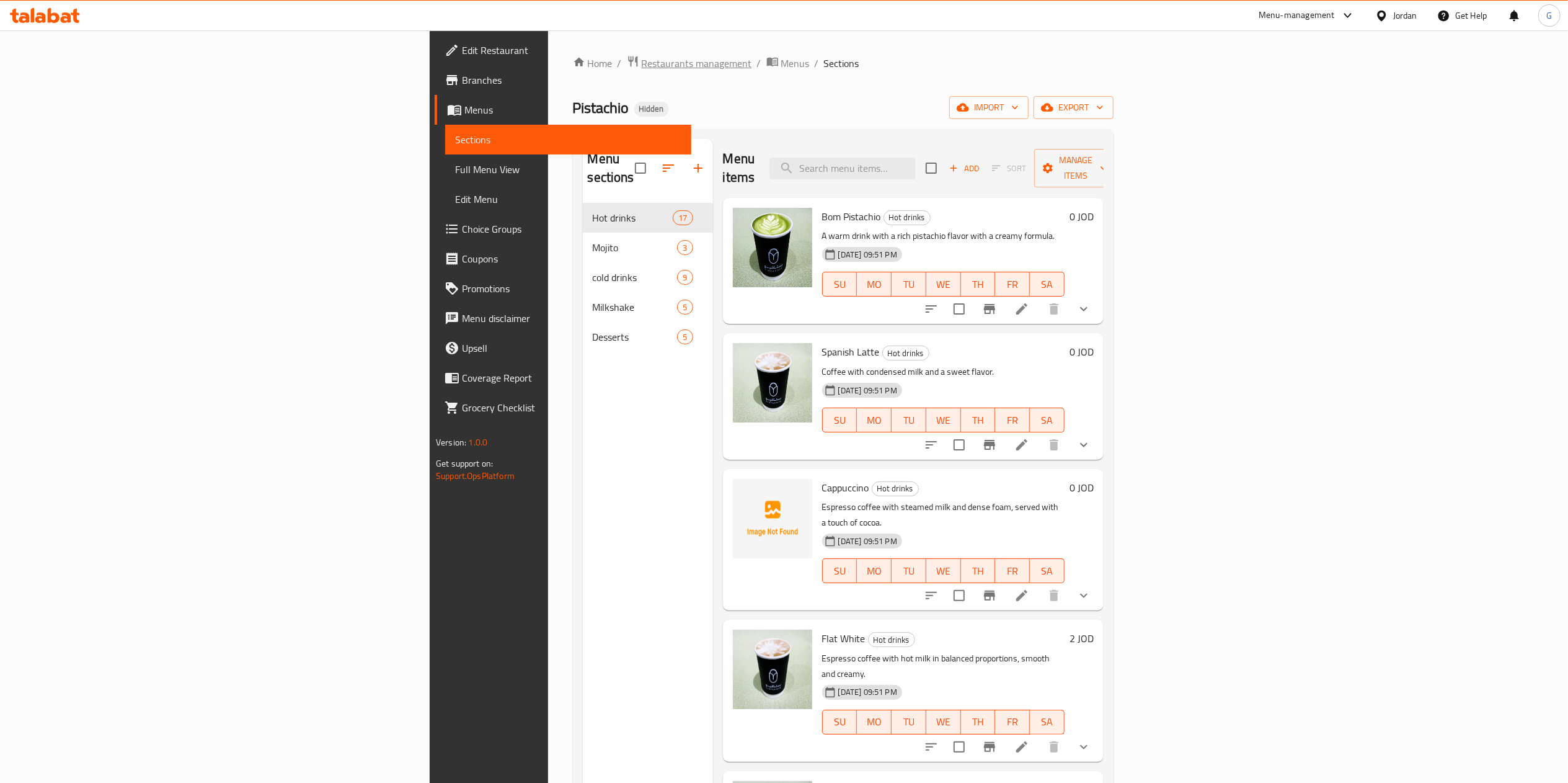
click at [642, 56] on span "Restaurants management" at bounding box center [697, 63] width 111 height 15
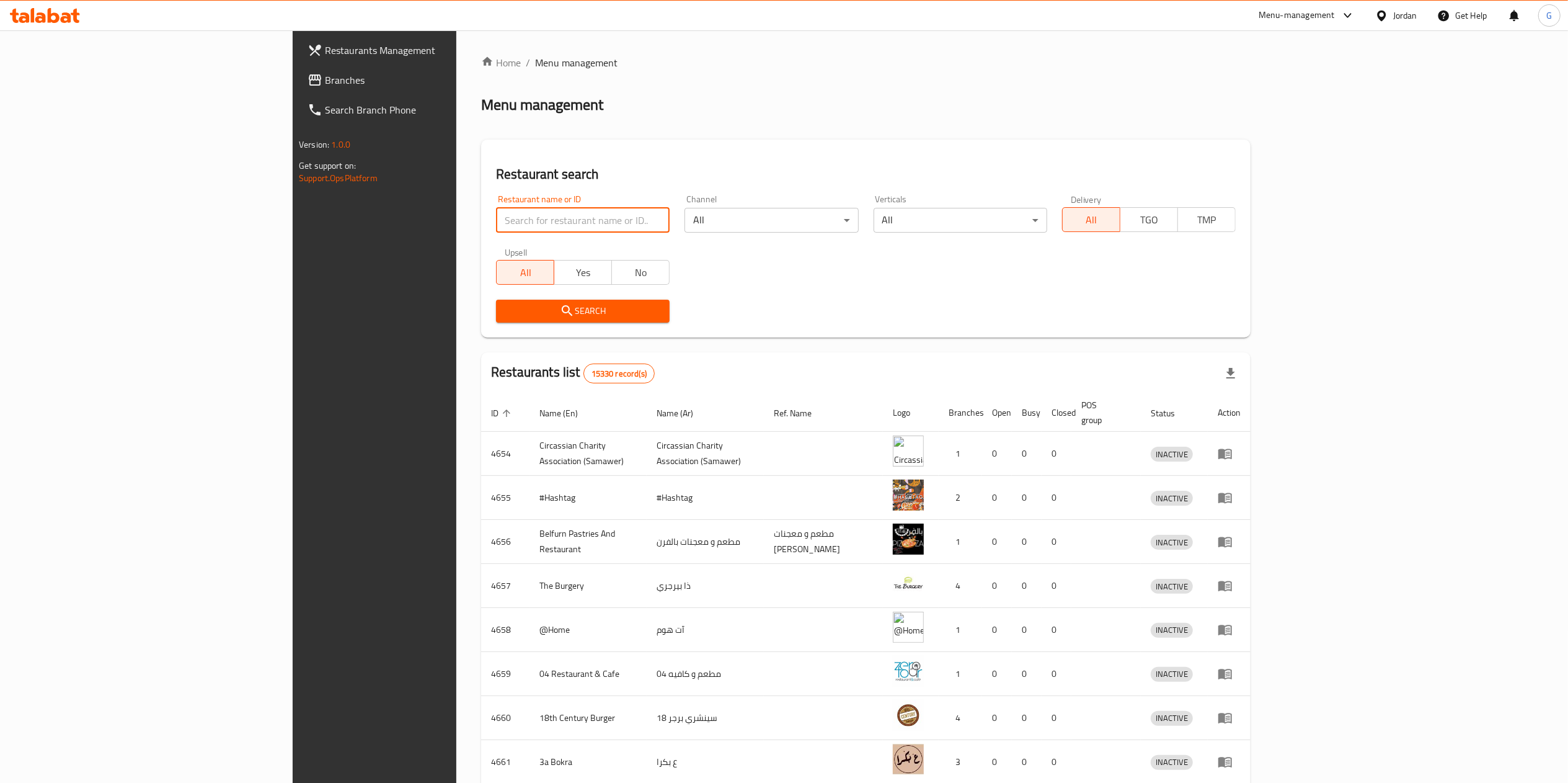
click at [496, 215] on input "search" at bounding box center [582, 220] width 173 height 25
paste input "Pistachio"
type input "Pistachio"
click button "Search" at bounding box center [582, 311] width 173 height 23
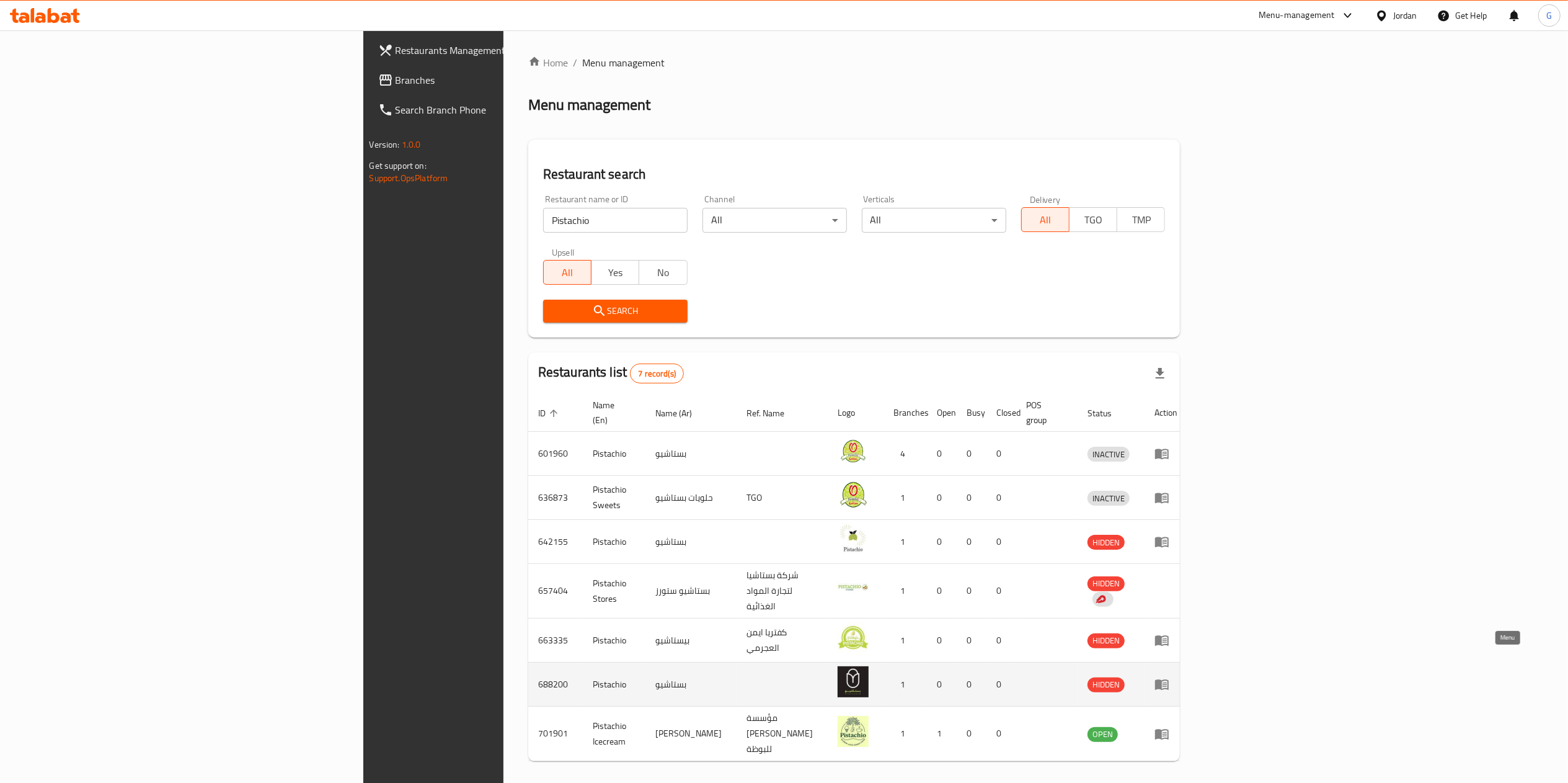
click at [1169, 680] on icon "enhanced table" at bounding box center [1162, 685] width 14 height 11
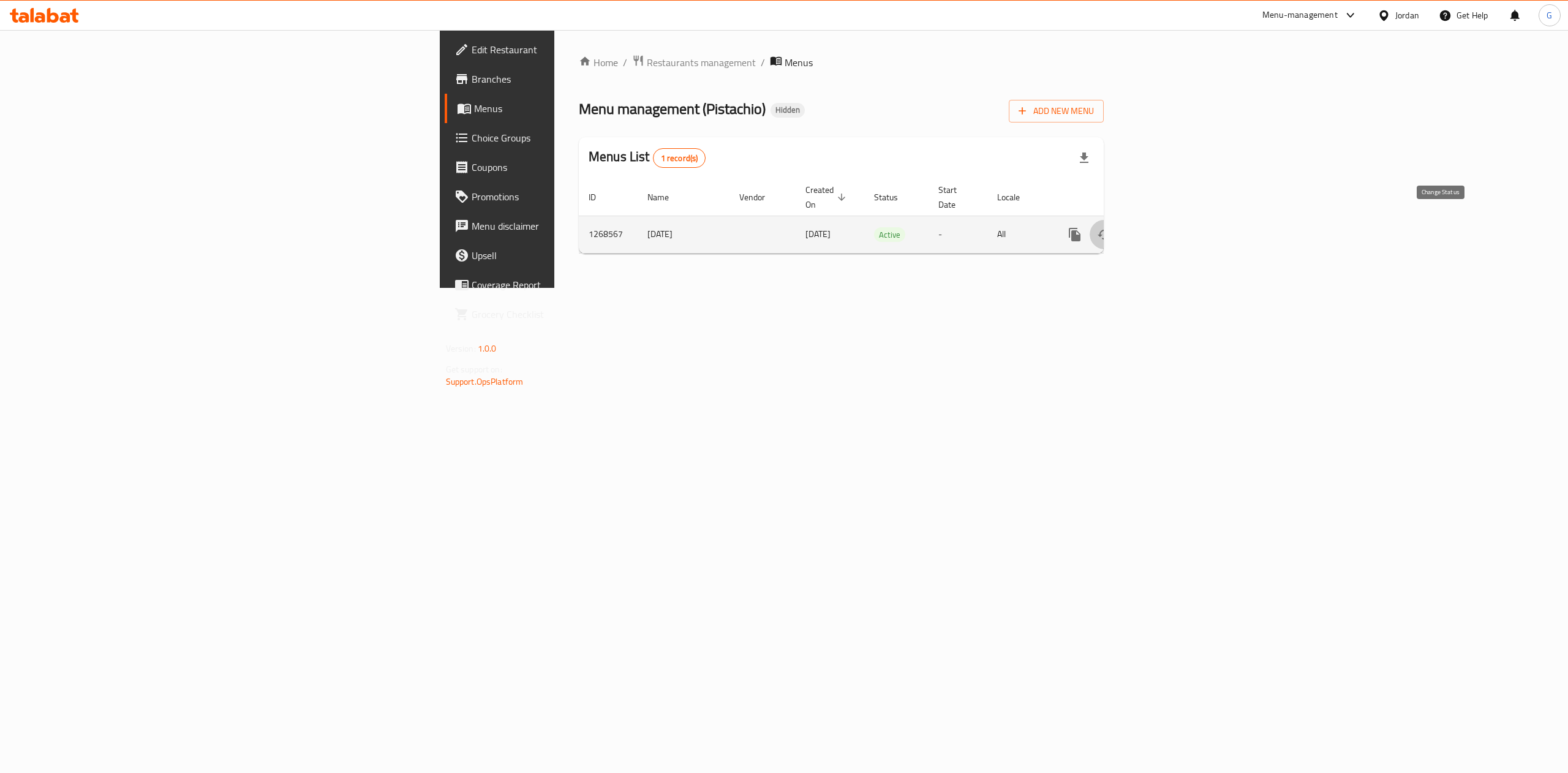
click at [1111, 227] on icon "enhanced table" at bounding box center [1104, 234] width 15 height 15
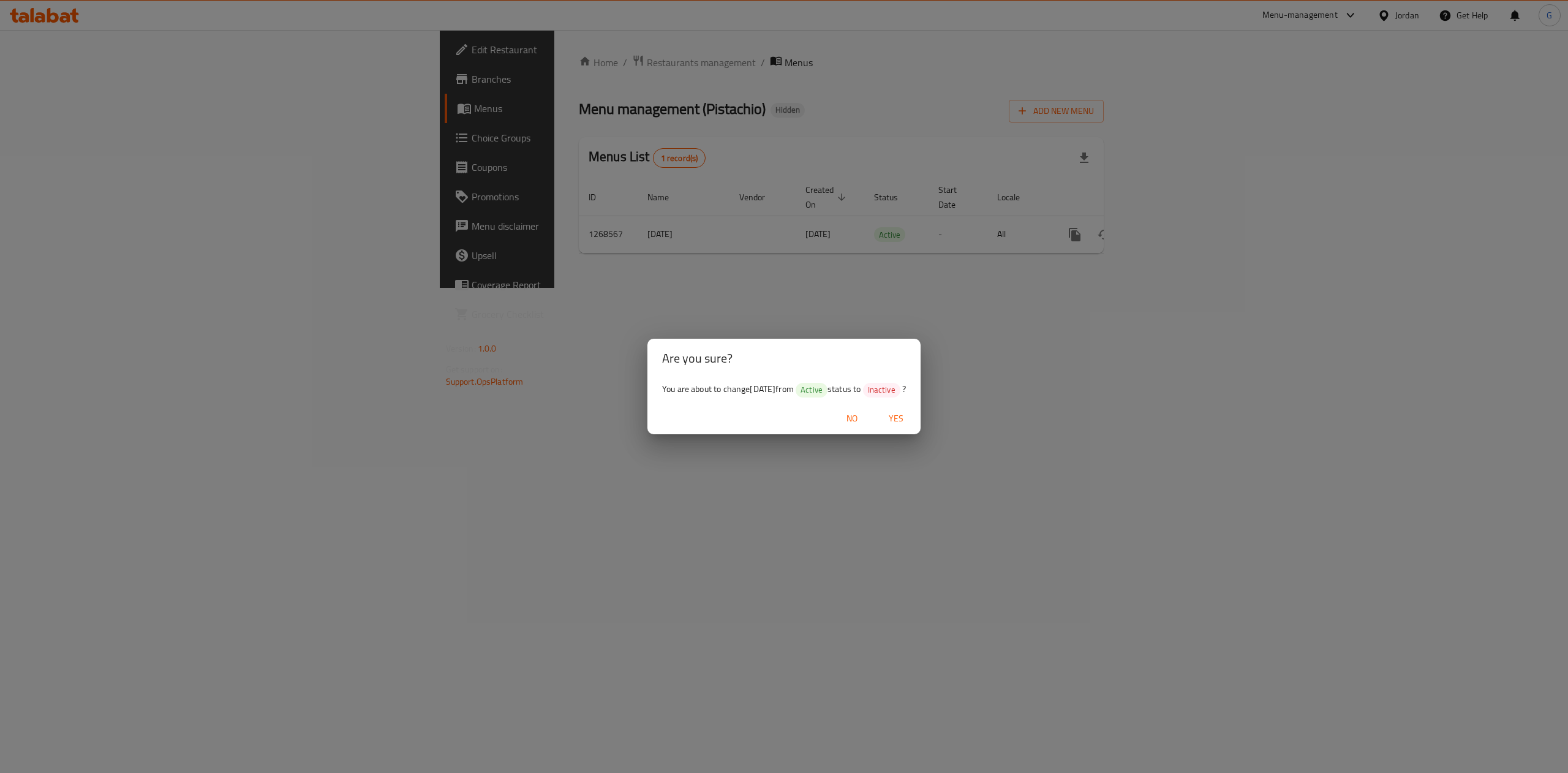
click at [866, 421] on span "No" at bounding box center [851, 418] width 29 height 15
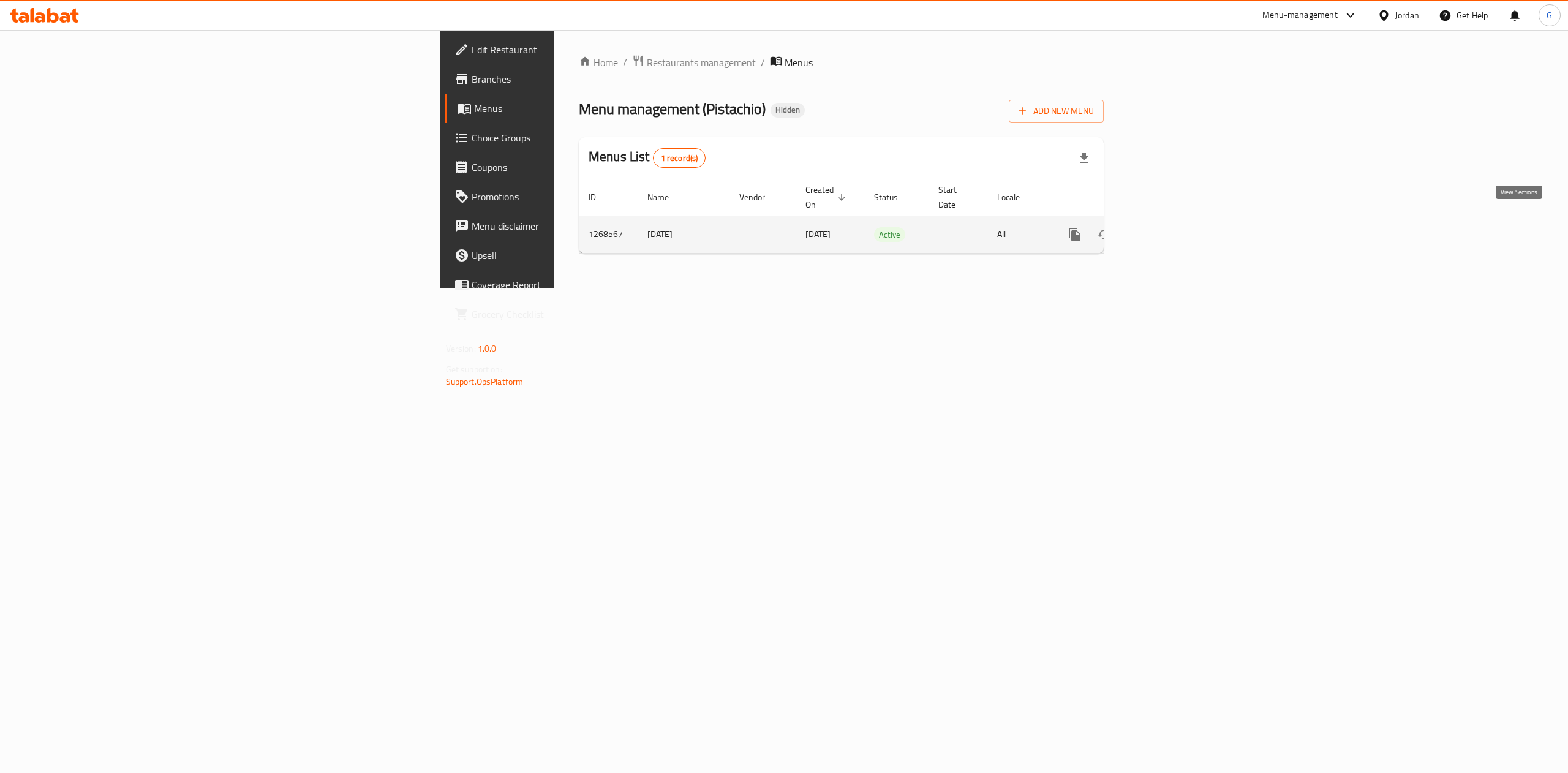
click at [1170, 227] on icon "enhanced table" at bounding box center [1163, 234] width 15 height 15
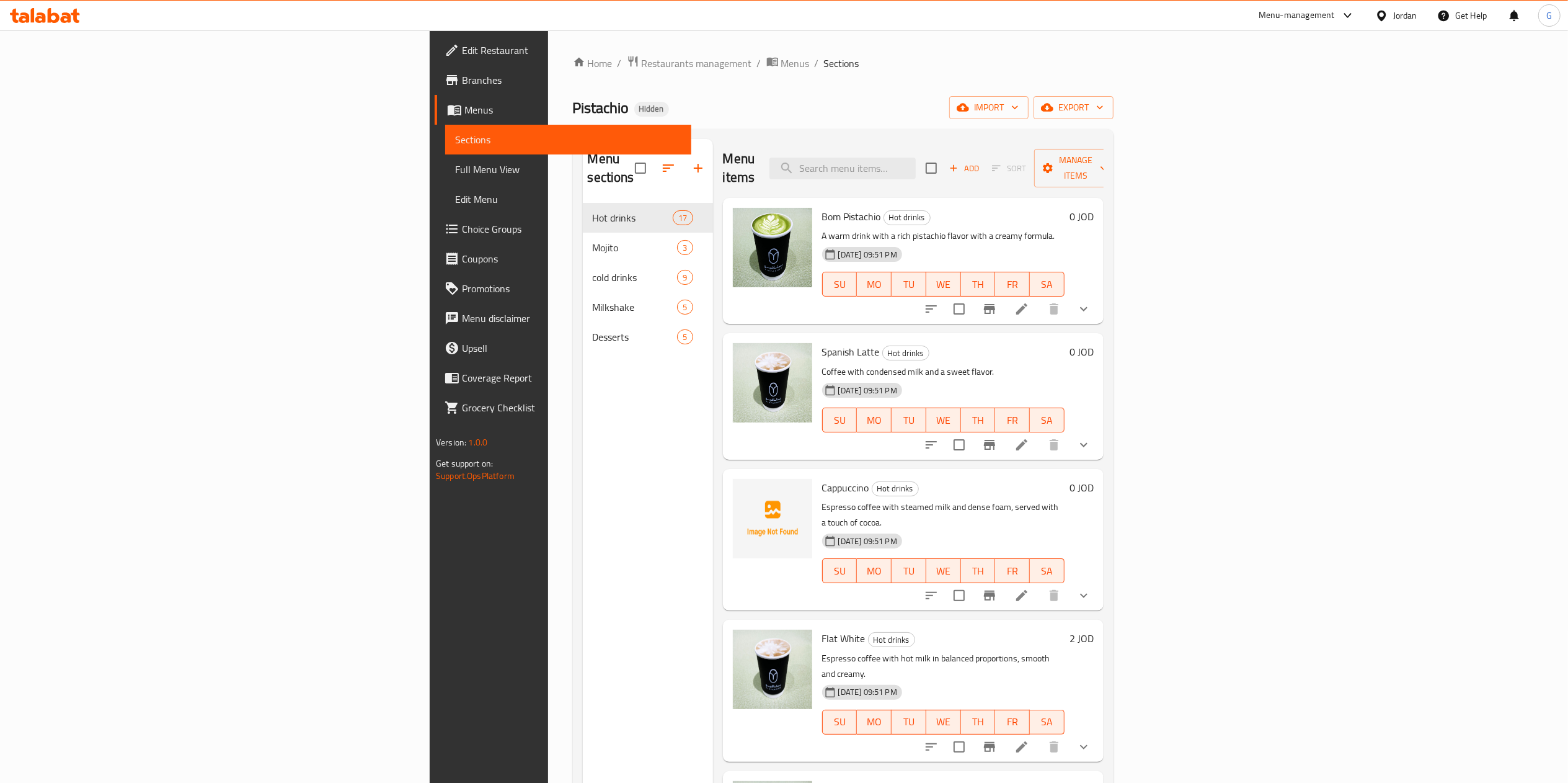
click at [462, 85] on span "Branches" at bounding box center [572, 80] width 220 height 15
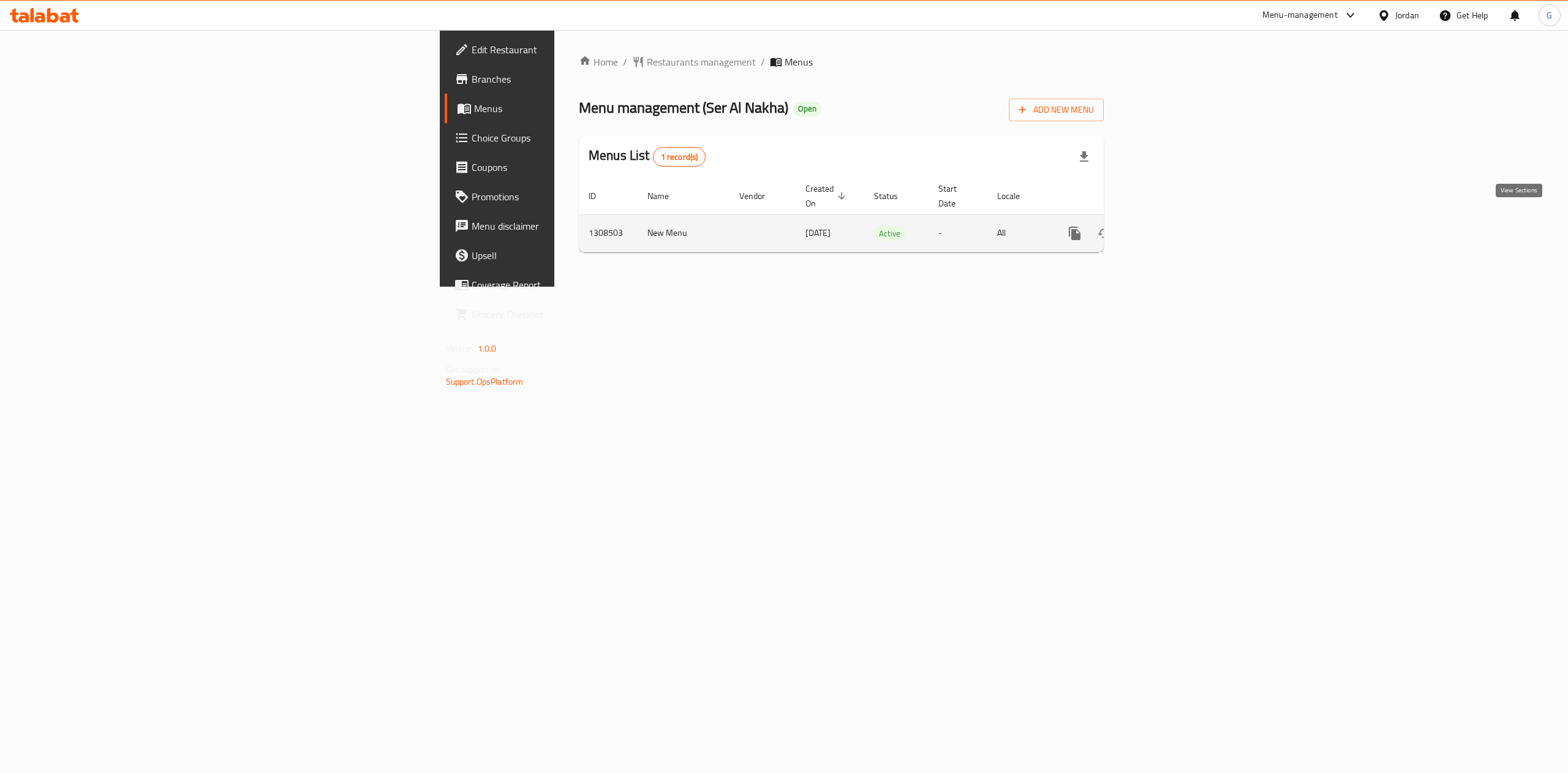
click at [1170, 226] on icon "enhanced table" at bounding box center [1163, 233] width 15 height 15
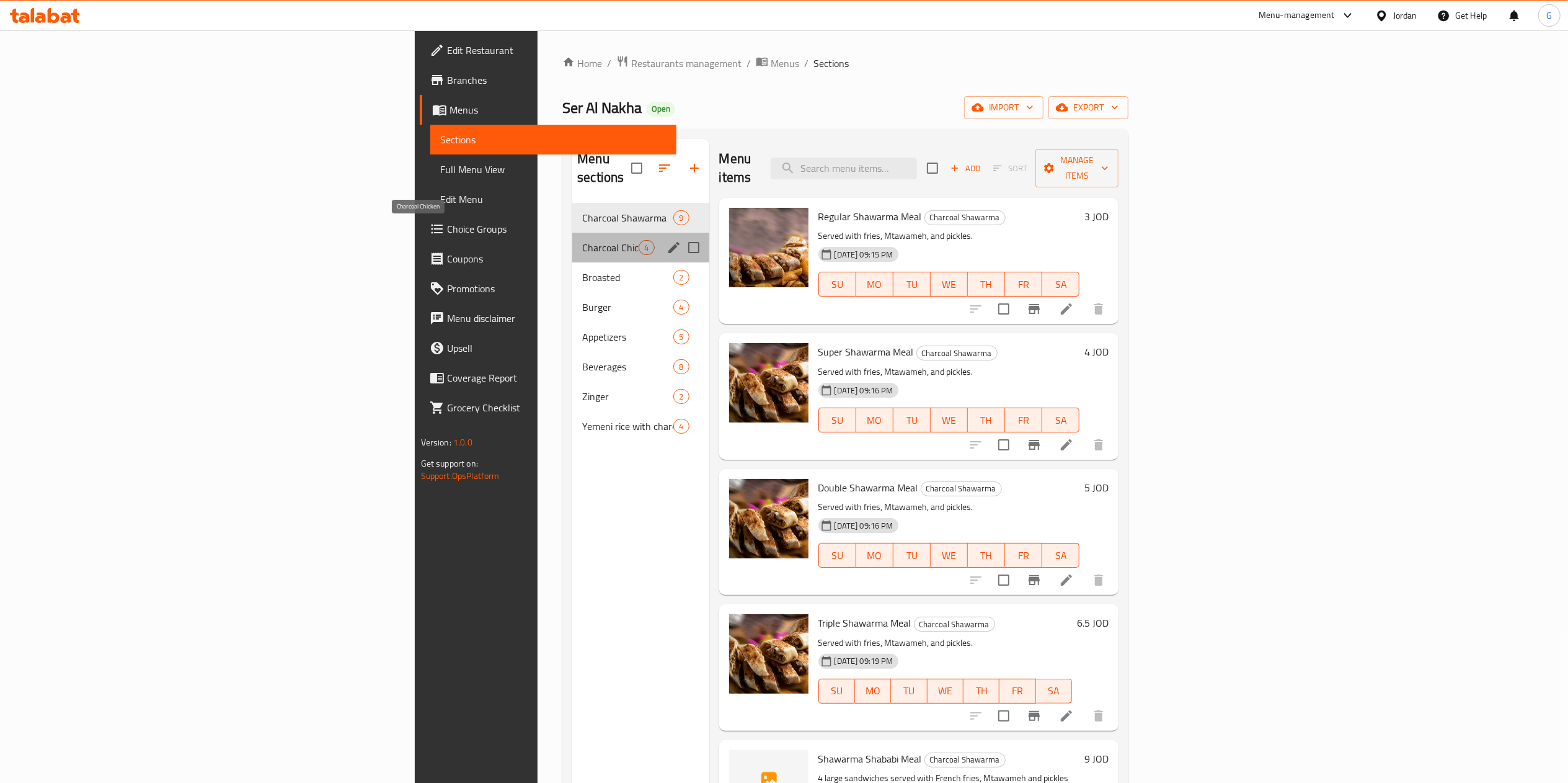
click at [582, 240] on span "Charcoal Chicken" at bounding box center [611, 247] width 56 height 15
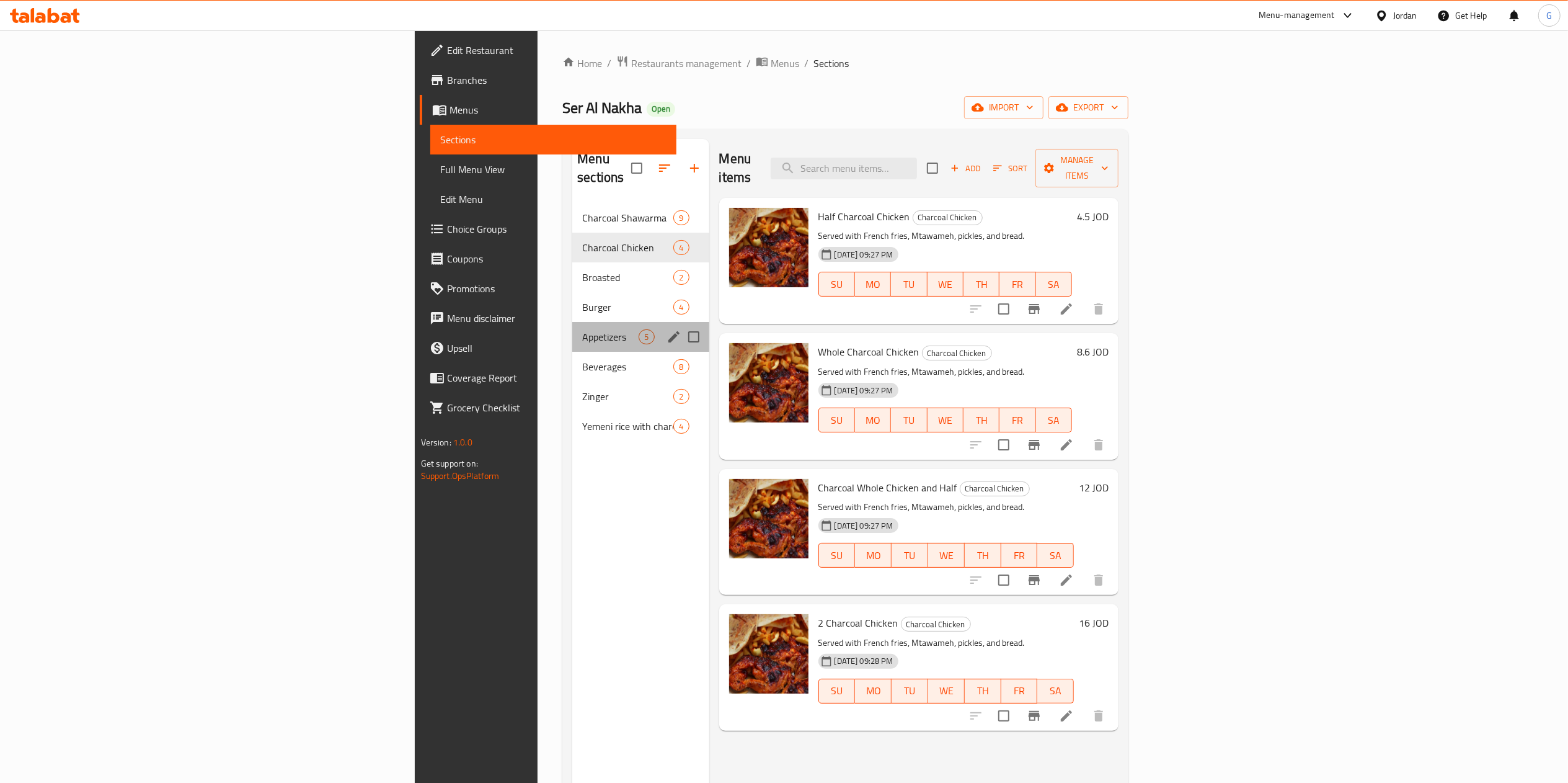
click at [572, 331] on div "Appetizers 5" at bounding box center [640, 336] width 137 height 30
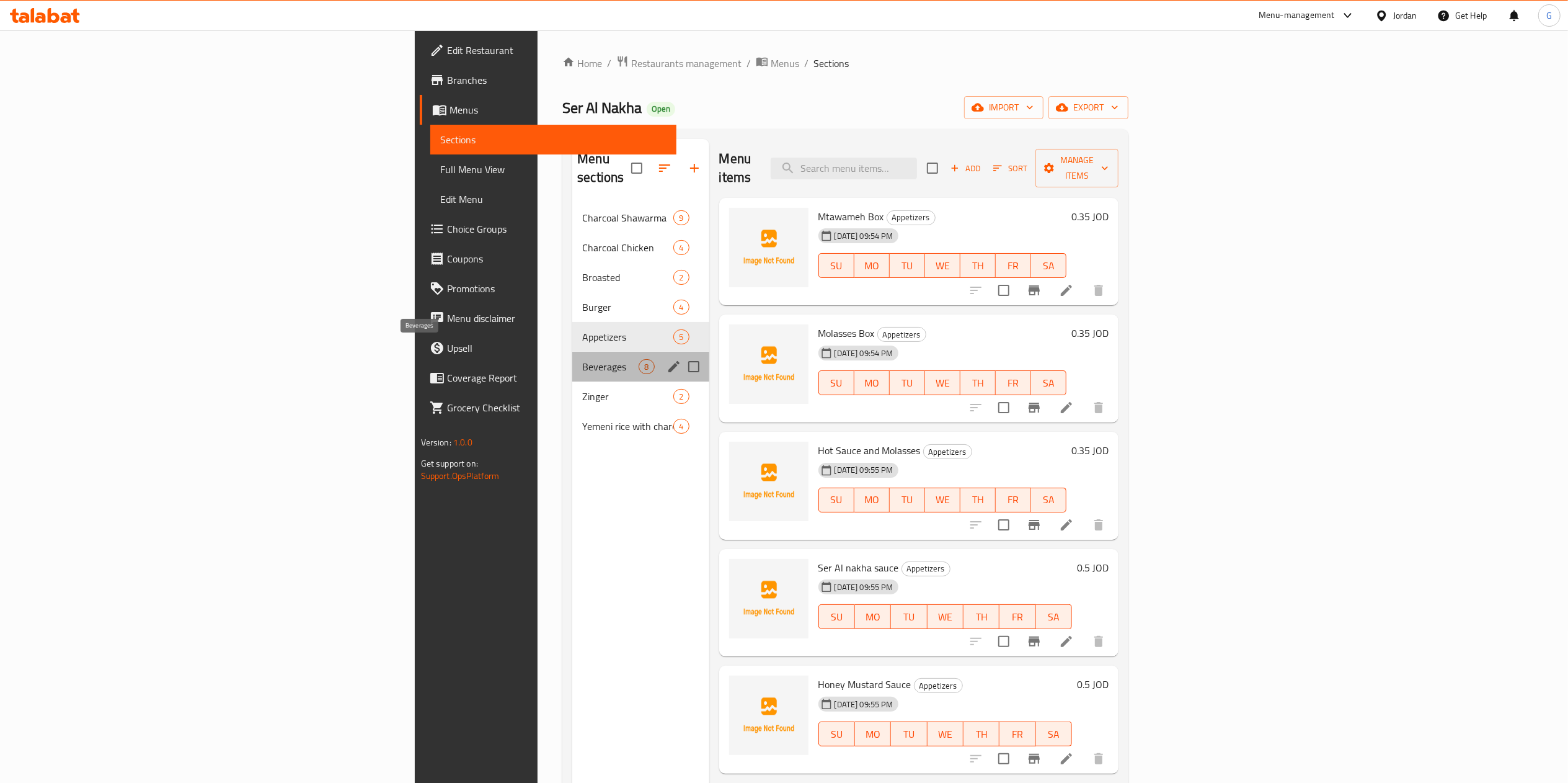
click at [582, 359] on span "Beverages" at bounding box center [611, 367] width 56 height 15
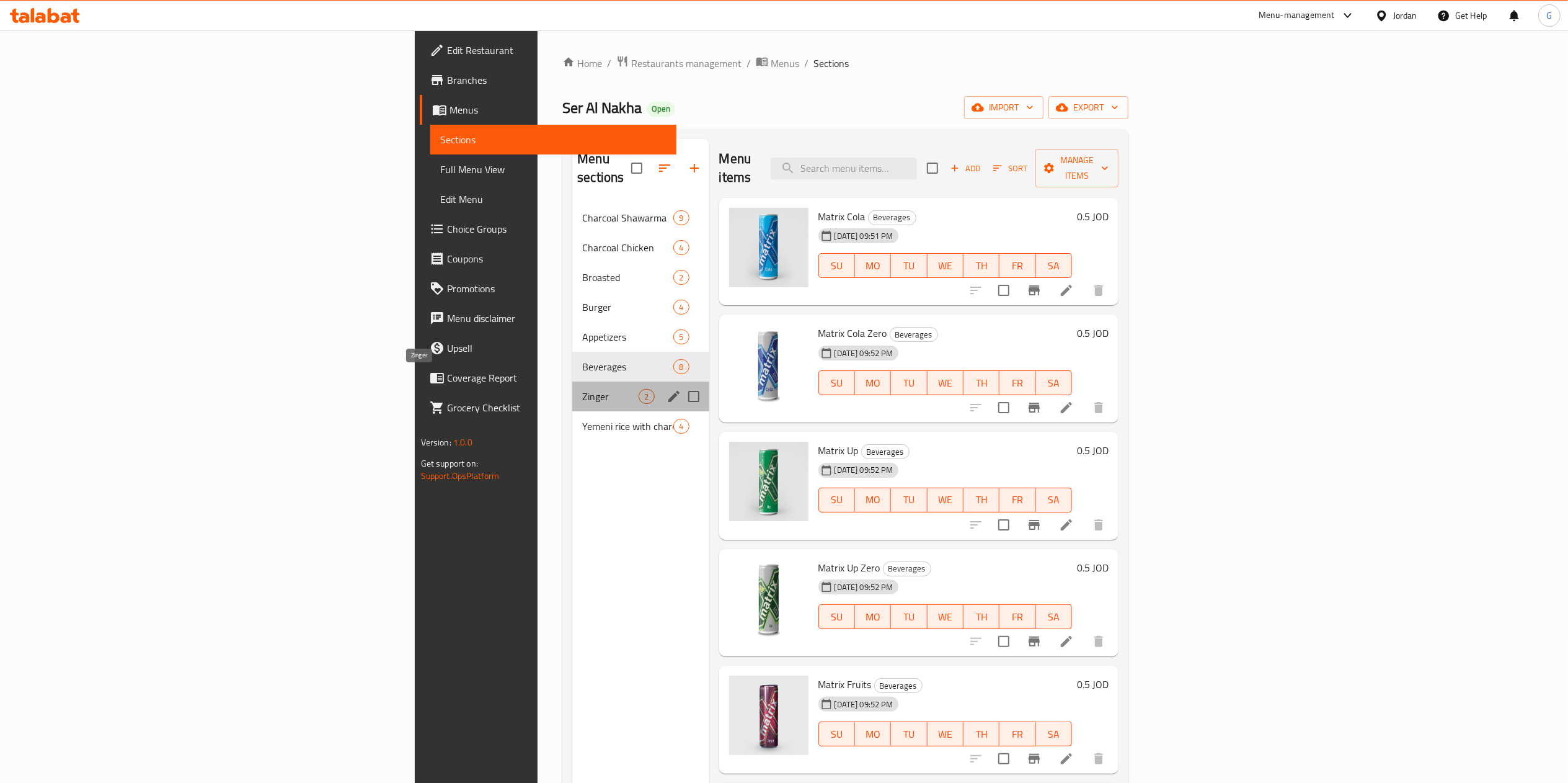
click at [582, 389] on span "Zinger" at bounding box center [611, 396] width 56 height 15
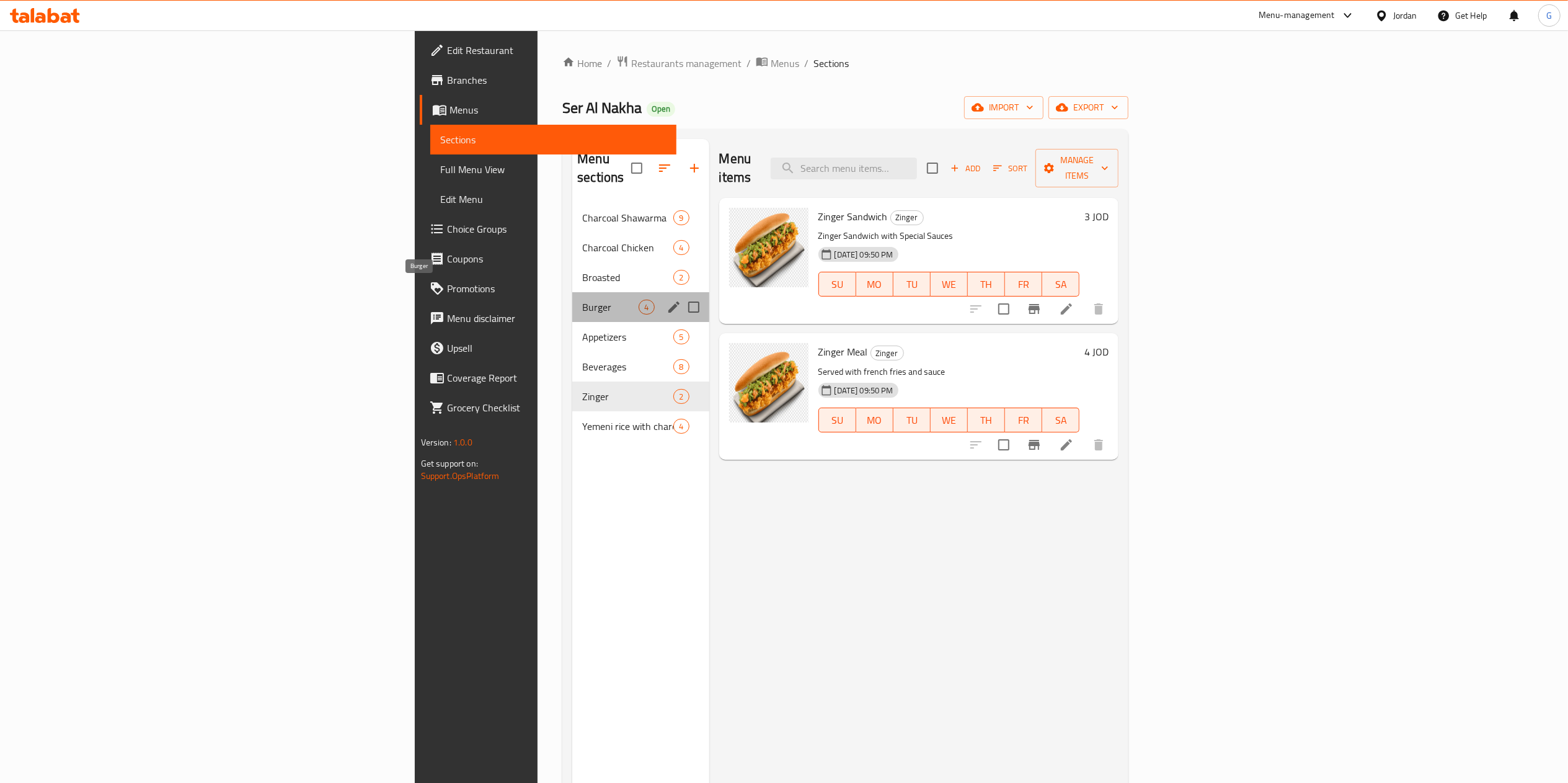
click at [582, 299] on span "Burger" at bounding box center [611, 307] width 56 height 15
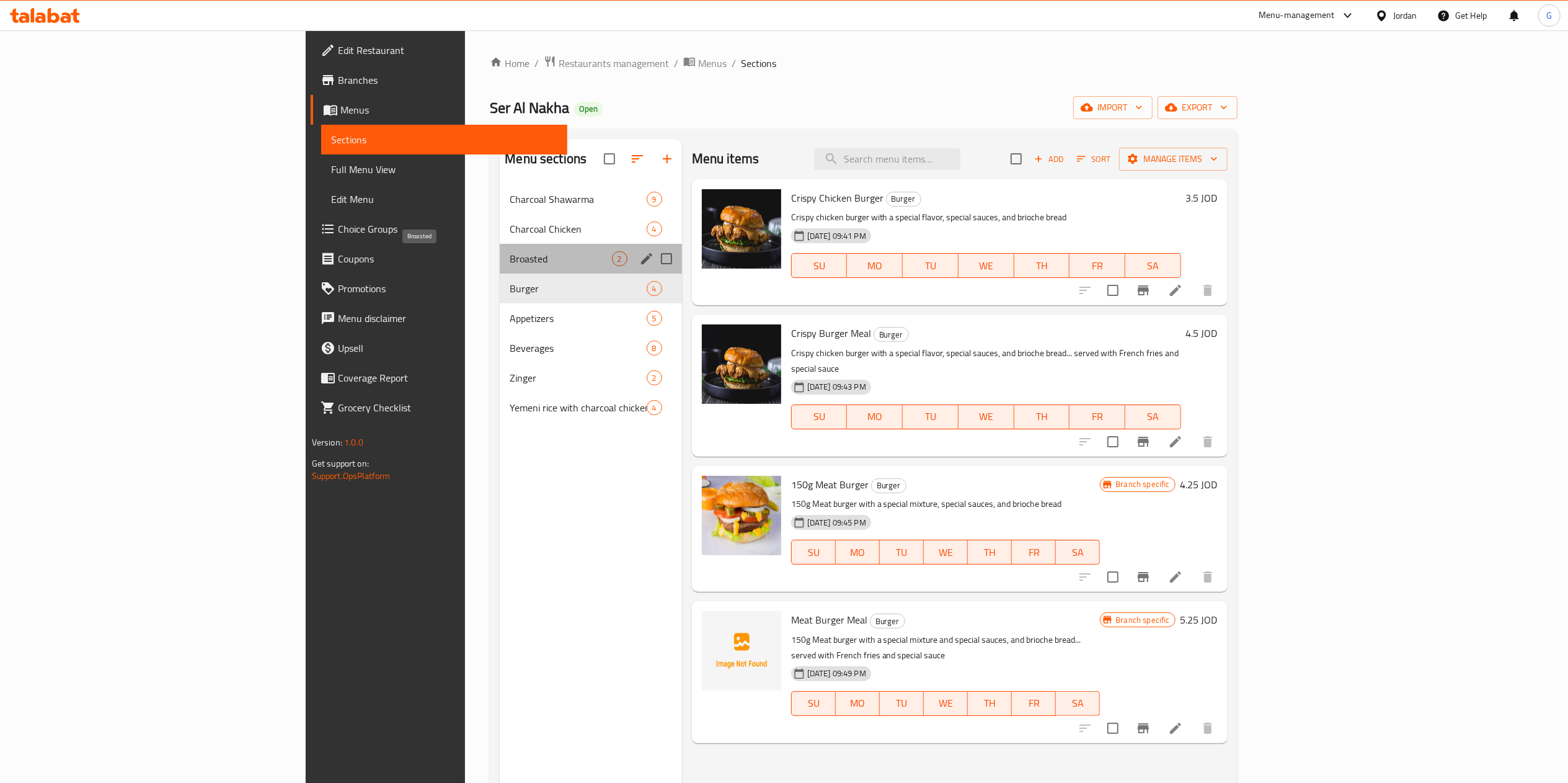
click at [509, 266] on span "Broasted" at bounding box center [560, 259] width 102 height 15
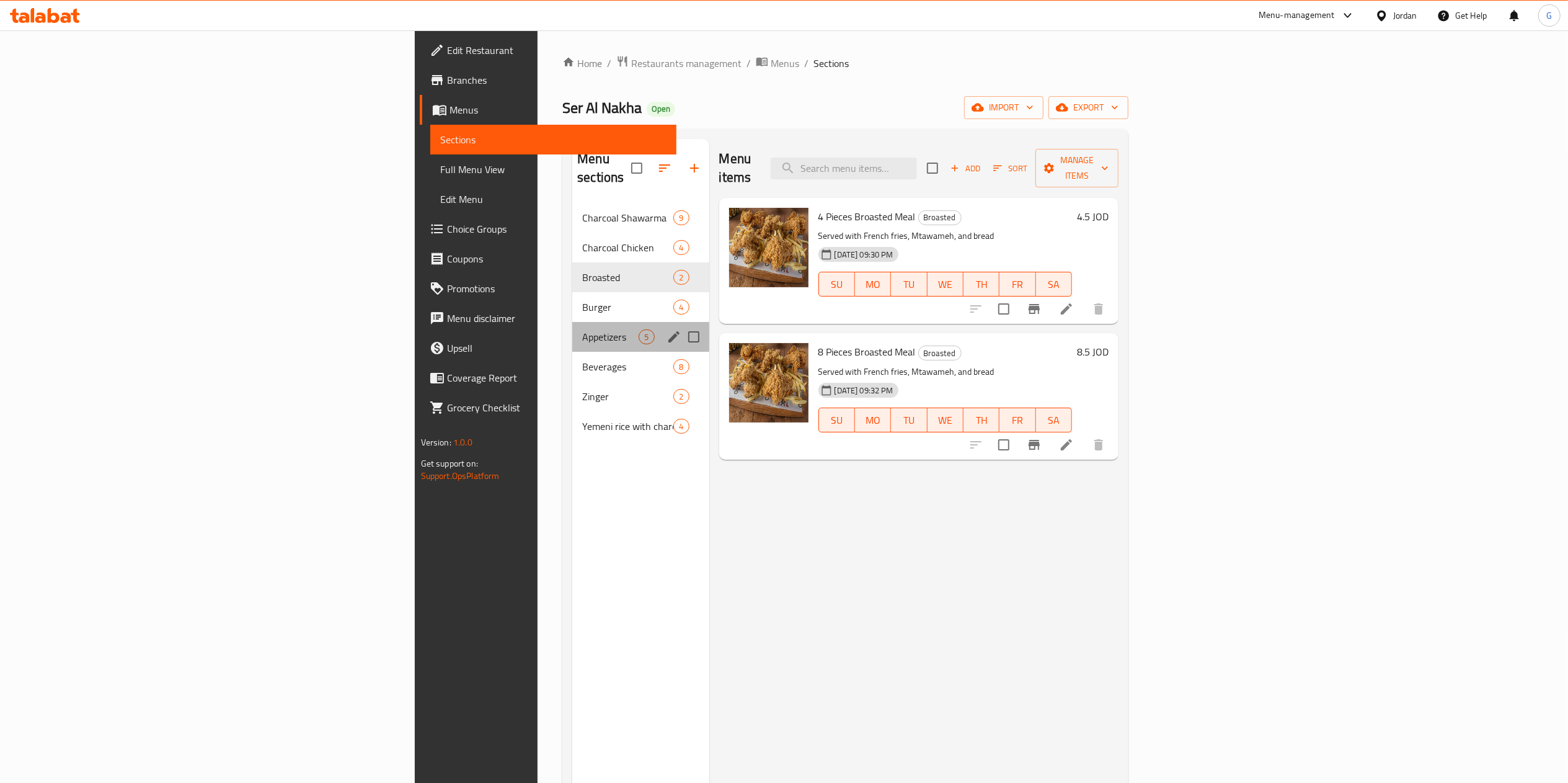
click at [572, 331] on div "Appetizers 5" at bounding box center [640, 336] width 137 height 30
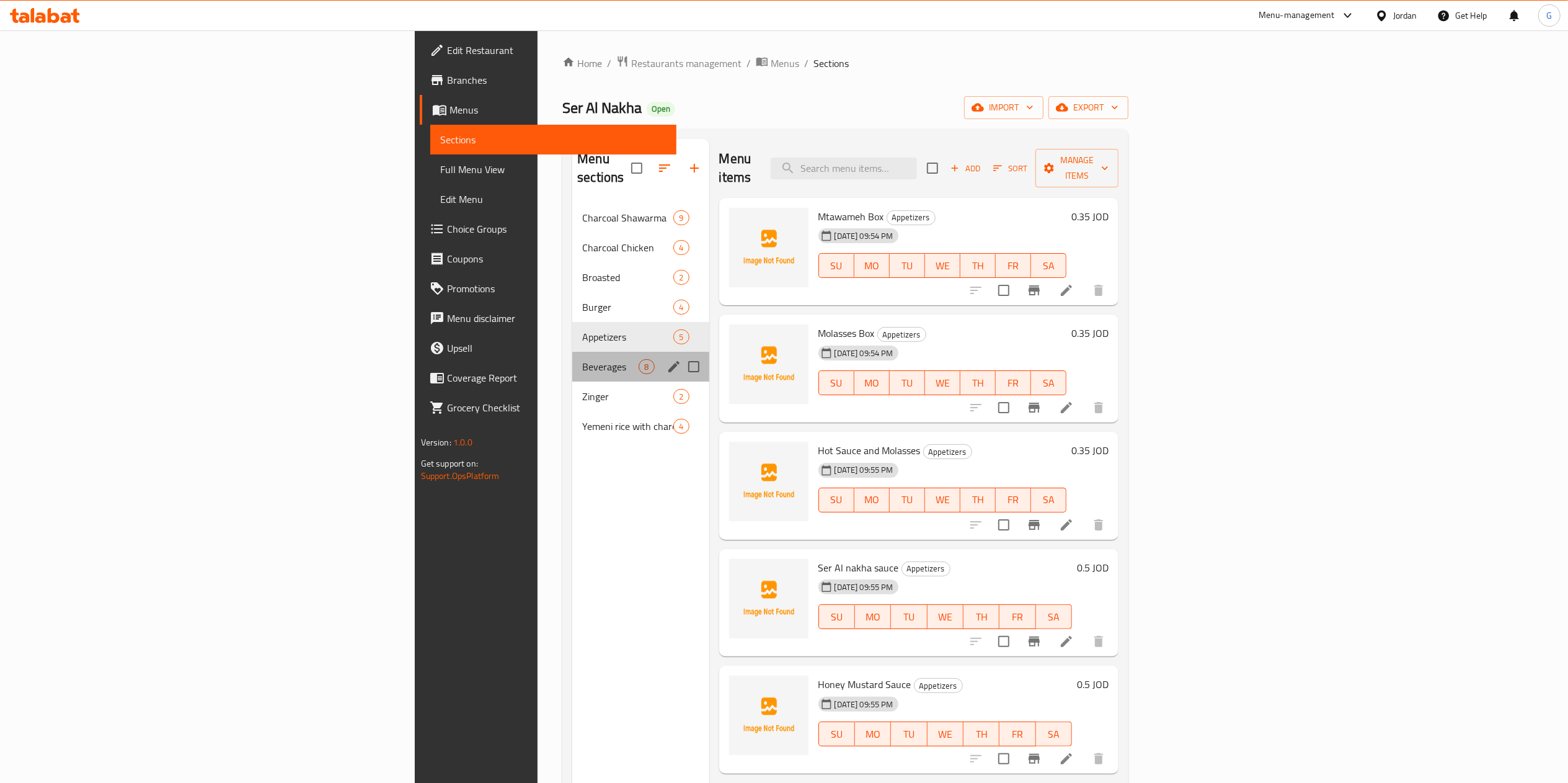
click at [572, 352] on div "Beverages 8" at bounding box center [640, 367] width 137 height 30
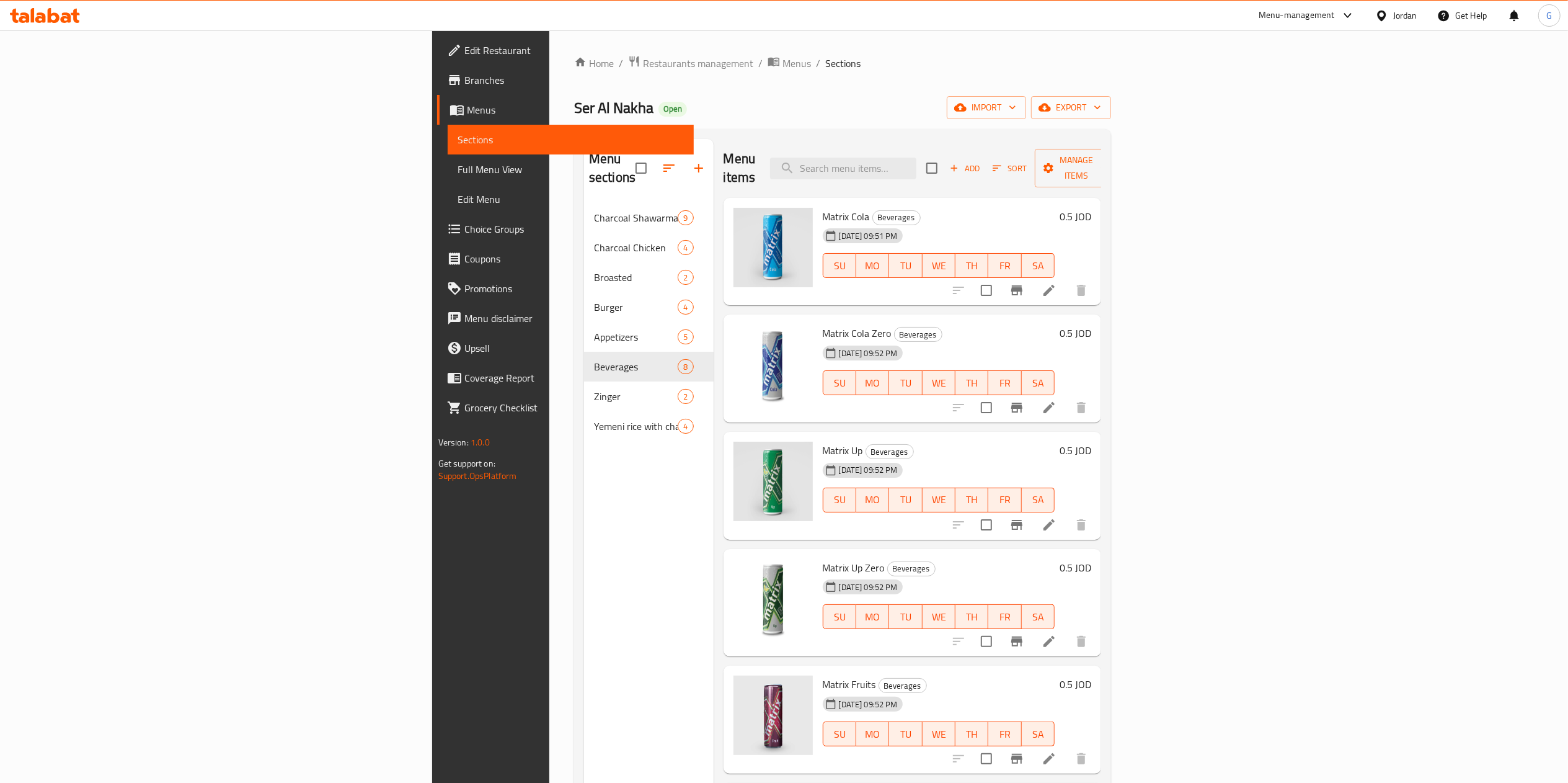
click at [62, 10] on icon at bounding box center [45, 15] width 70 height 15
